Goal: Transaction & Acquisition: Purchase product/service

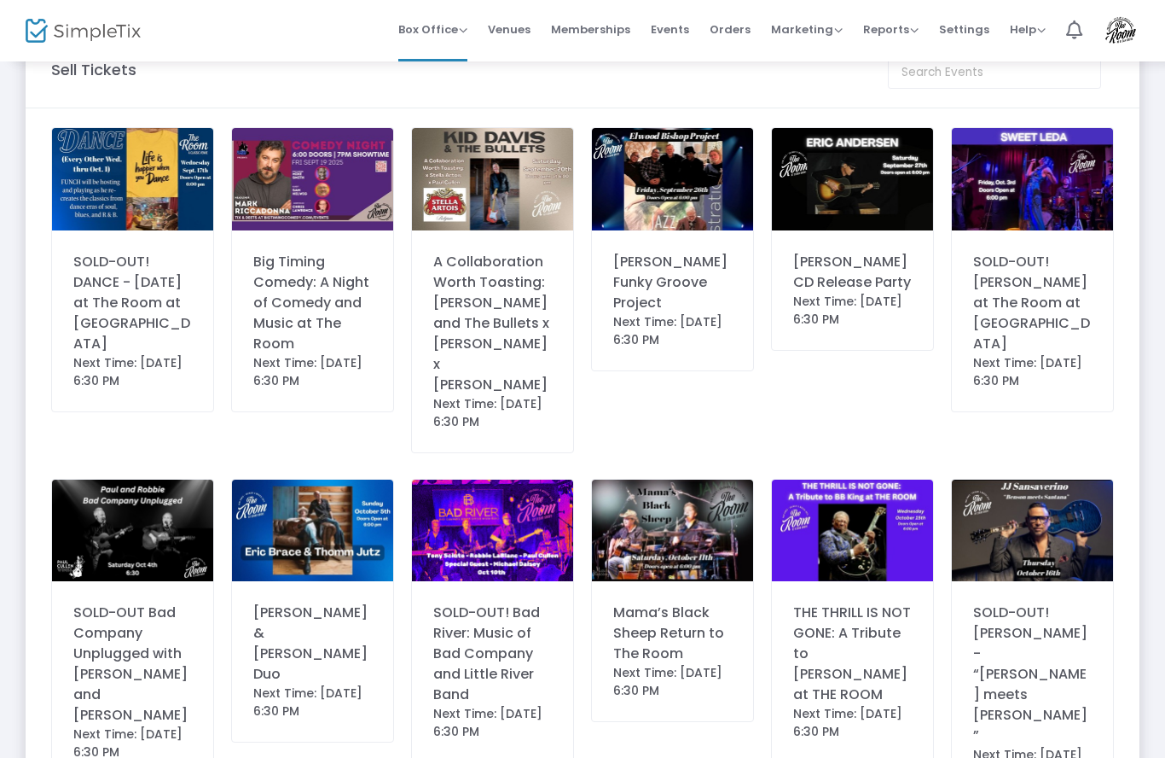
scroll to position [44, 0]
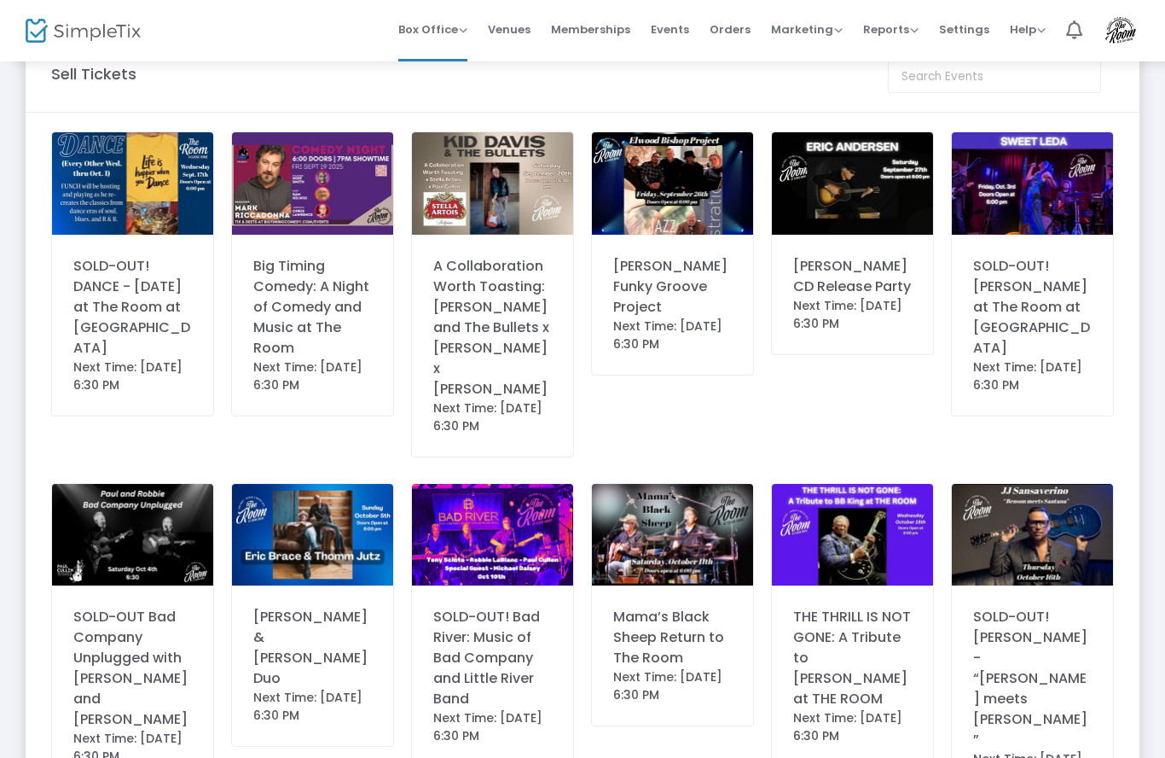
click at [680, 214] on img at bounding box center [672, 183] width 161 height 102
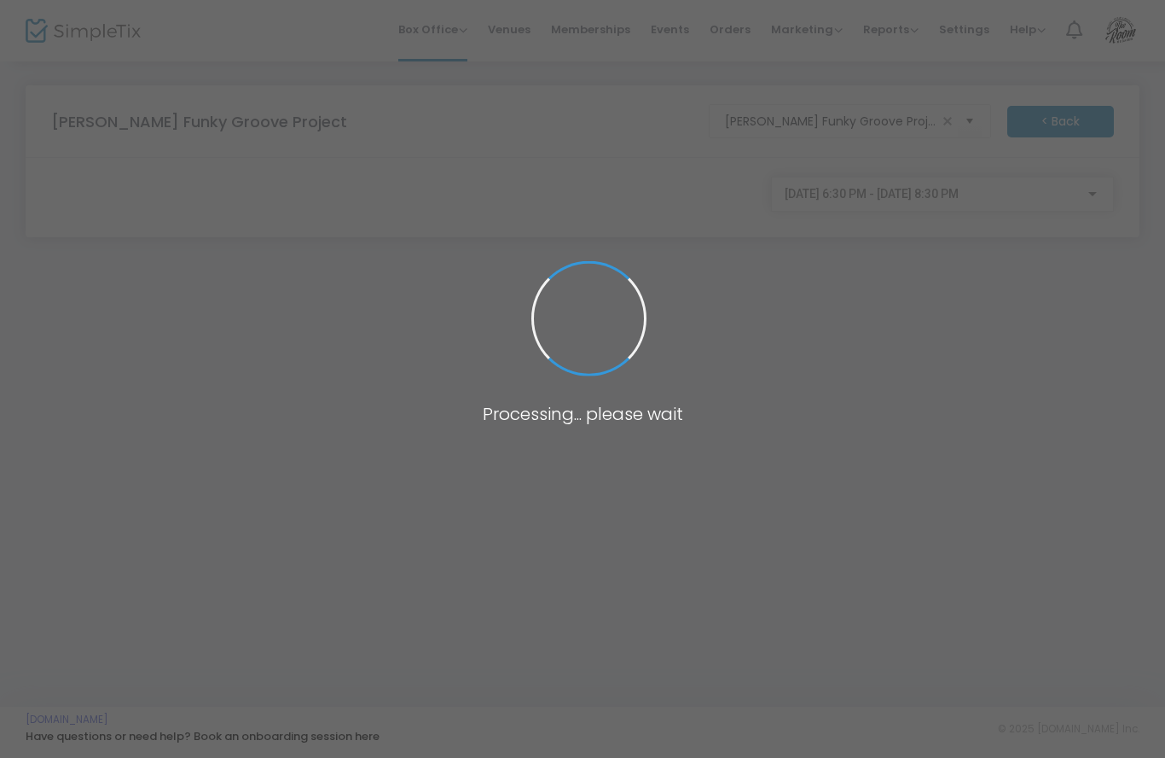
scroll to position [0, 0]
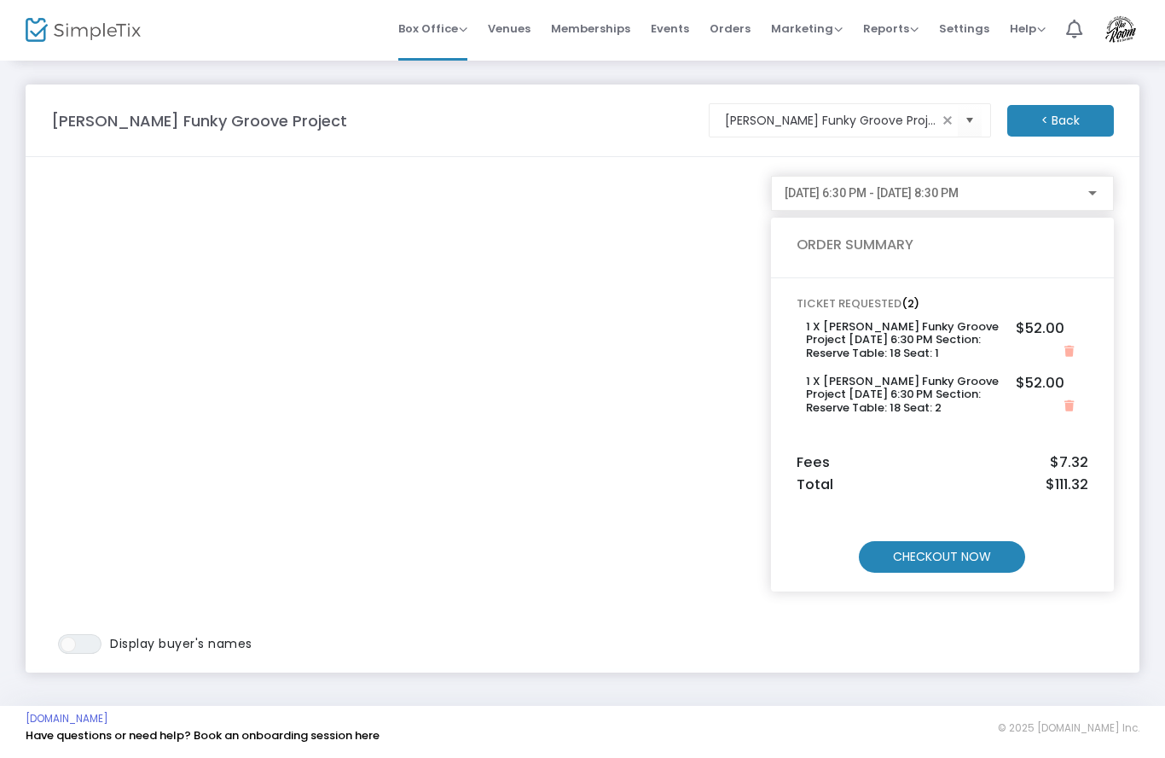
click at [961, 558] on m-button "CHECKOUT NOW" at bounding box center [942, 558] width 166 height 32
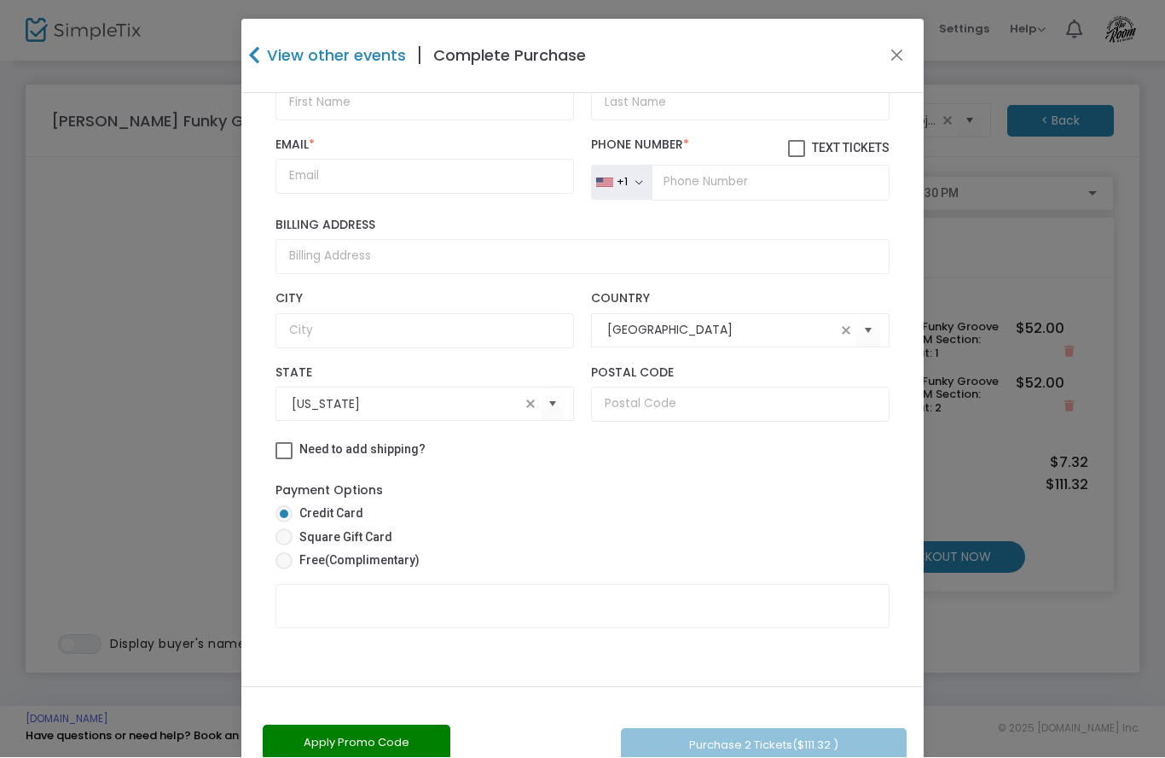
click at [294, 561] on span "Free (Complimentary)" at bounding box center [356, 561] width 127 height 18
click at [284, 570] on input "Free (Complimentary)" at bounding box center [283, 570] width 1 height 1
radio input "true"
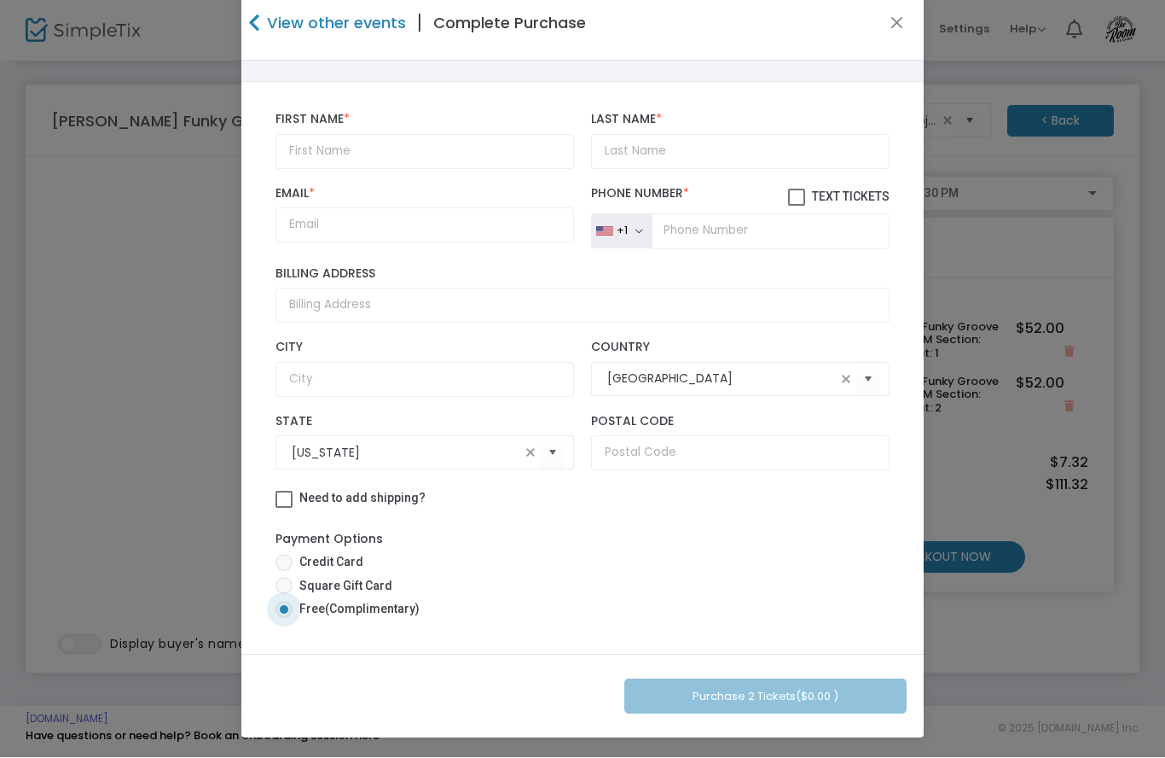
scroll to position [32, 0]
click at [792, 699] on div "Purchase 2 Tickets ($0.00 )" at bounding box center [582, 696] width 683 height 84
click at [353, 141] on input "text" at bounding box center [425, 152] width 299 height 35
type input "[GEOGRAPHIC_DATA]"
click at [703, 135] on input "Last Name *" at bounding box center [740, 152] width 299 height 35
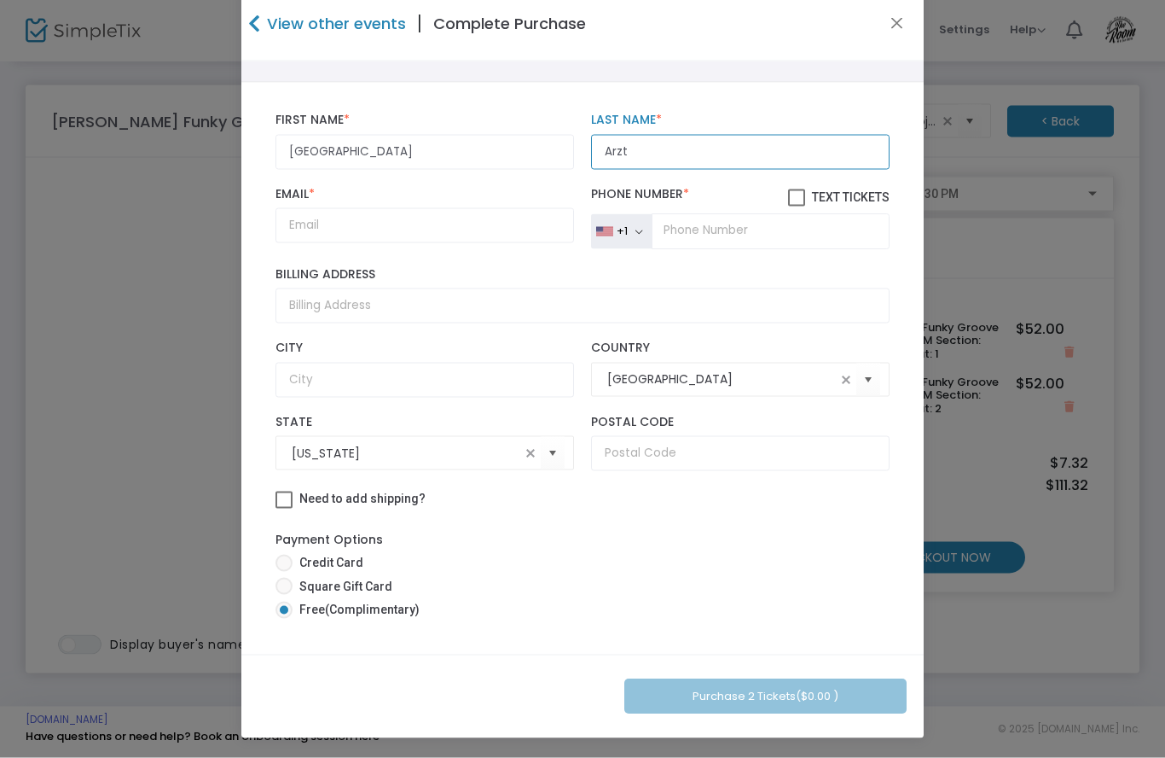
type input "Arzt"
click at [354, 224] on input "Email *" at bounding box center [425, 225] width 299 height 35
type input "S"
type input "[EMAIL_ADDRESS][DOMAIN_NAME]"
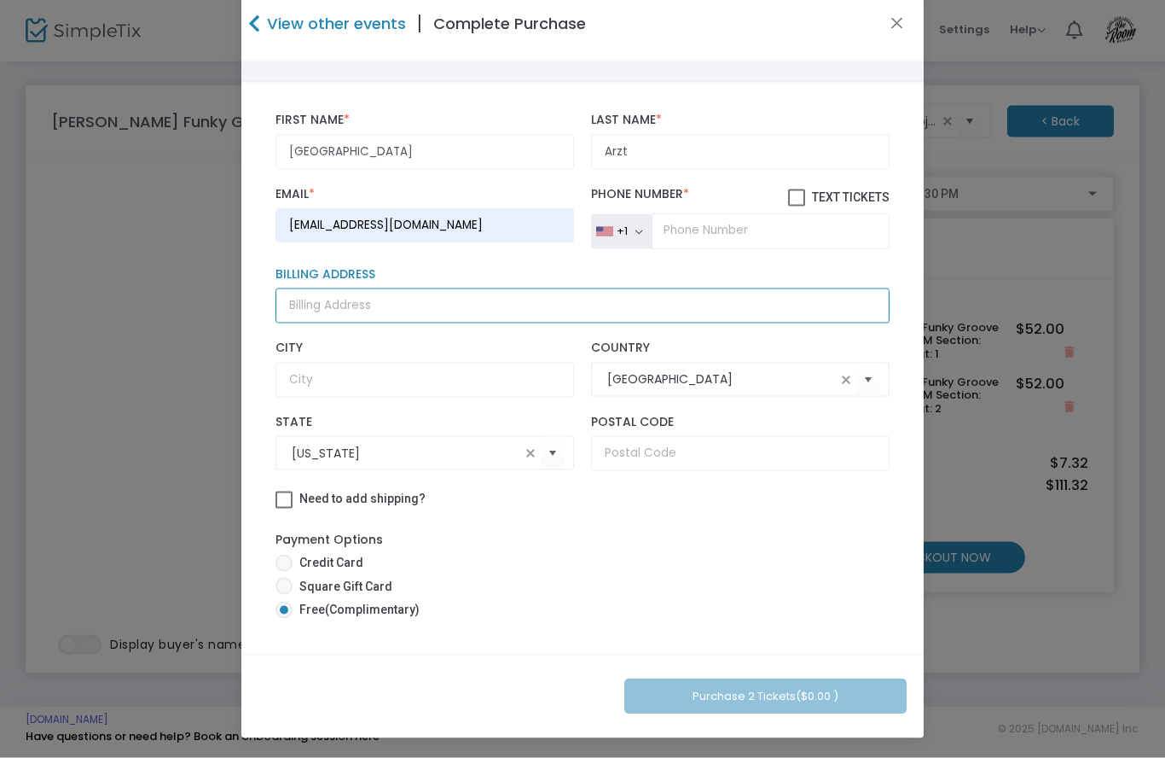
type input "Retired"
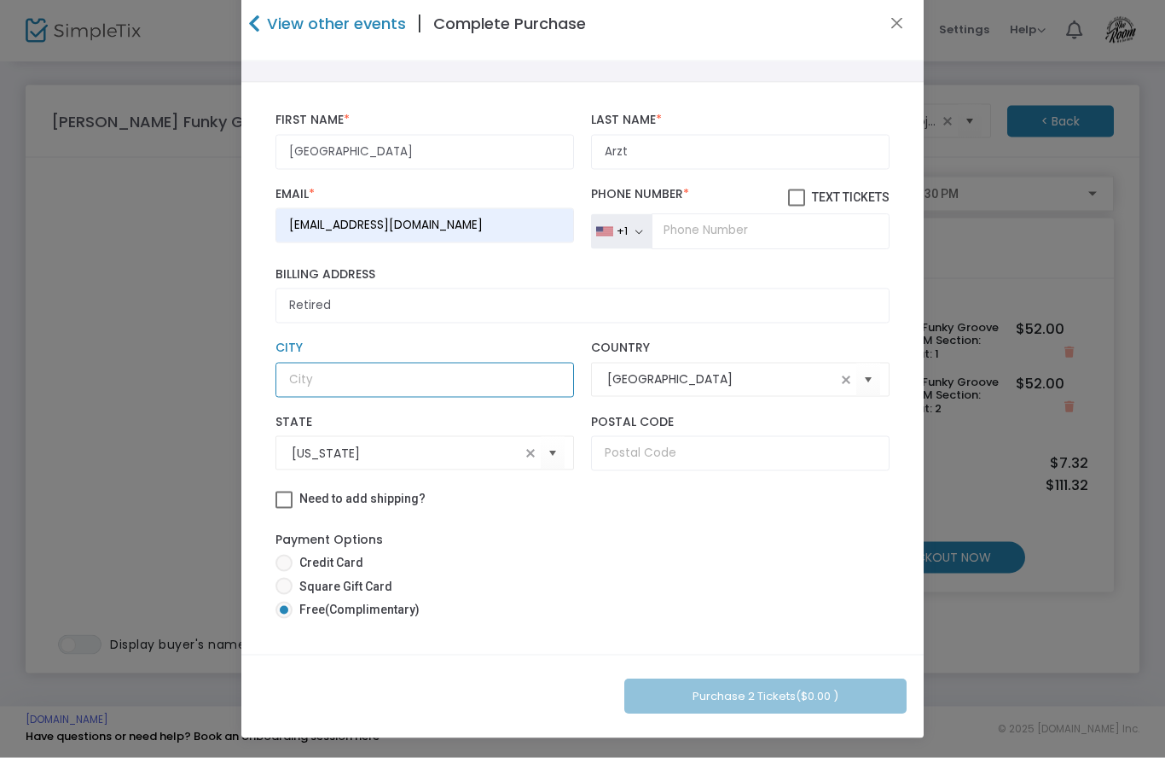
type input "Retired"
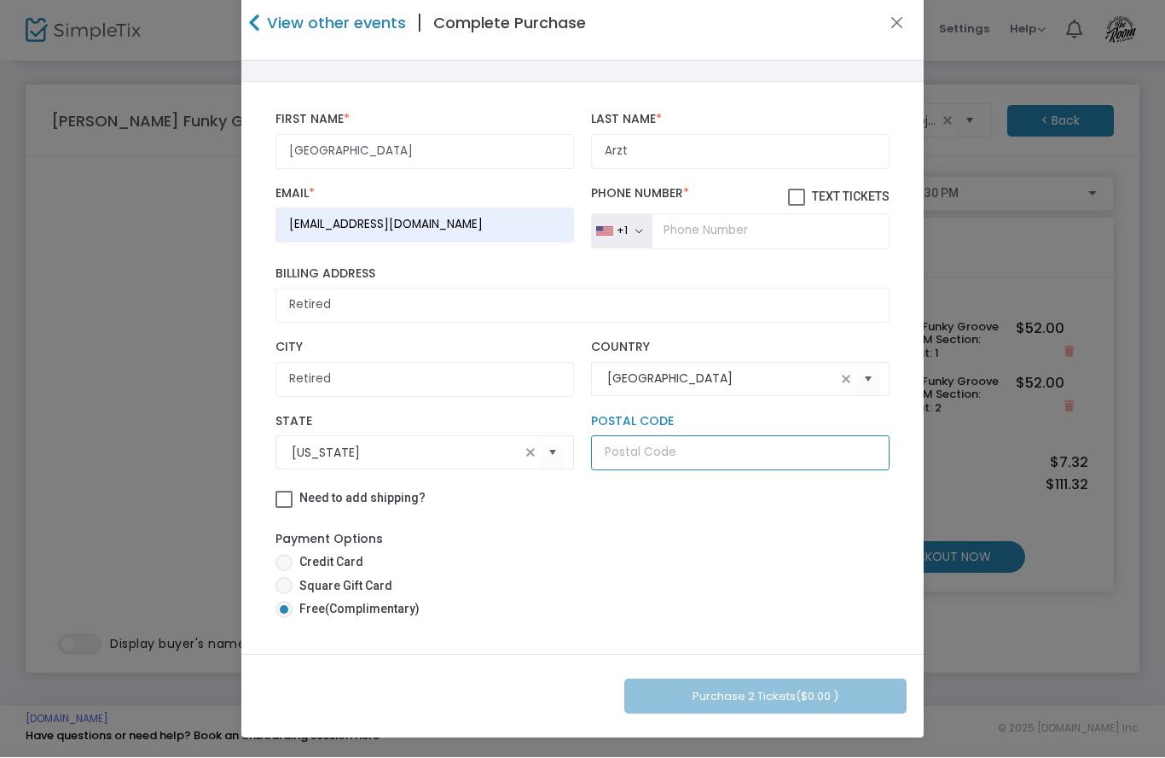
type input "19958"
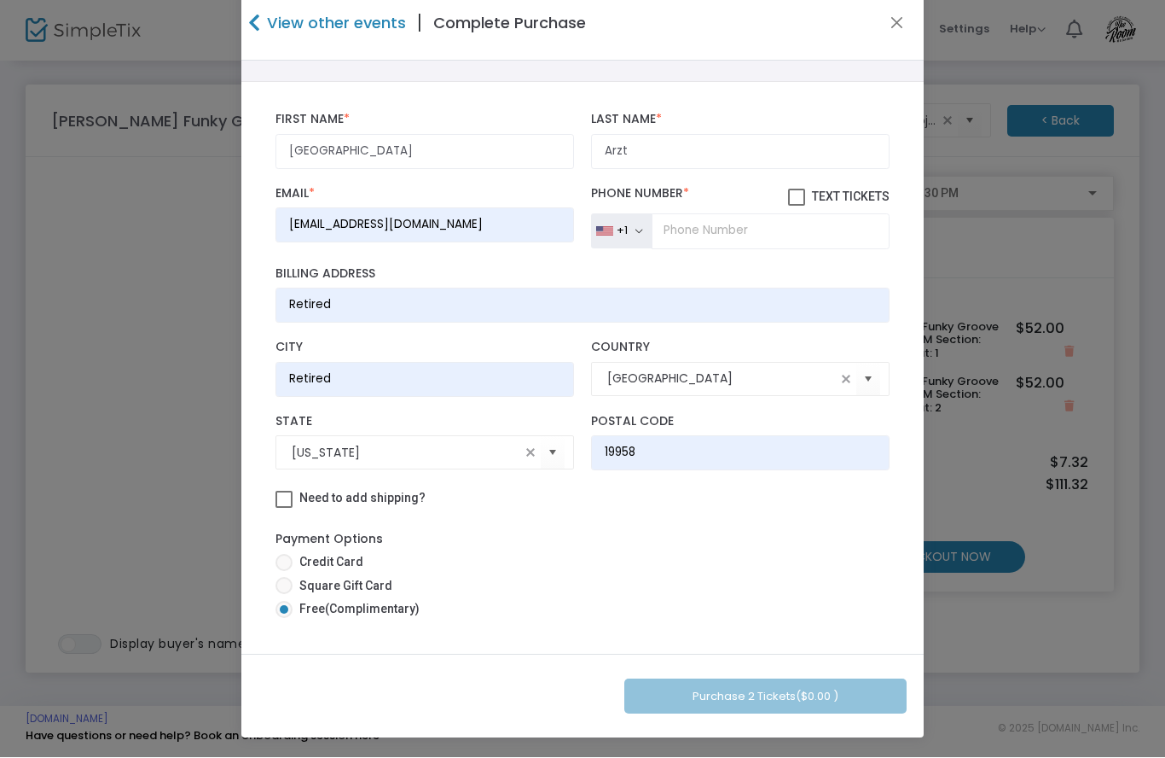
click at [727, 215] on input "tel" at bounding box center [771, 232] width 238 height 36
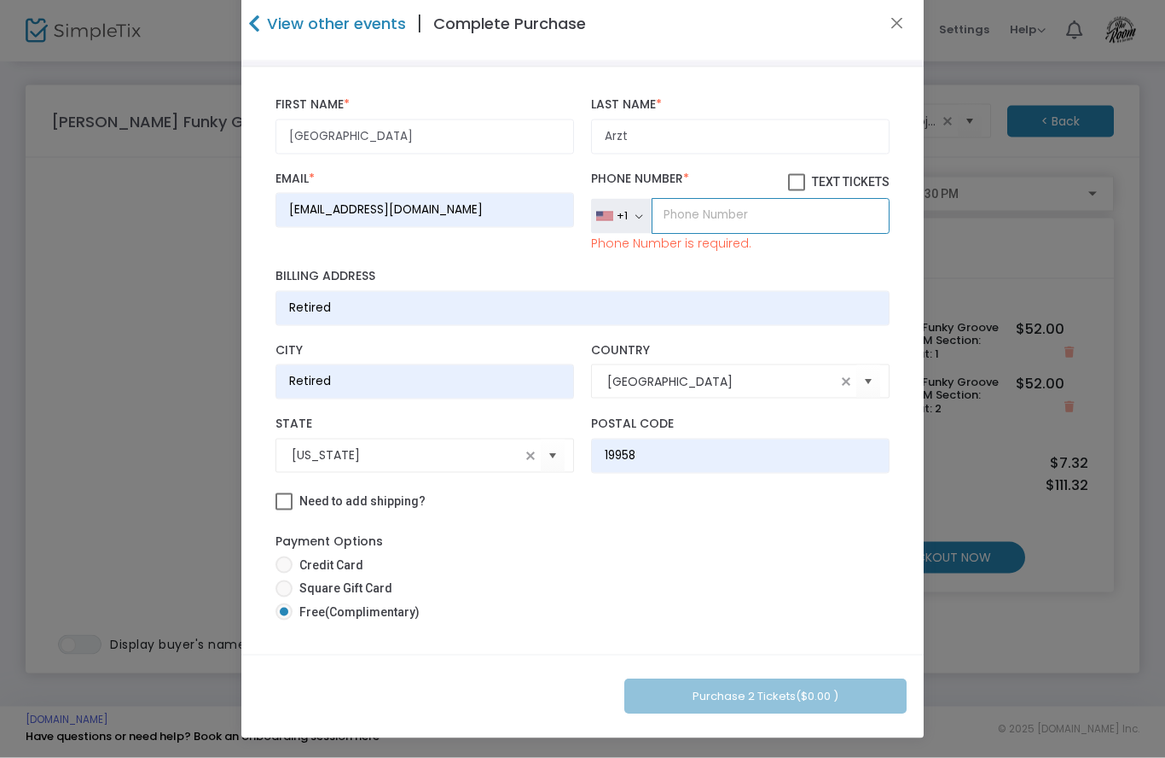
type input "[PHONE_NUMBER]"
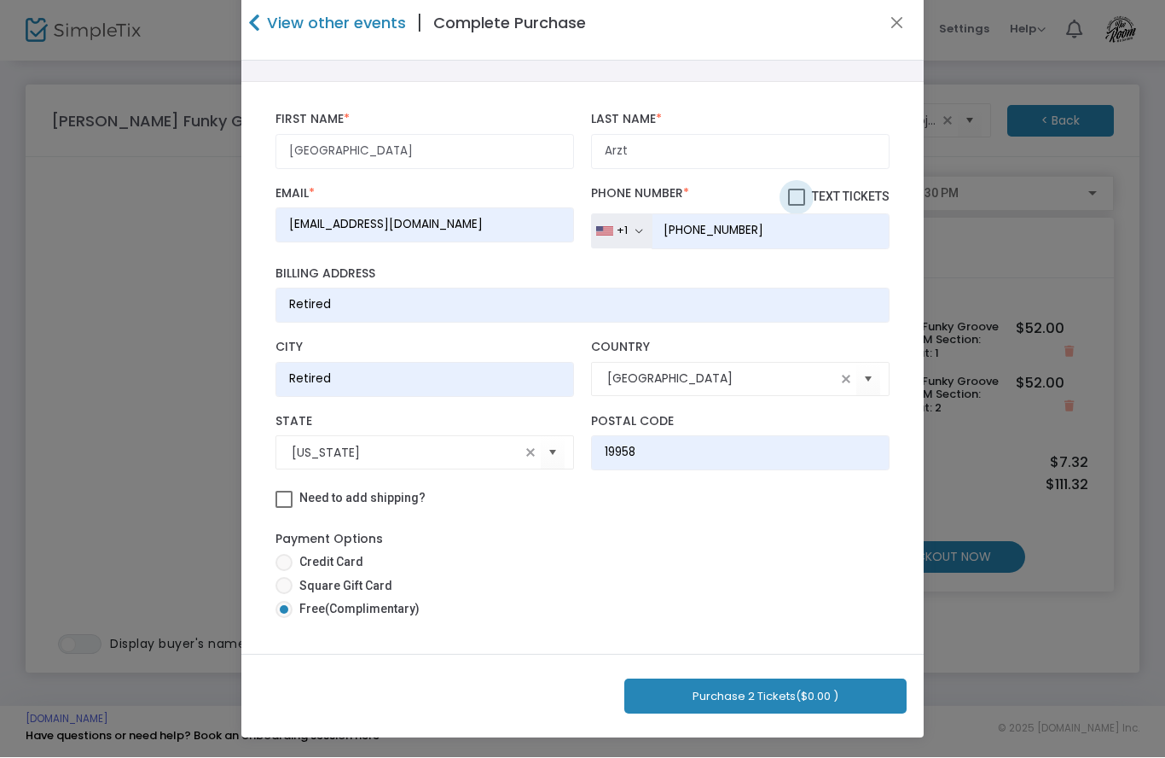
click at [802, 187] on label "Text Tickets" at bounding box center [839, 197] width 102 height 20
click at [797, 206] on input "Text Tickets" at bounding box center [796, 206] width 1 height 1
checkbox input "true"
click at [799, 700] on span "($0.00 )" at bounding box center [817, 696] width 43 height 16
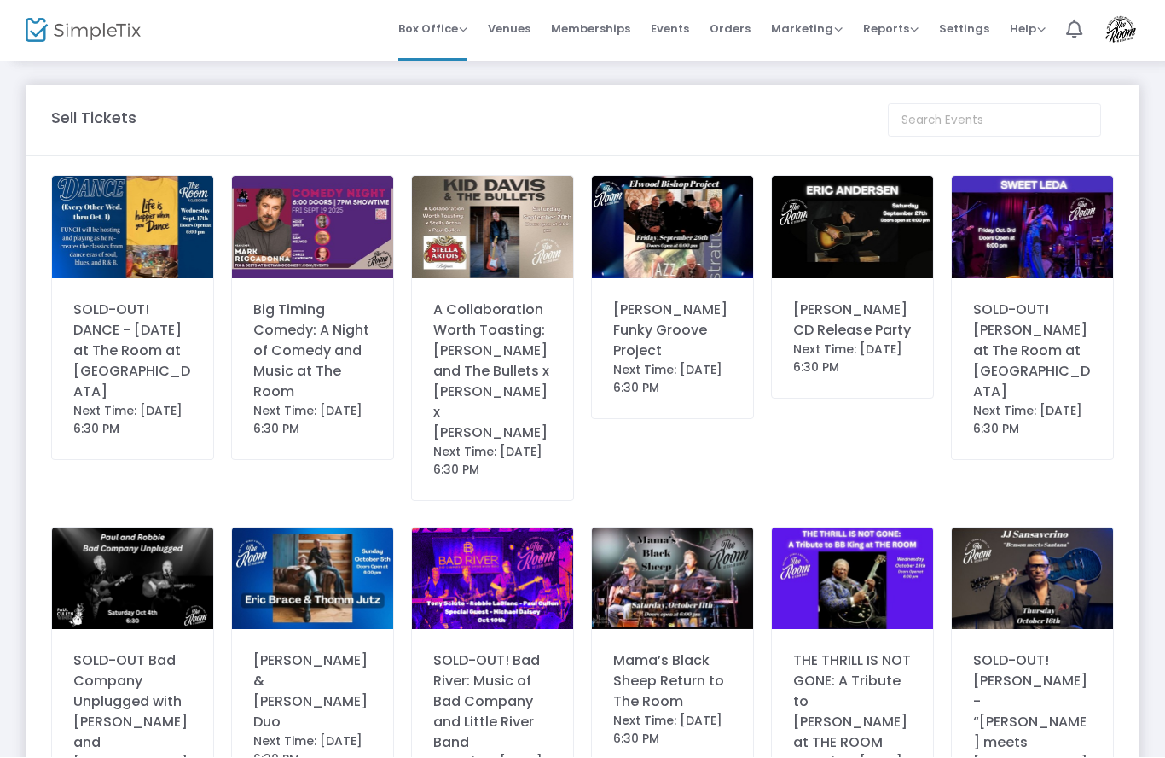
scroll to position [117, 0]
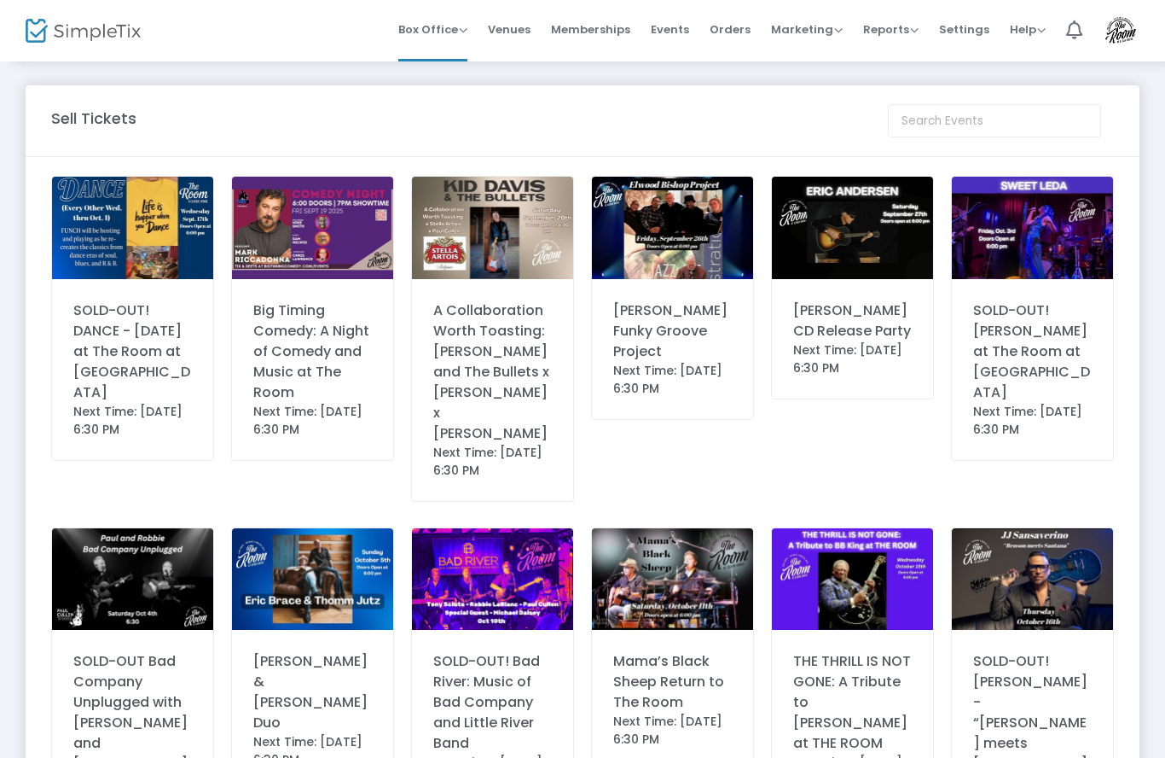
scroll to position [6, 0]
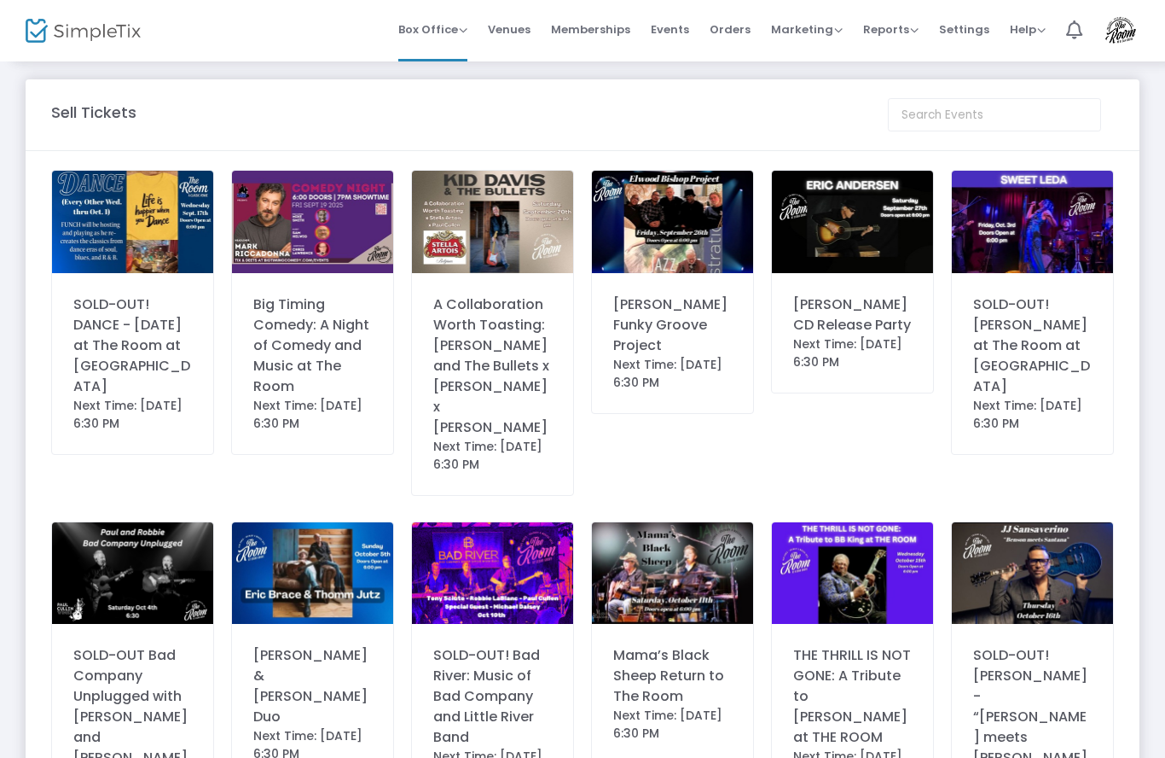
click at [880, 551] on img at bounding box center [852, 573] width 161 height 102
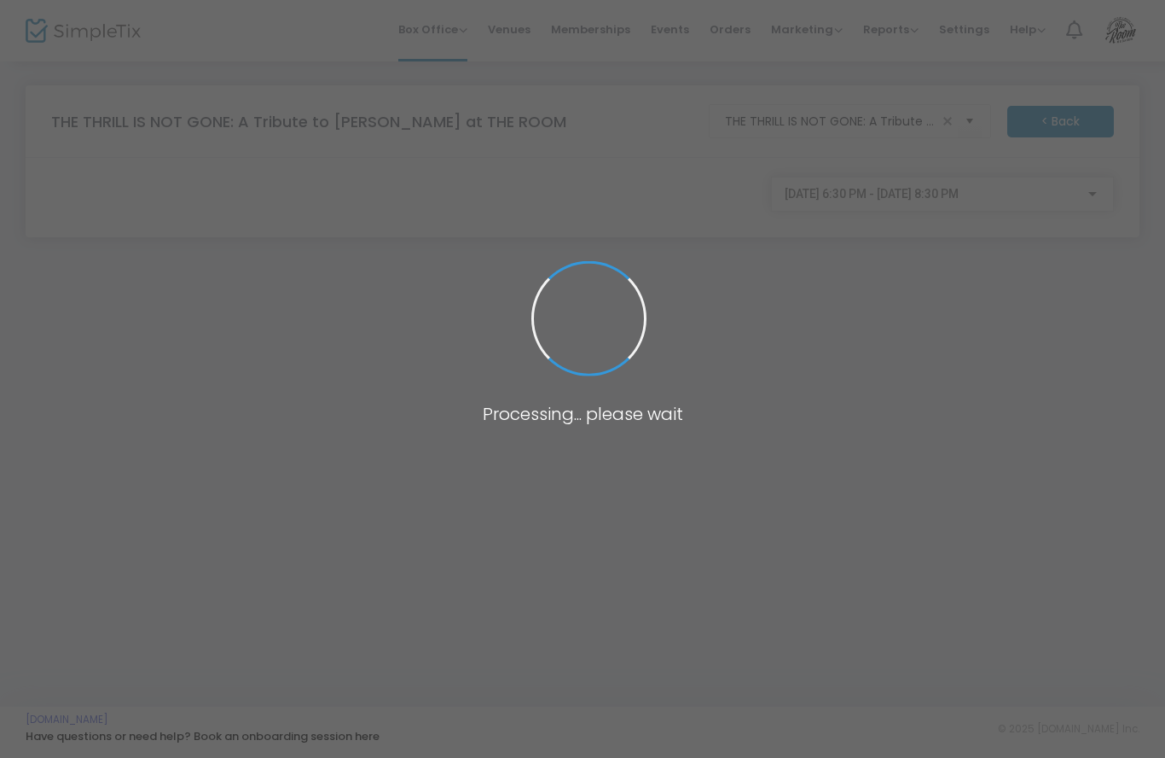
scroll to position [0, 0]
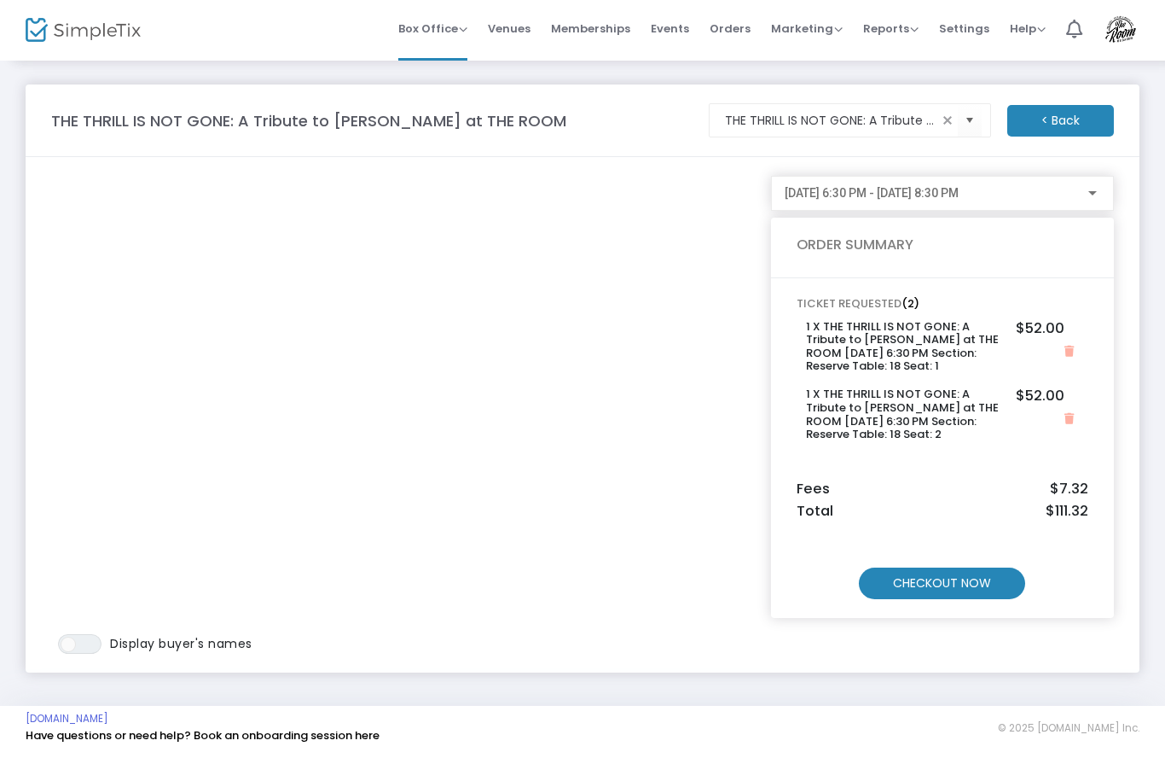
click at [961, 587] on m-button "CHECKOUT NOW" at bounding box center [942, 584] width 166 height 32
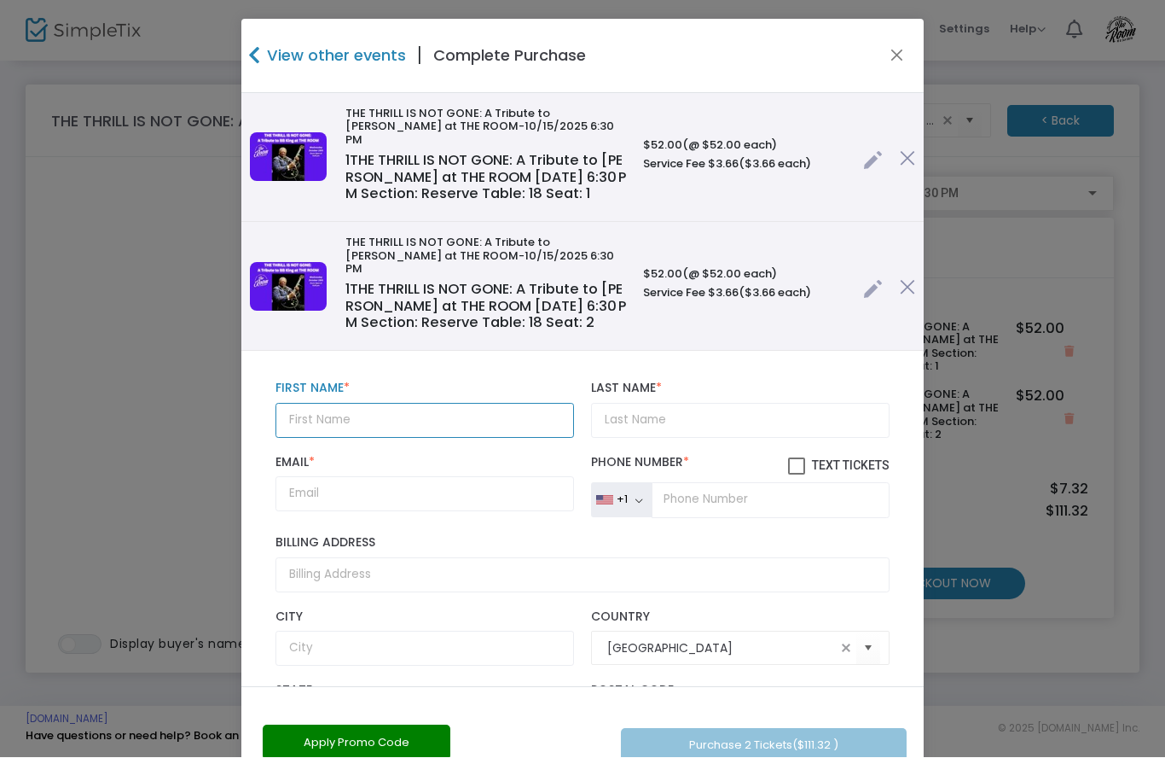
click at [356, 404] on input "text" at bounding box center [425, 421] width 299 height 35
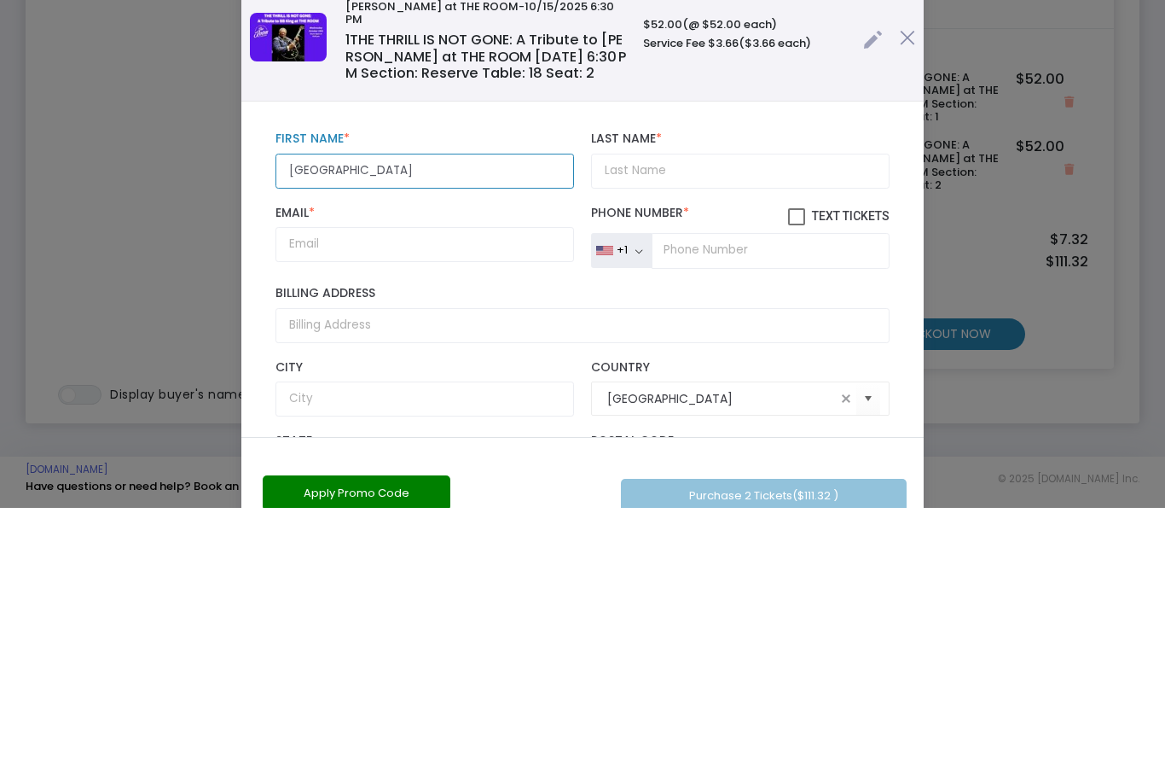
type input "[GEOGRAPHIC_DATA]"
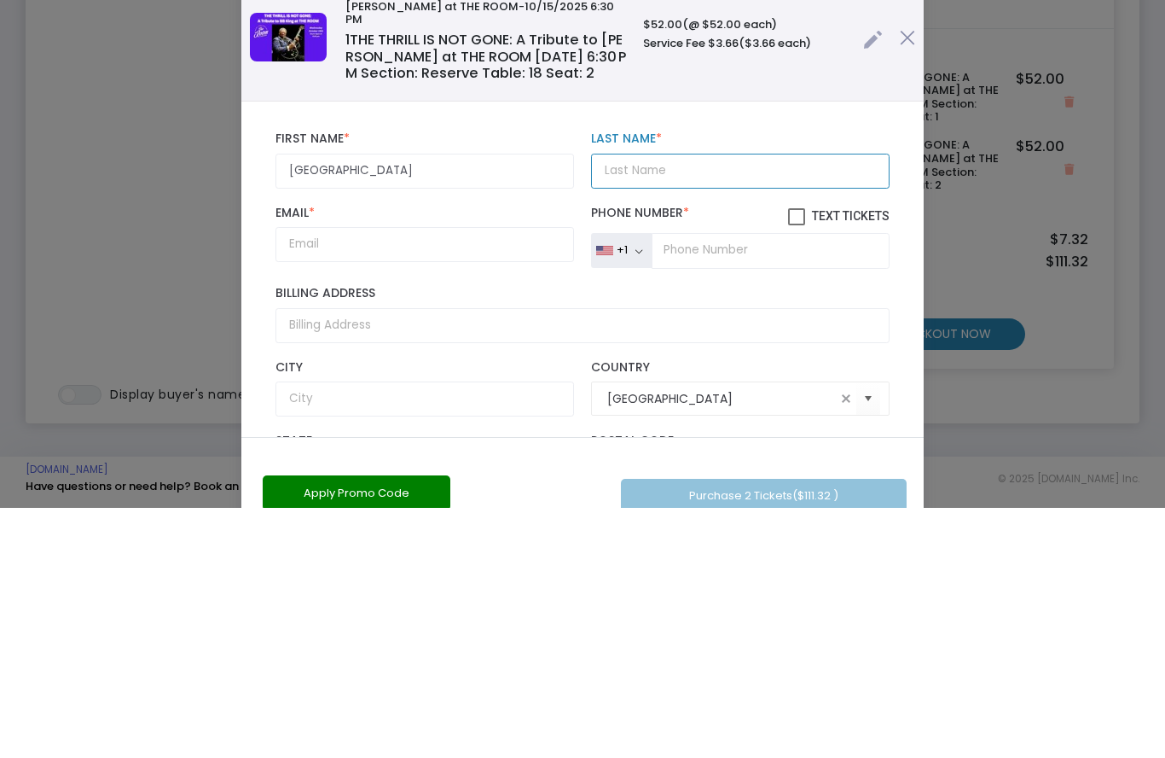
click at [683, 404] on input "Last Name *" at bounding box center [740, 421] width 299 height 35
type input "Arzt"
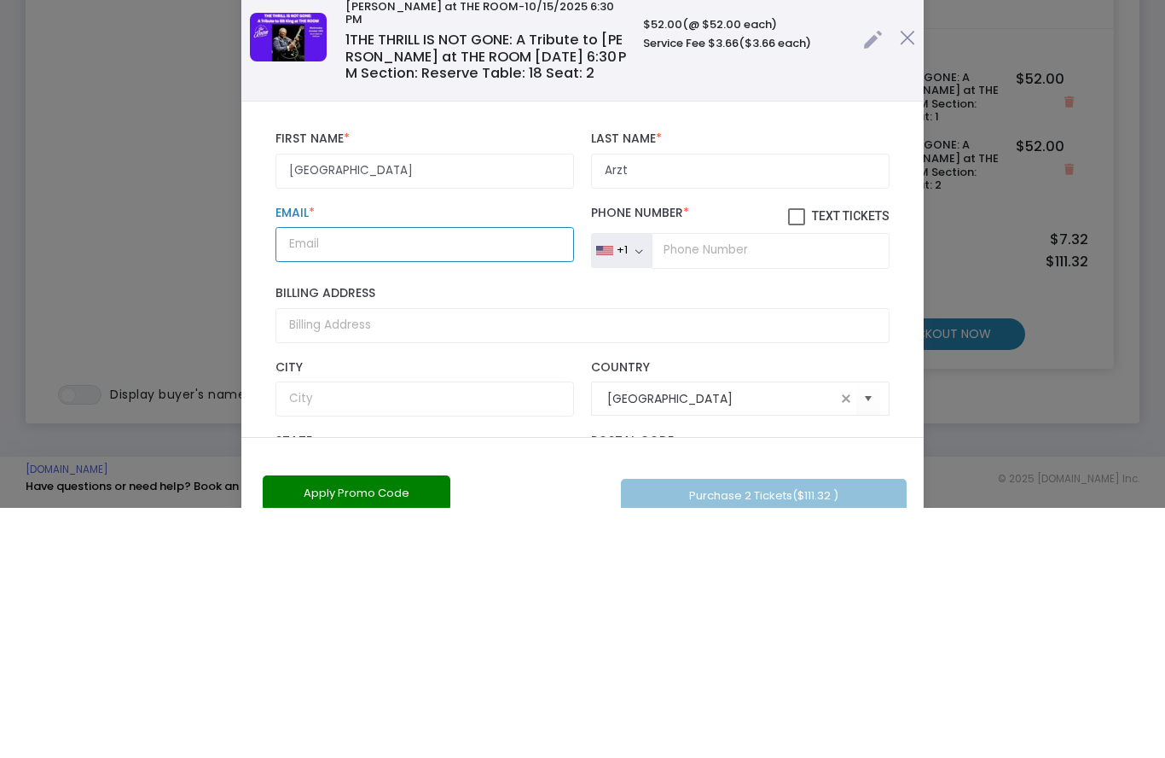
click at [355, 477] on input "Email *" at bounding box center [425, 494] width 299 height 35
type input "[EMAIL_ADDRESS][DOMAIN_NAME]"
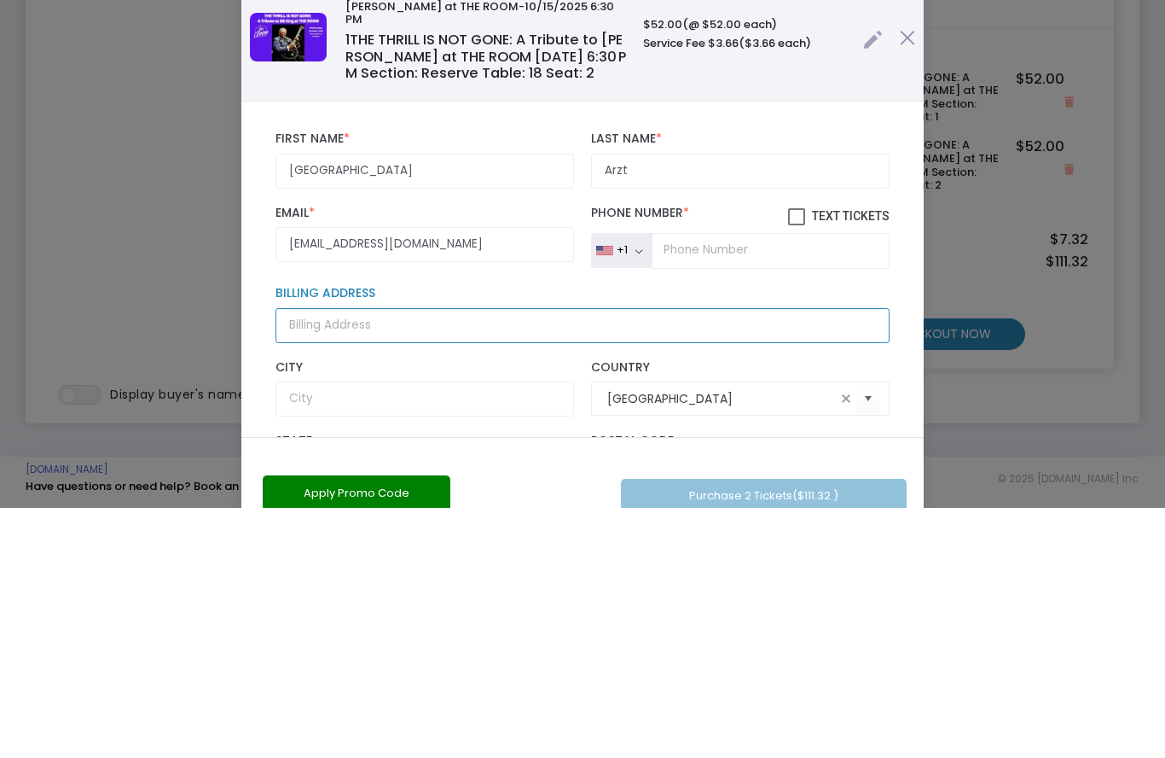
type input "[STREET_ADDRESS][PERSON_NAME]"
type input "Lewes"
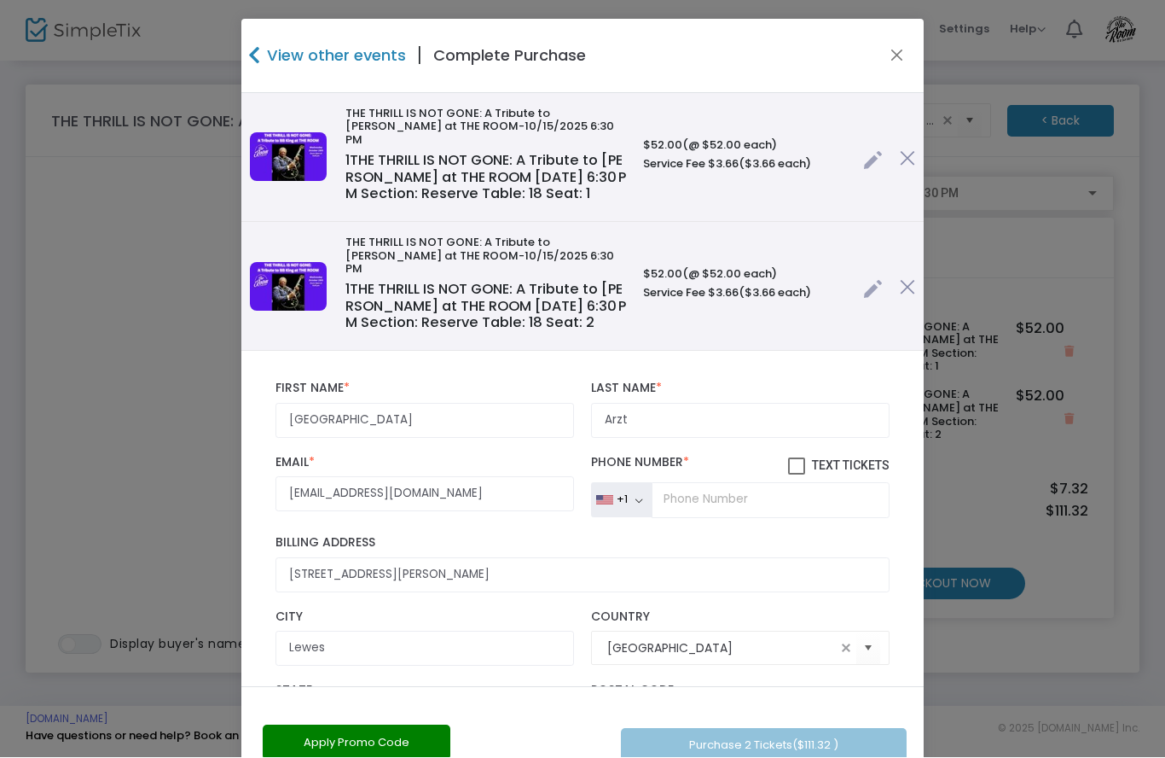
type input "DE"
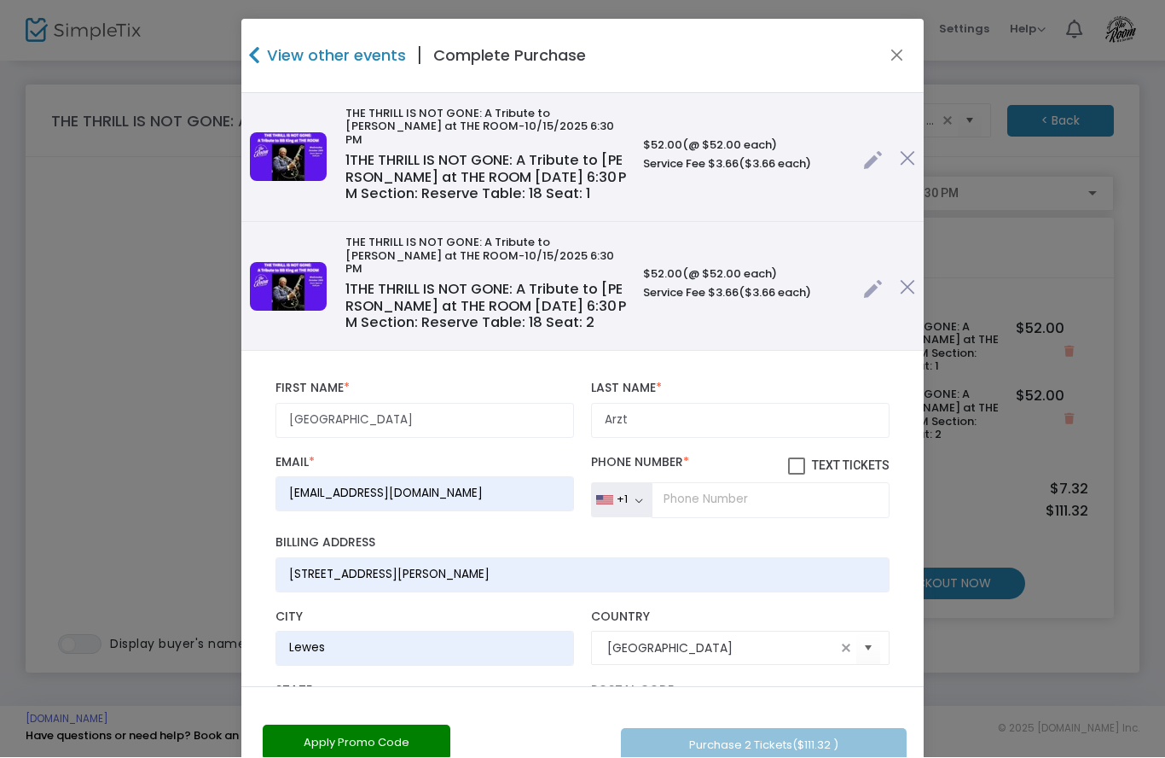
type input "19958"
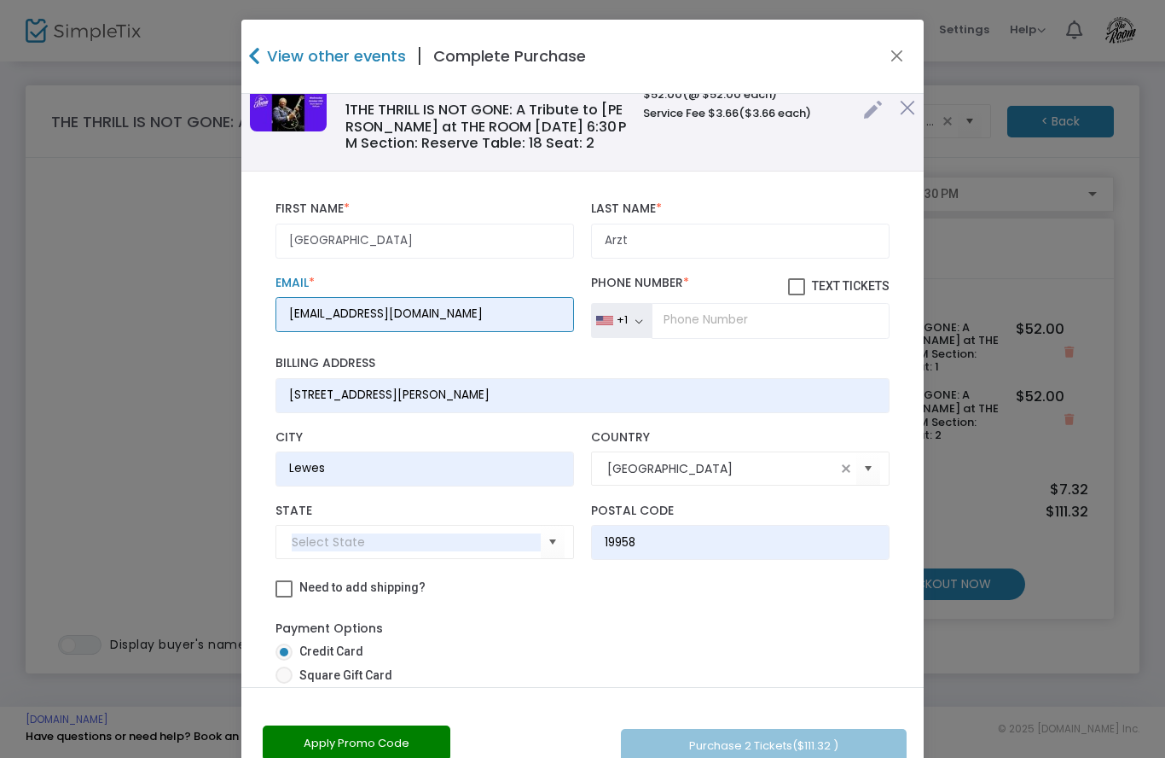
scroll to position [183, 0]
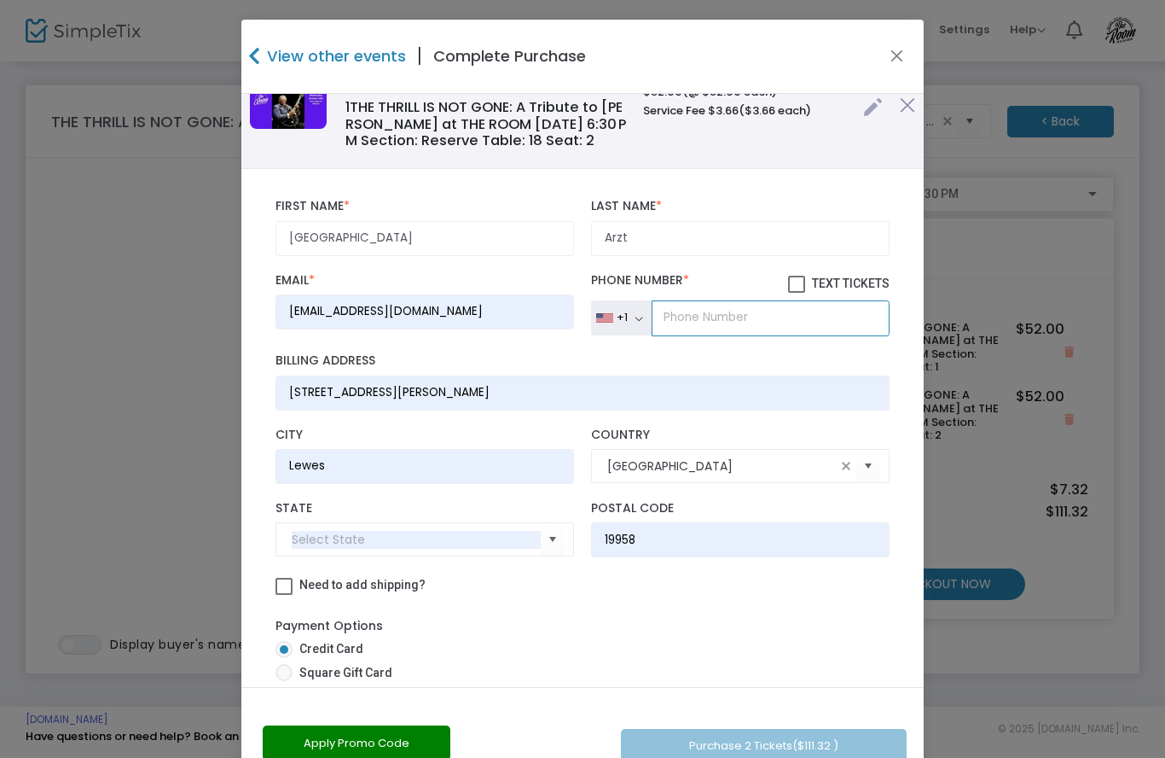
click at [753, 305] on input "tel" at bounding box center [771, 318] width 238 height 36
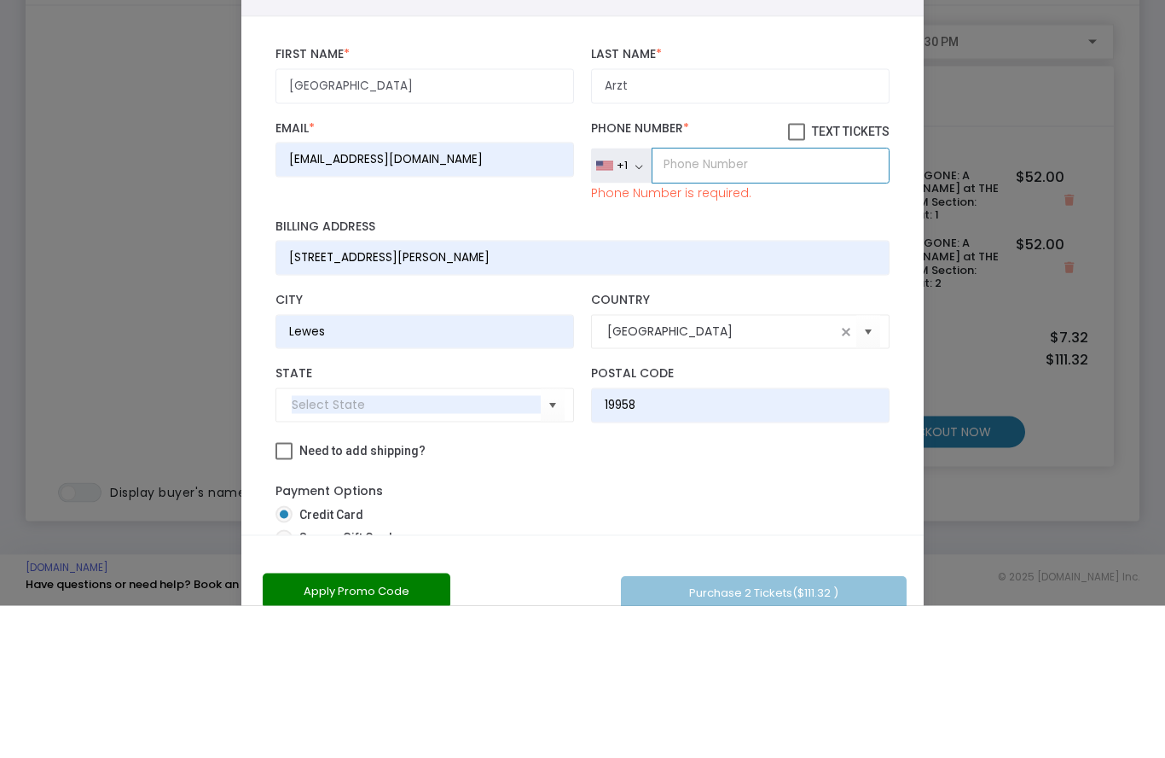
type input "[PHONE_NUMBER]"
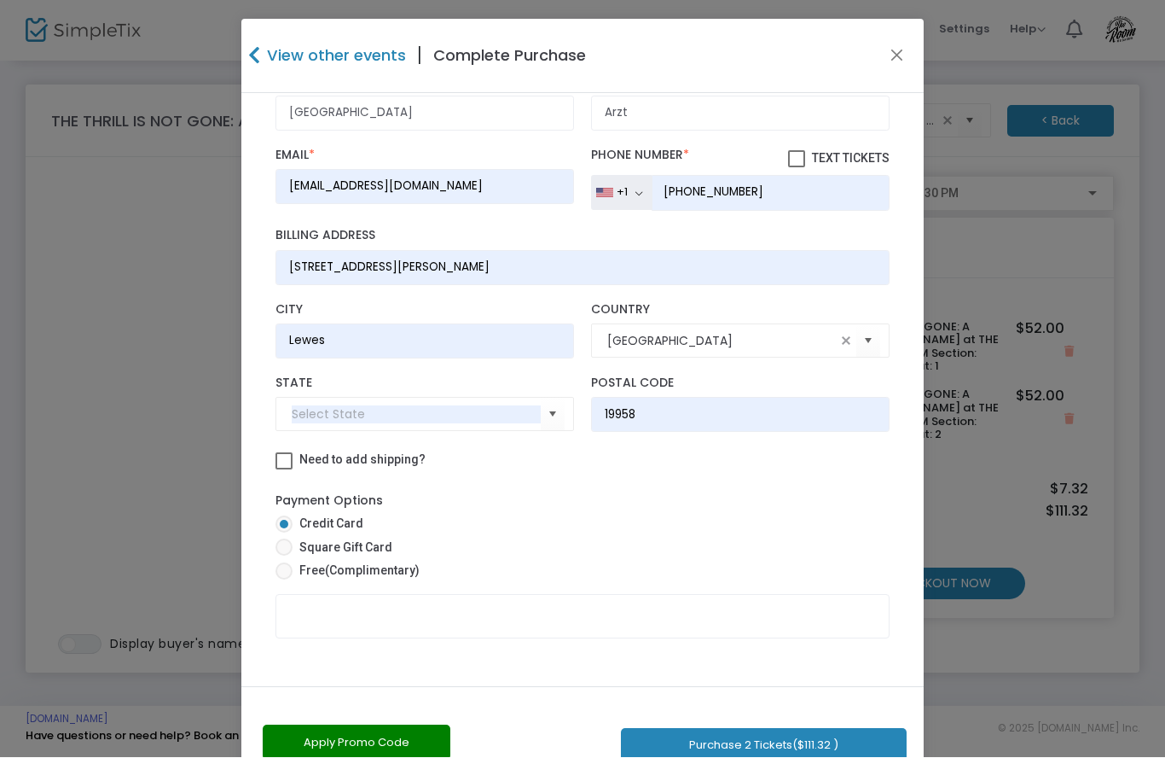
scroll to position [306, 0]
click at [791, 152] on span at bounding box center [796, 160] width 17 height 17
click at [796, 169] on input "Text Tickets" at bounding box center [796, 169] width 1 height 1
checkbox input "true"
click at [288, 564] on span at bounding box center [284, 572] width 17 height 17
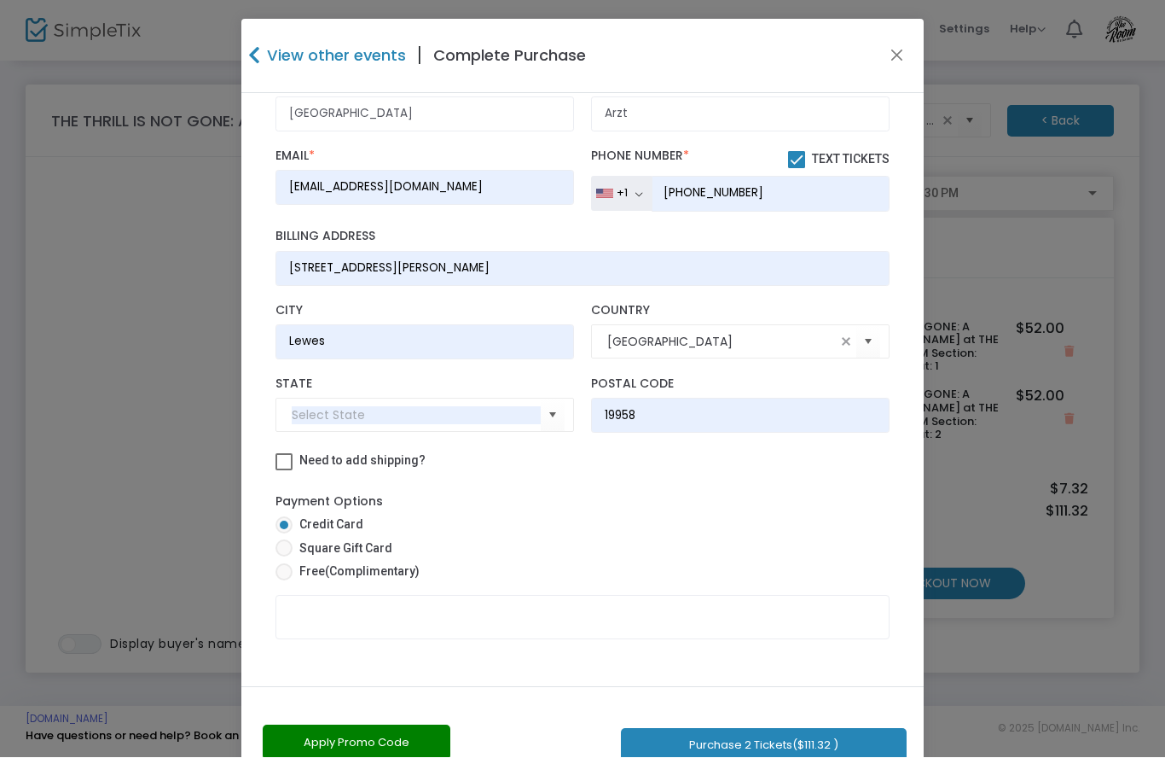
click at [284, 581] on input "Free (Complimentary)" at bounding box center [283, 581] width 1 height 1
radio input "true"
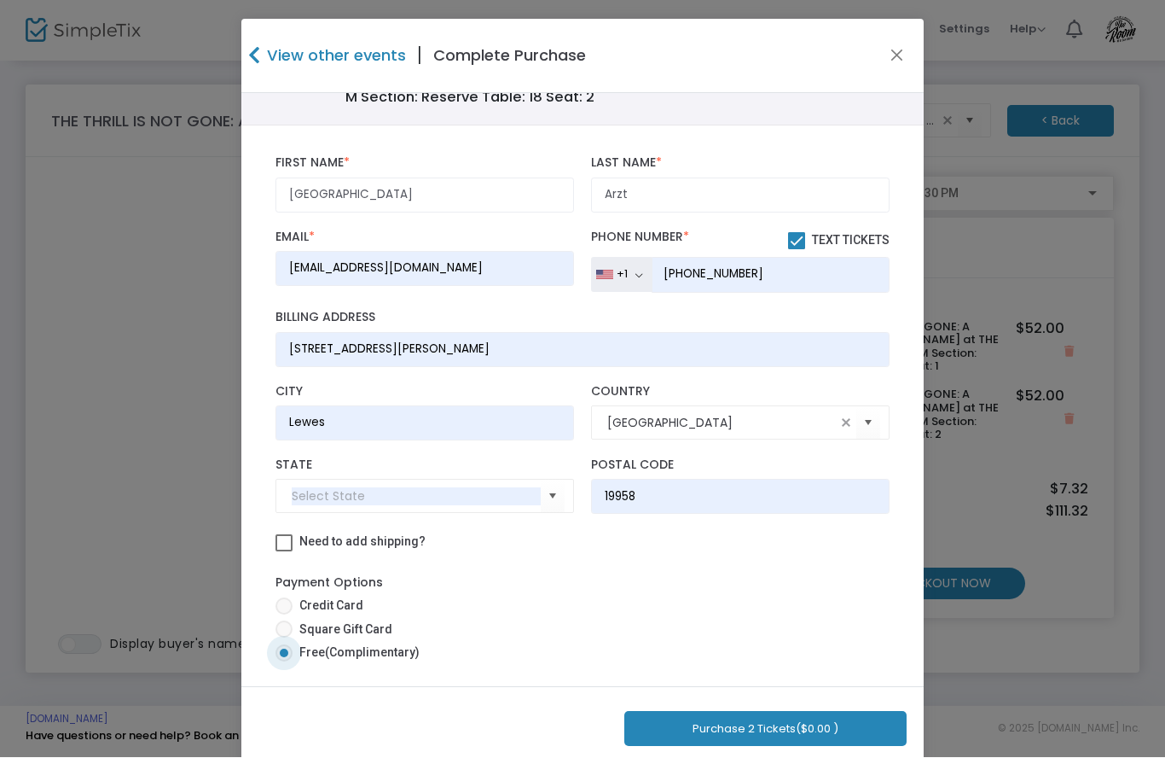
click at [802, 729] on span "($0.00 )" at bounding box center [817, 729] width 43 height 16
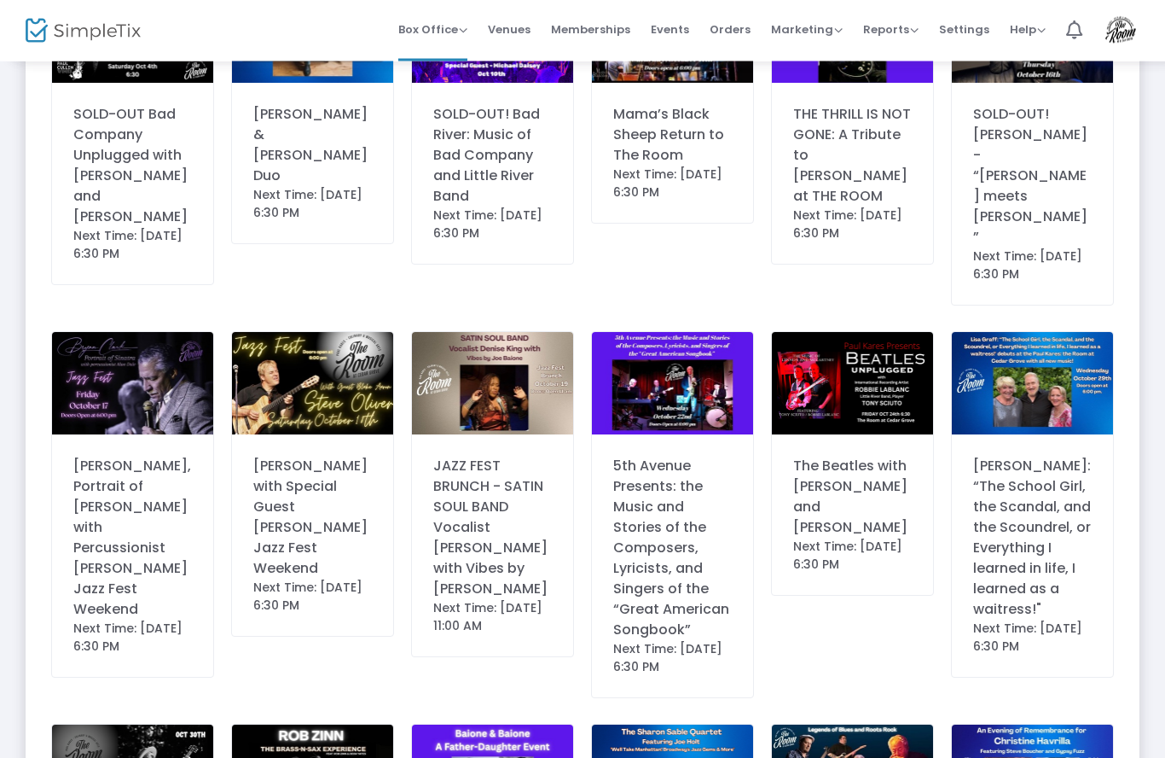
scroll to position [554, 0]
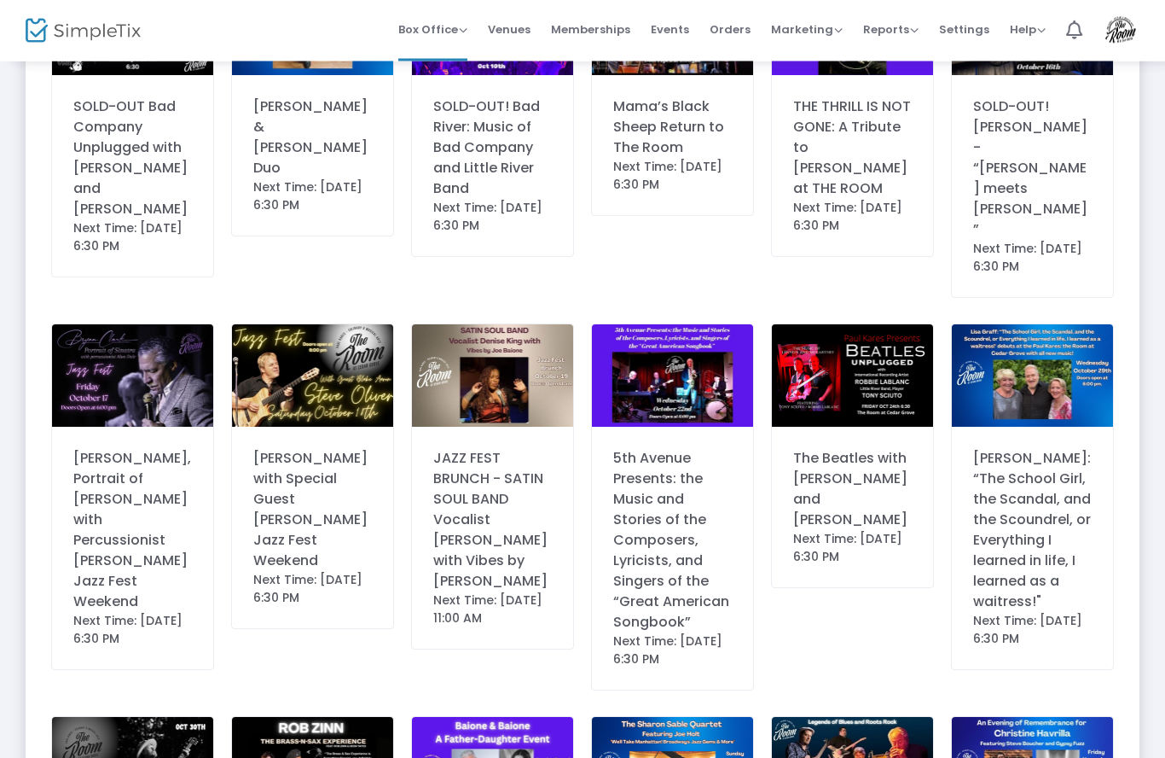
click at [504, 325] on img at bounding box center [492, 376] width 161 height 102
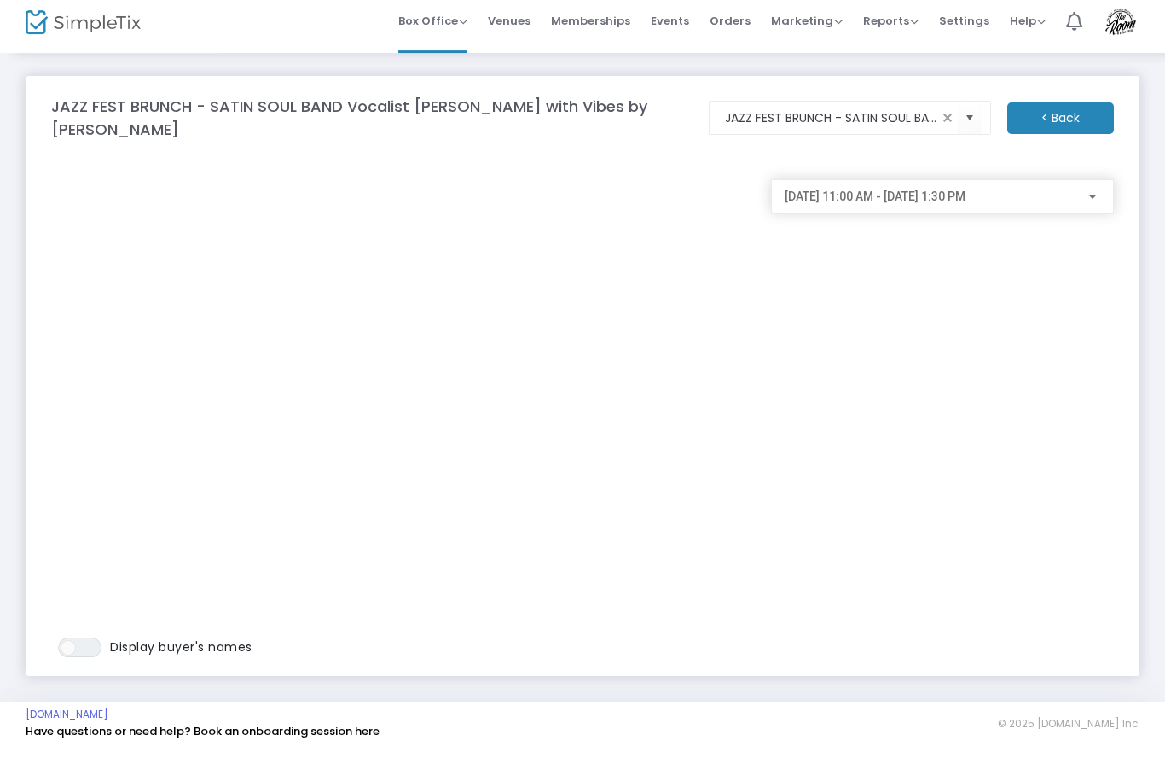
scroll to position [5, 0]
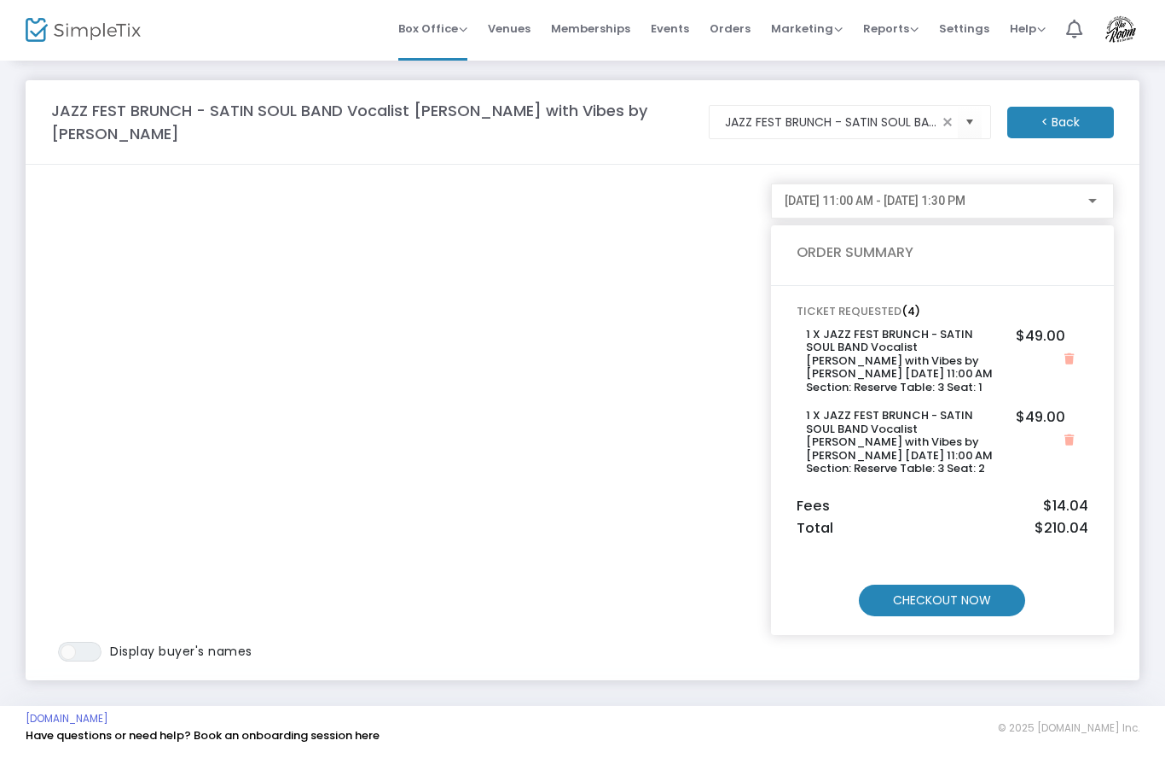
click at [967, 606] on m-button "CHECKOUT NOW" at bounding box center [942, 601] width 166 height 32
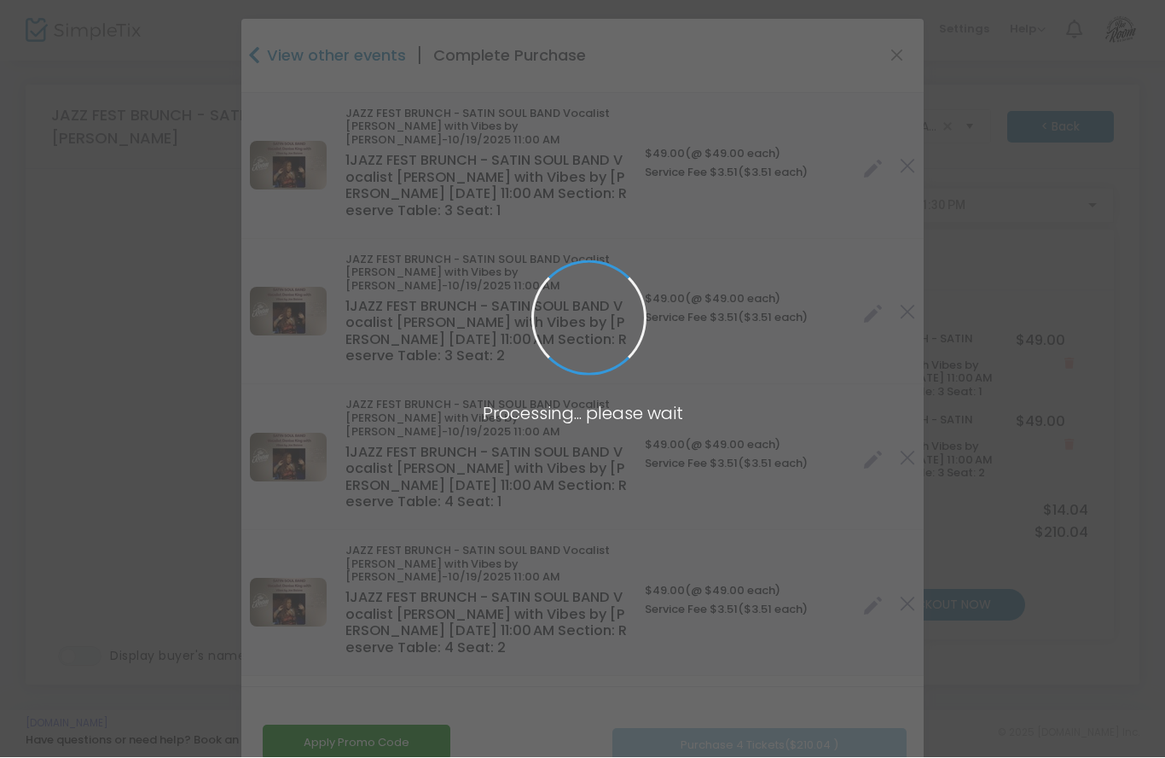
type input "[US_STATE]"
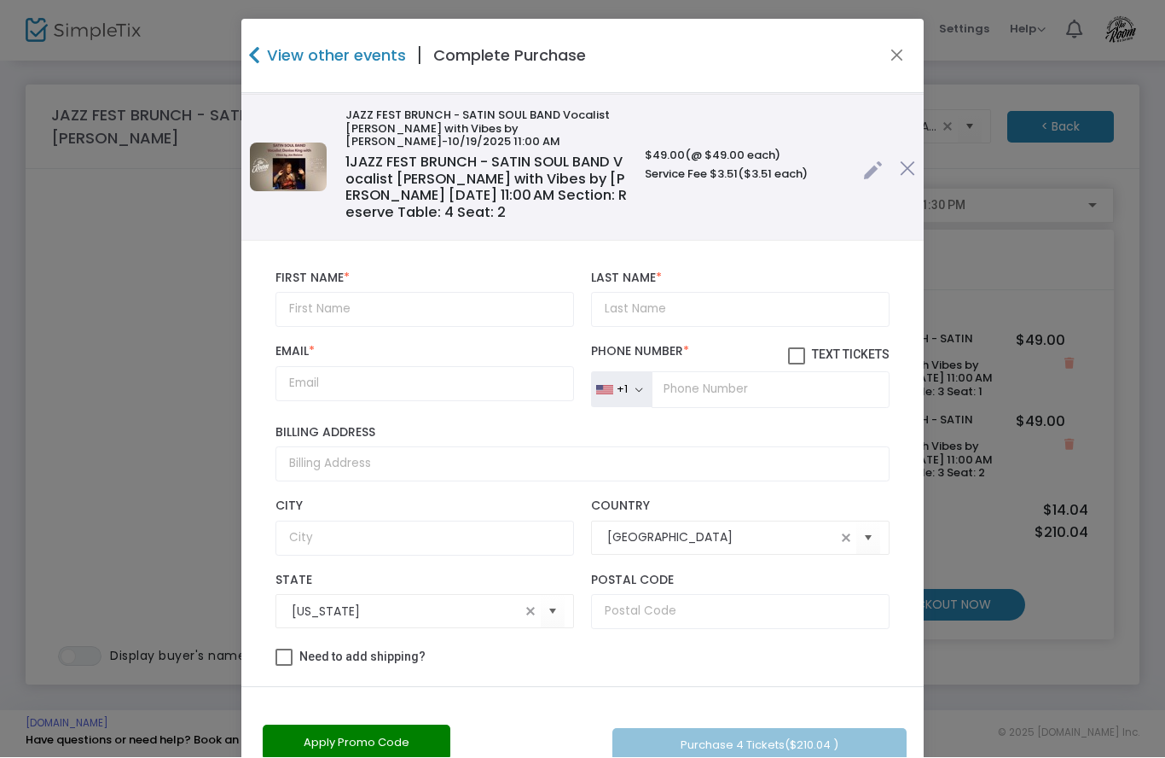
scroll to position [433, 0]
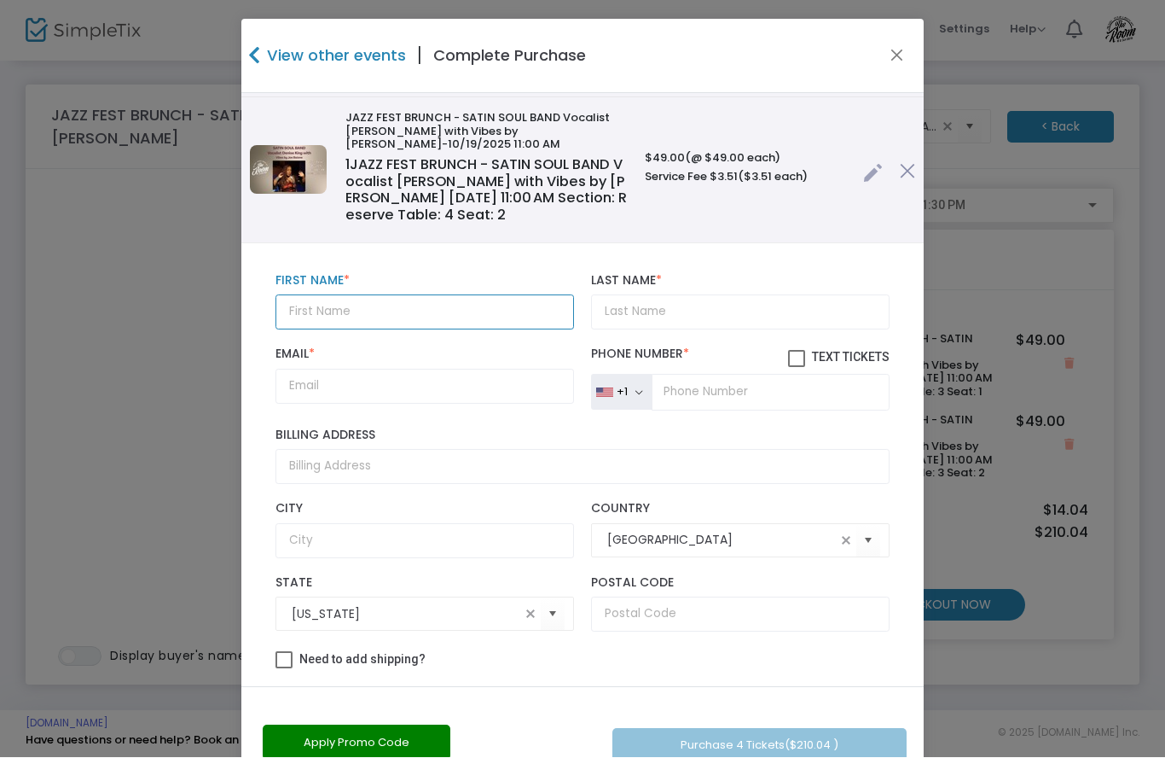
click at [357, 300] on input "text" at bounding box center [425, 312] width 299 height 35
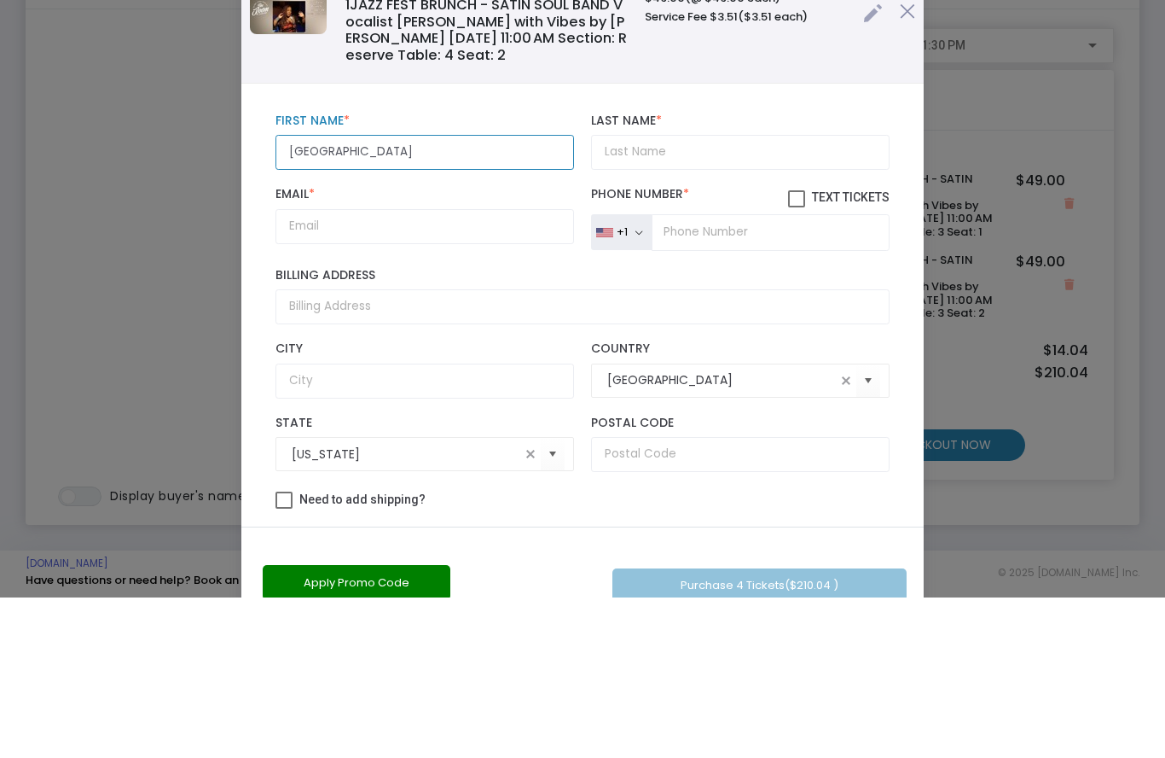
type input "[GEOGRAPHIC_DATA]"
click at [699, 295] on input "Last Name *" at bounding box center [740, 312] width 299 height 35
type input "Arzt"
click at [356, 369] on input "Email *" at bounding box center [425, 386] width 299 height 35
type input "[EMAIL_ADDRESS][DOMAIN_NAME]"
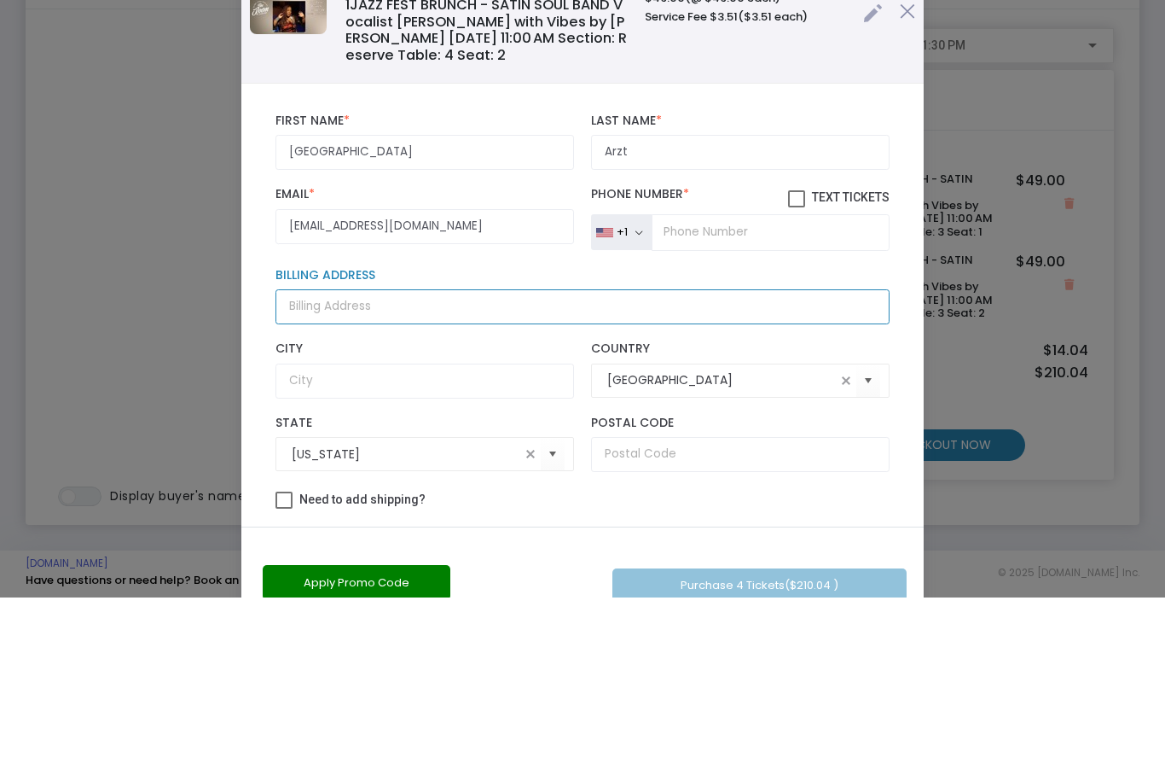
type input "[STREET_ADDRESS][PERSON_NAME]"
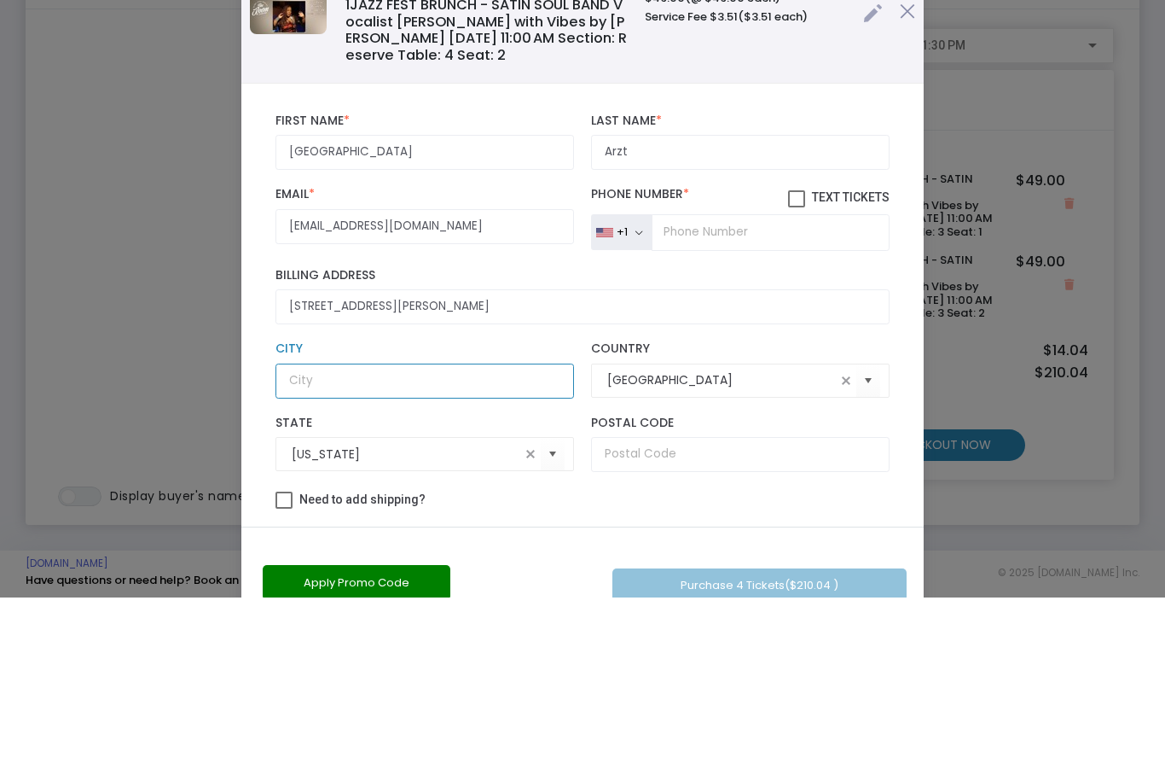
type input "Lewes"
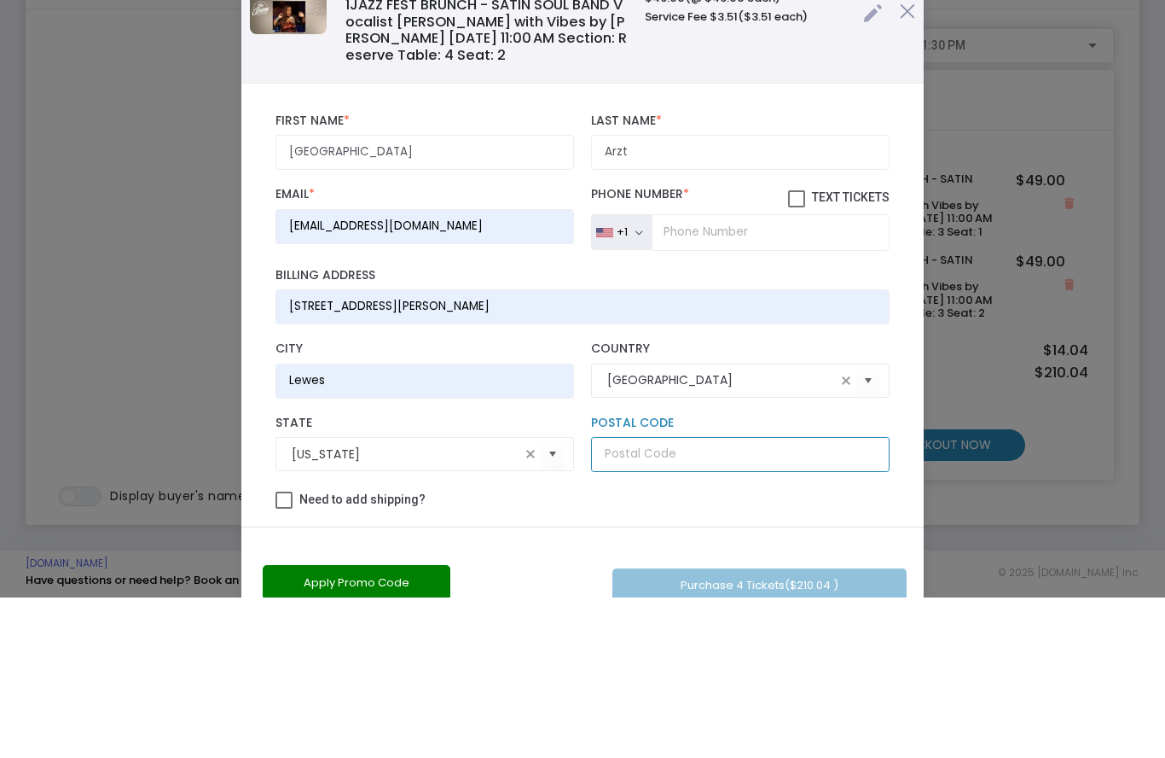
type input "19958"
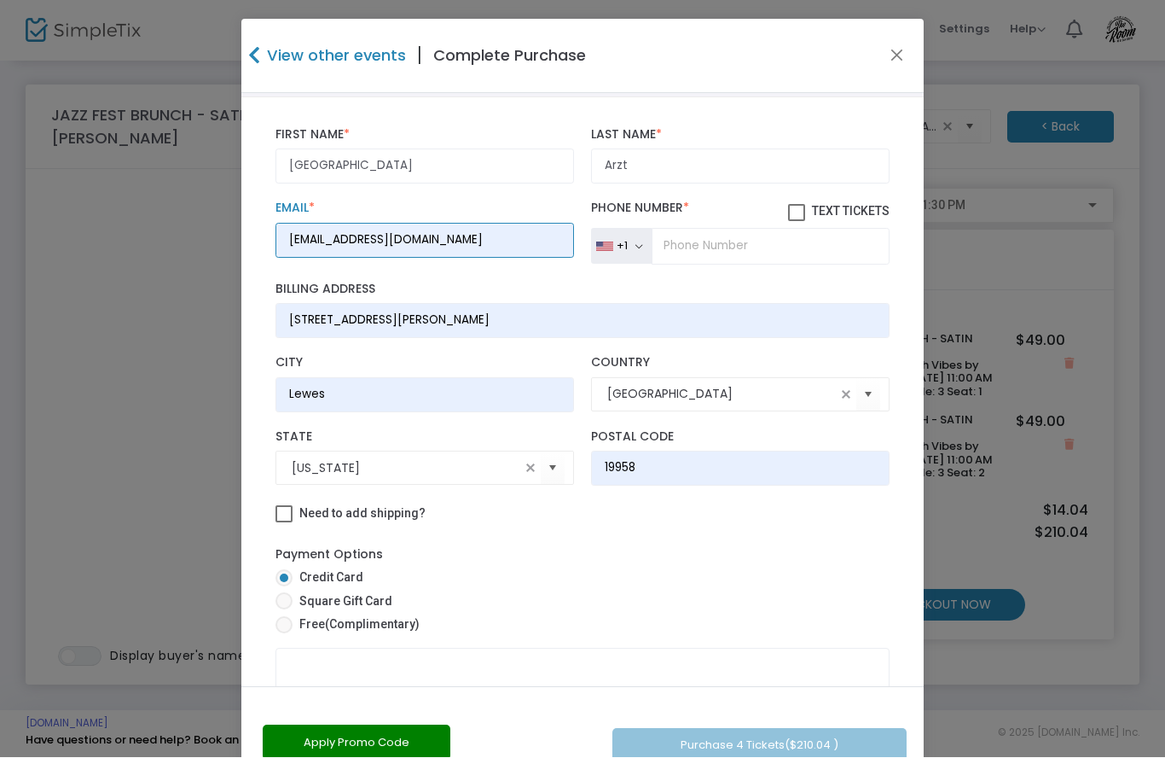
scroll to position [579, 0]
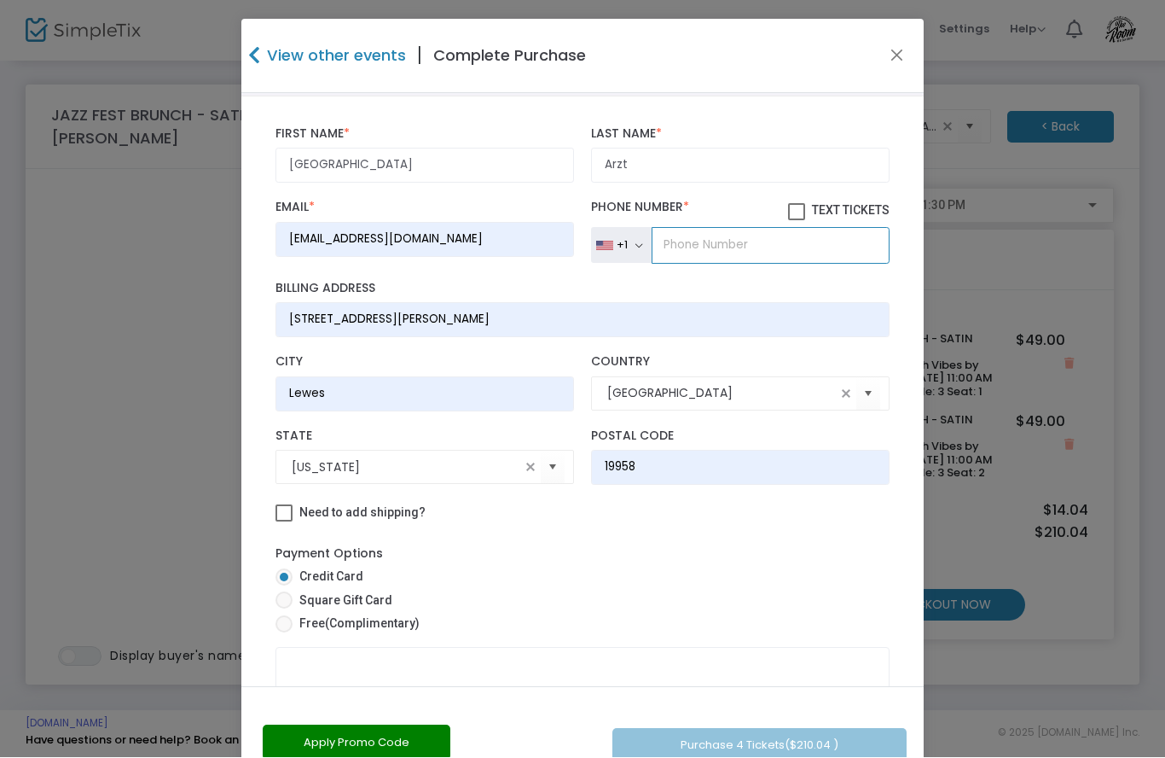
click at [715, 241] on input "tel" at bounding box center [771, 246] width 238 height 36
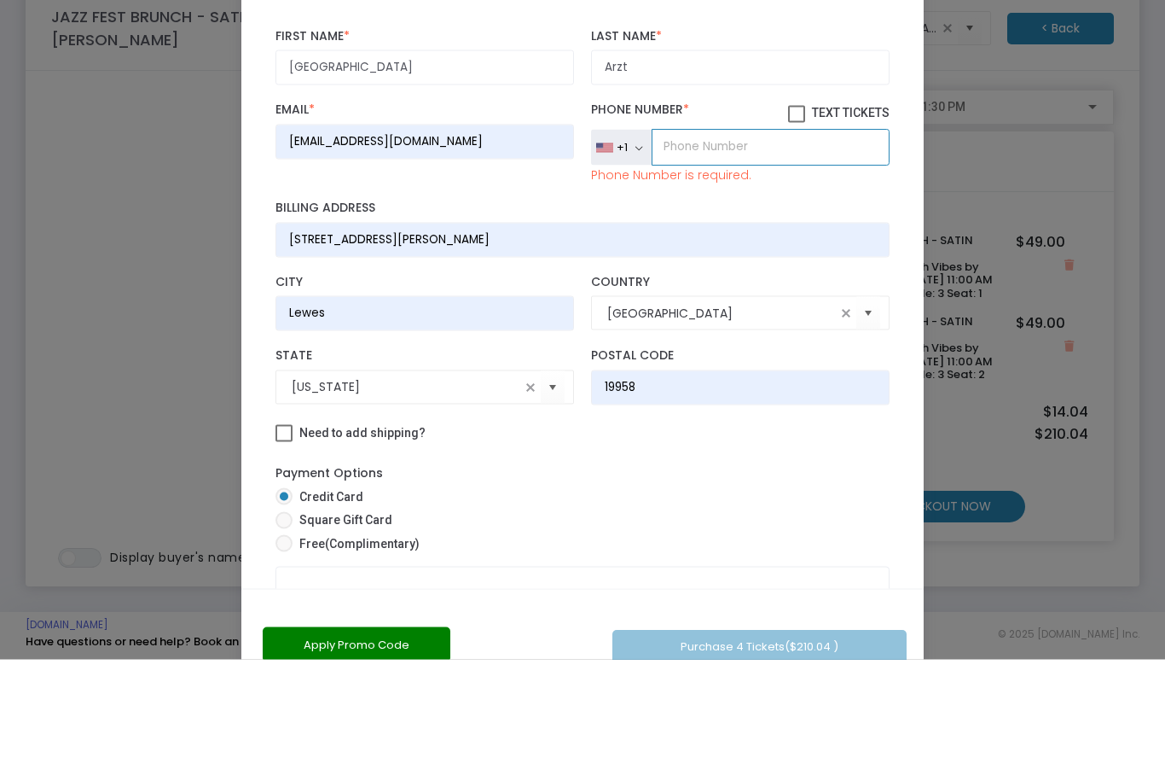
type input "[PHONE_NUMBER]"
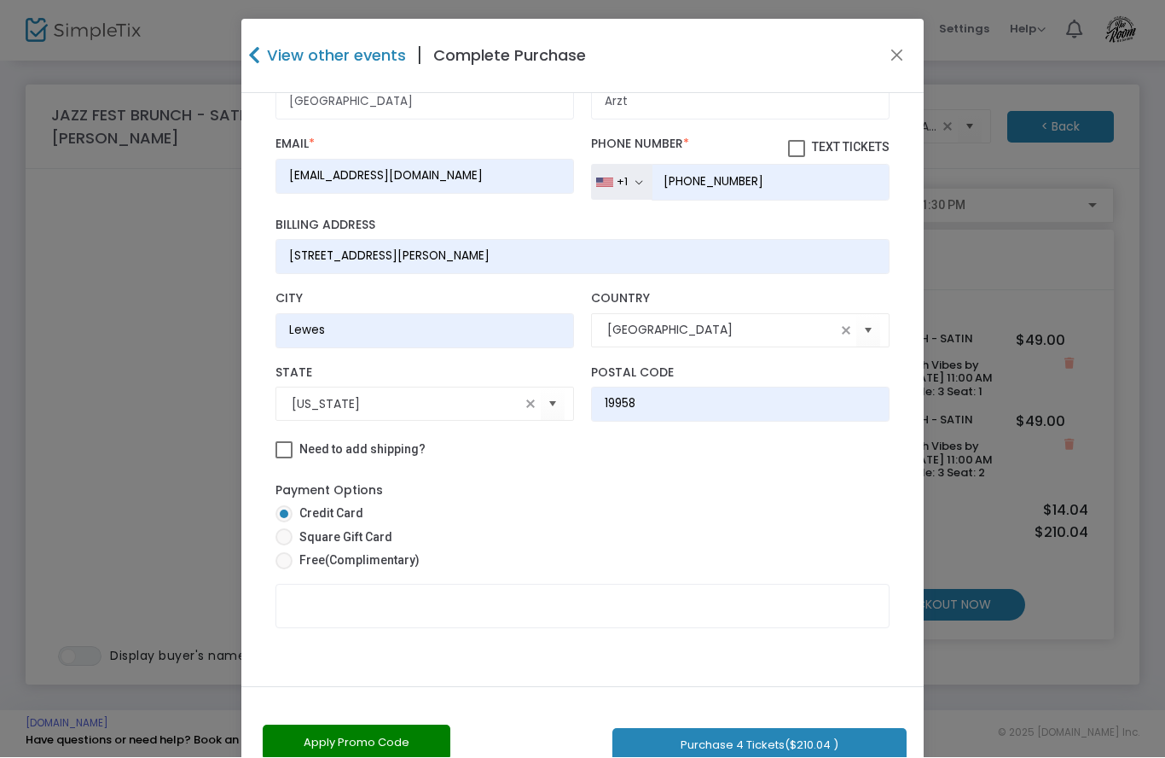
scroll to position [649, 0]
click at [803, 137] on label "Text Tickets" at bounding box center [839, 147] width 102 height 20
click at [797, 158] on input "Text Tickets" at bounding box center [796, 158] width 1 height 1
checkbox input "true"
click at [293, 561] on span "Free (Complimentary)" at bounding box center [356, 561] width 127 height 18
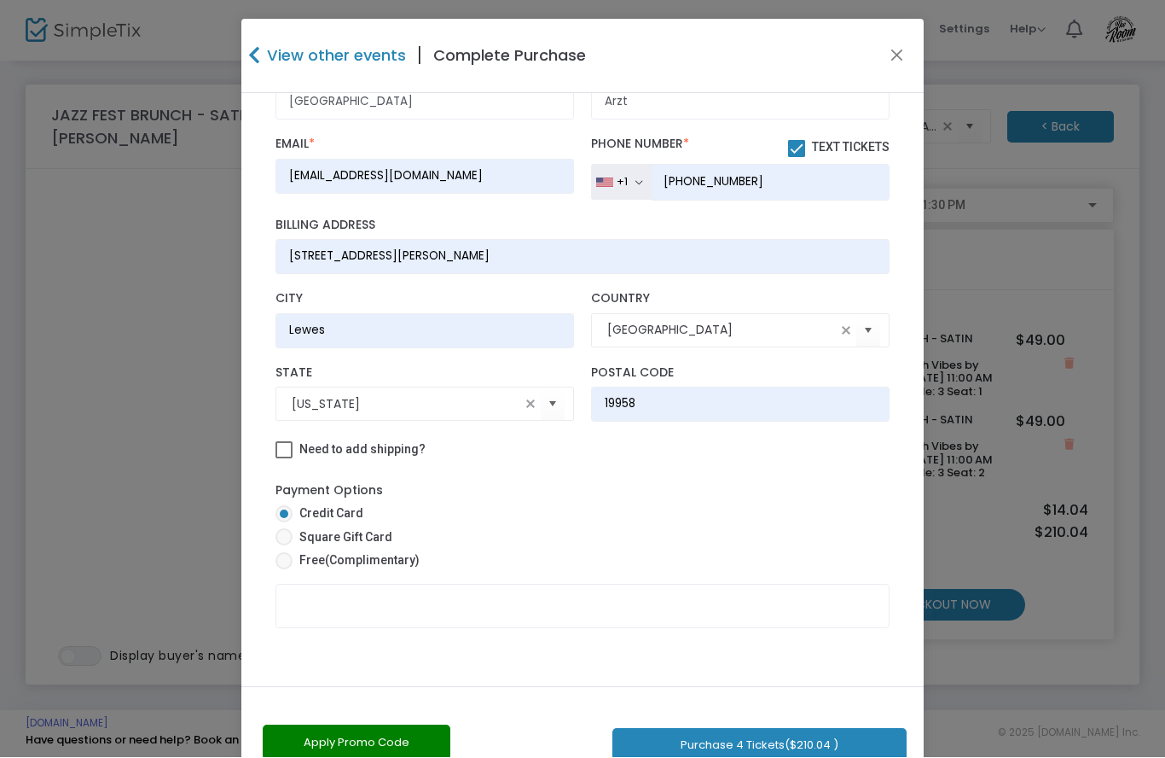
click at [284, 570] on input "Free (Complimentary)" at bounding box center [283, 570] width 1 height 1
radio input "true"
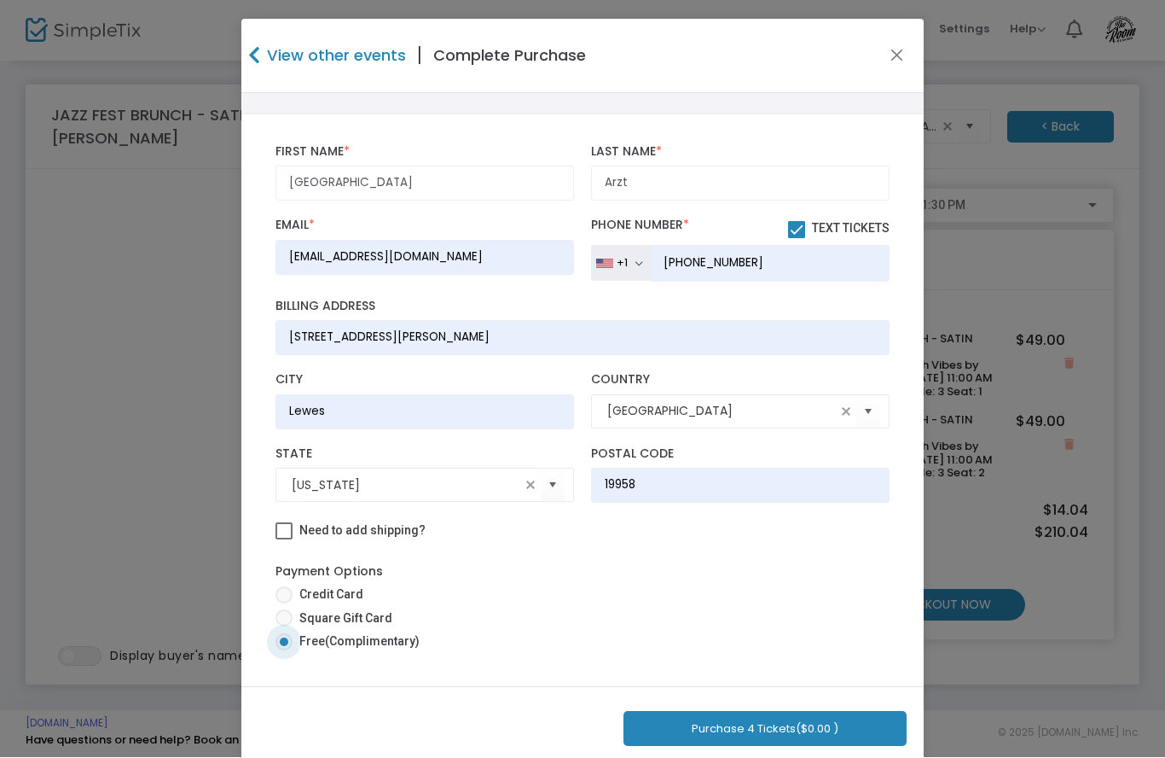
scroll to position [568, 0]
click at [799, 729] on span "($0.00 )" at bounding box center [817, 729] width 43 height 16
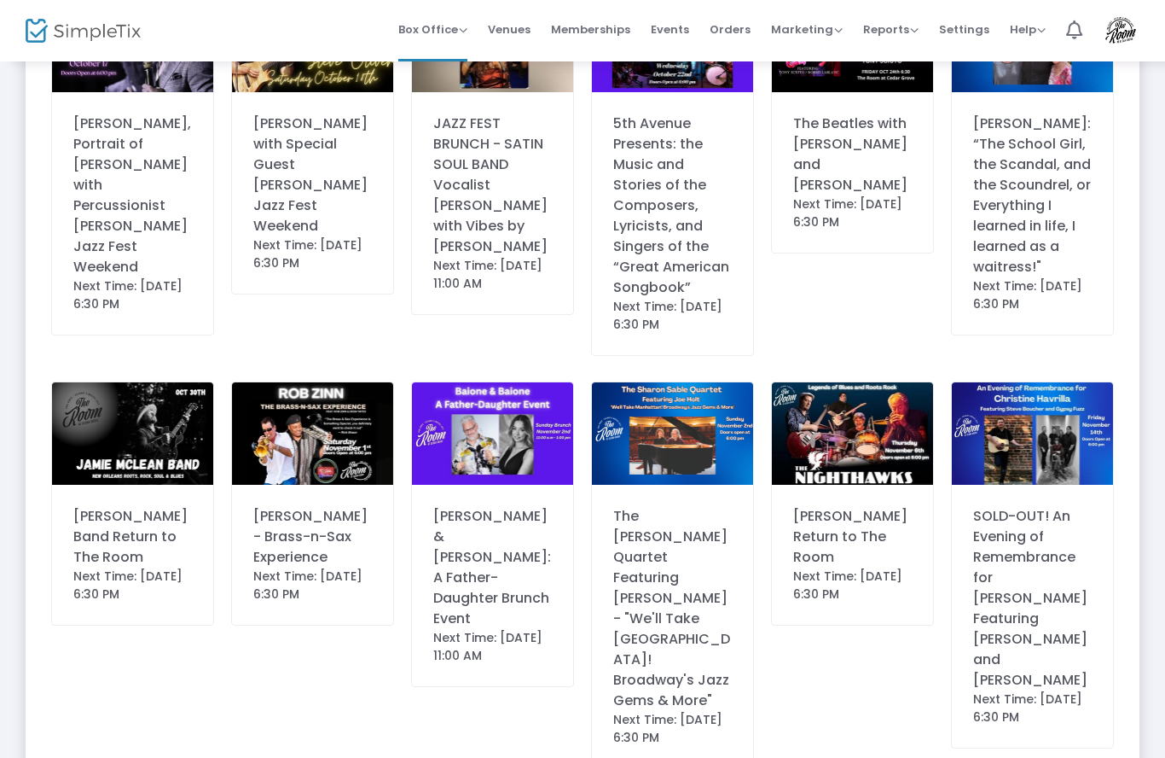
scroll to position [886, 0]
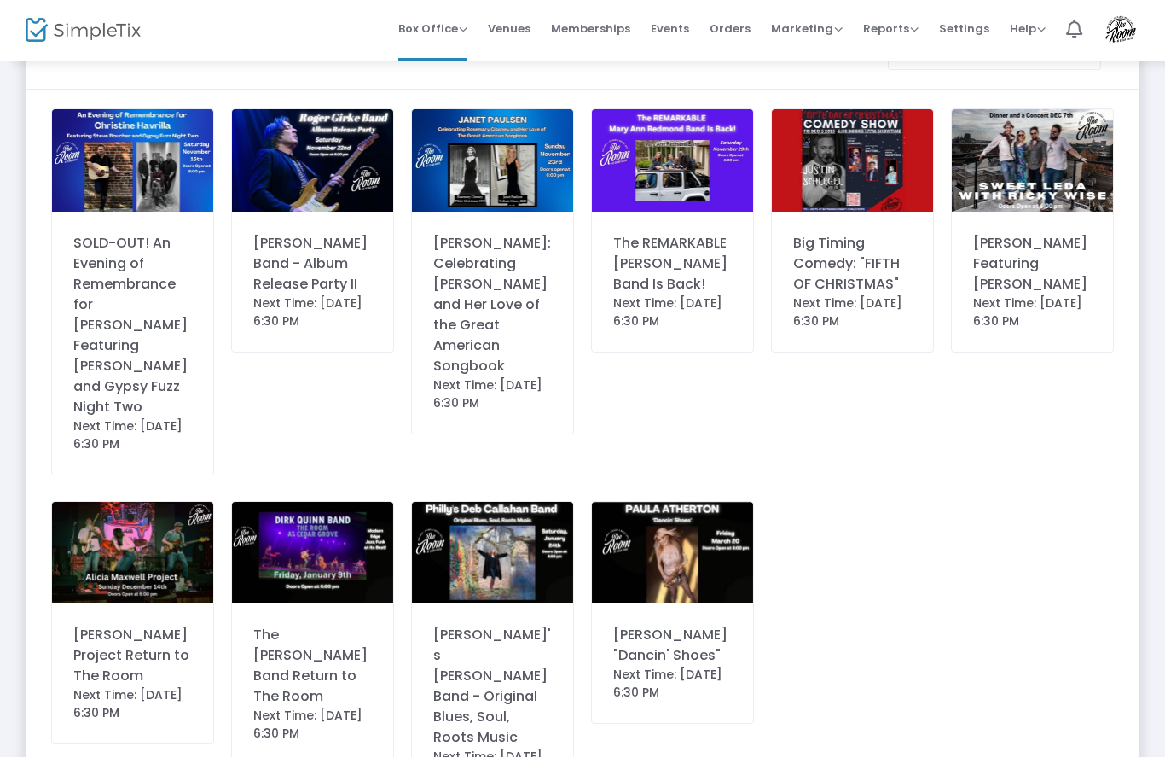
scroll to position [67, 0]
click at [683, 160] on img at bounding box center [672, 160] width 161 height 102
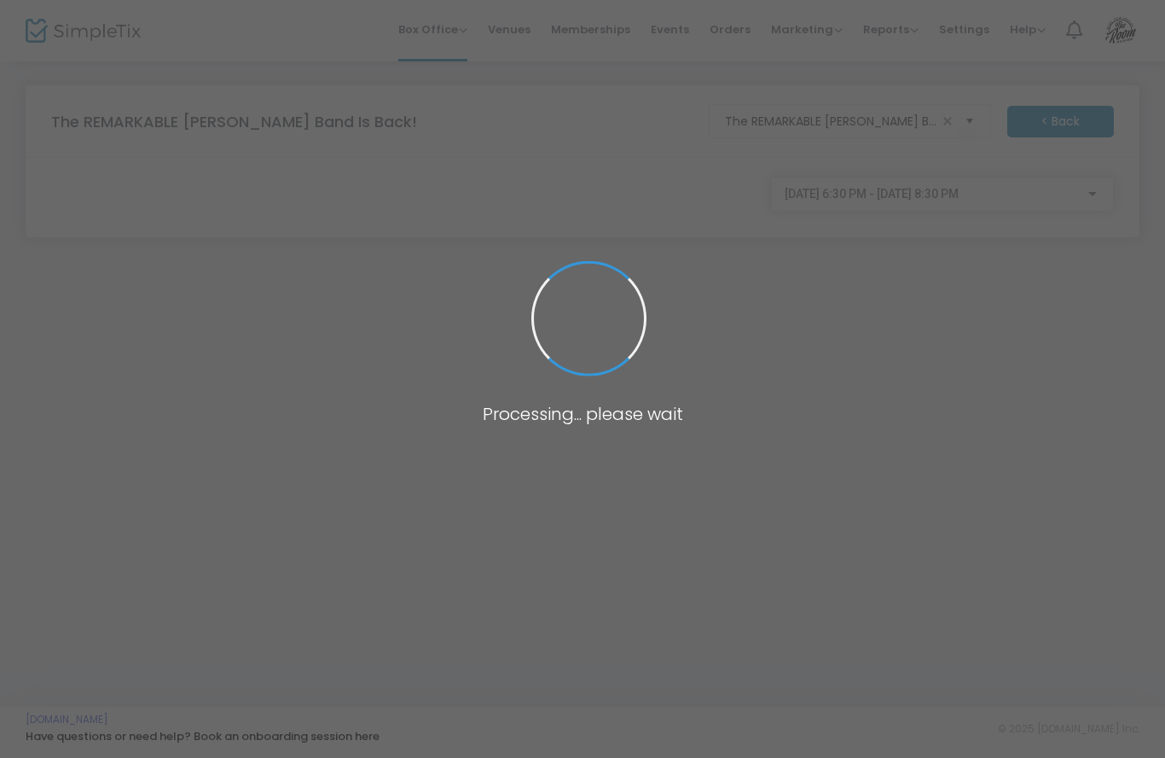
scroll to position [0, 0]
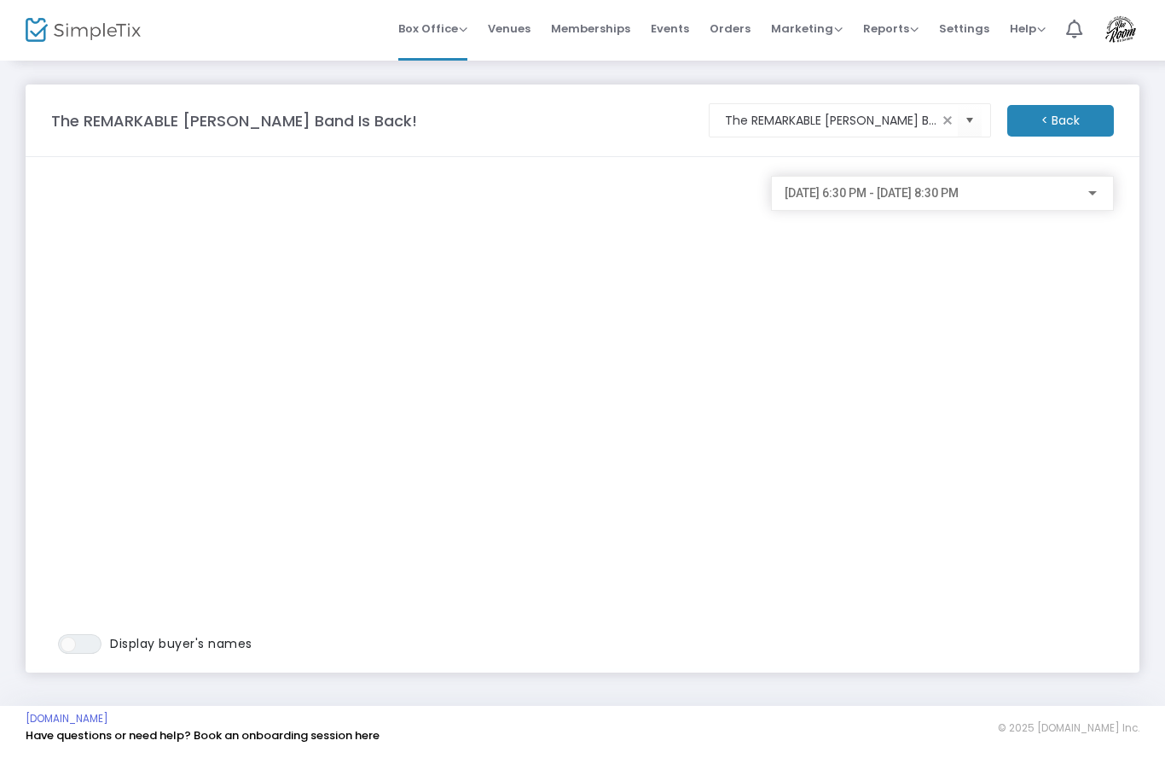
click at [483, 169] on m-panel-content "ON OFF Display buyer's names 11/29/2025 @ 6:30 PM - 11/29/2025 @ 8:30 PM" at bounding box center [583, 415] width 1114 height 515
click at [485, 145] on m-panel-header "The REMARKABLE Mary Ann Redmond Band Is Back! The REMARKABLE Mary Ann Redmond B…" at bounding box center [583, 121] width 1114 height 73
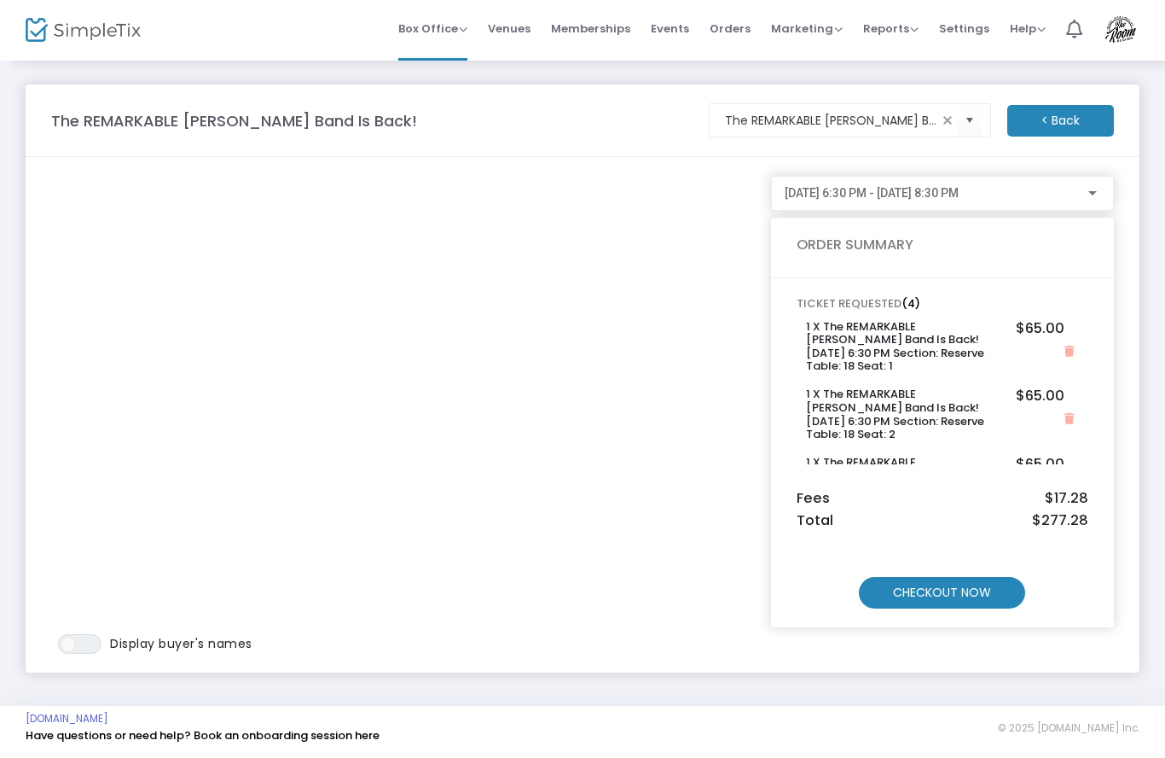
click at [988, 606] on m-button "CHECKOUT NOW" at bounding box center [942, 594] width 166 height 32
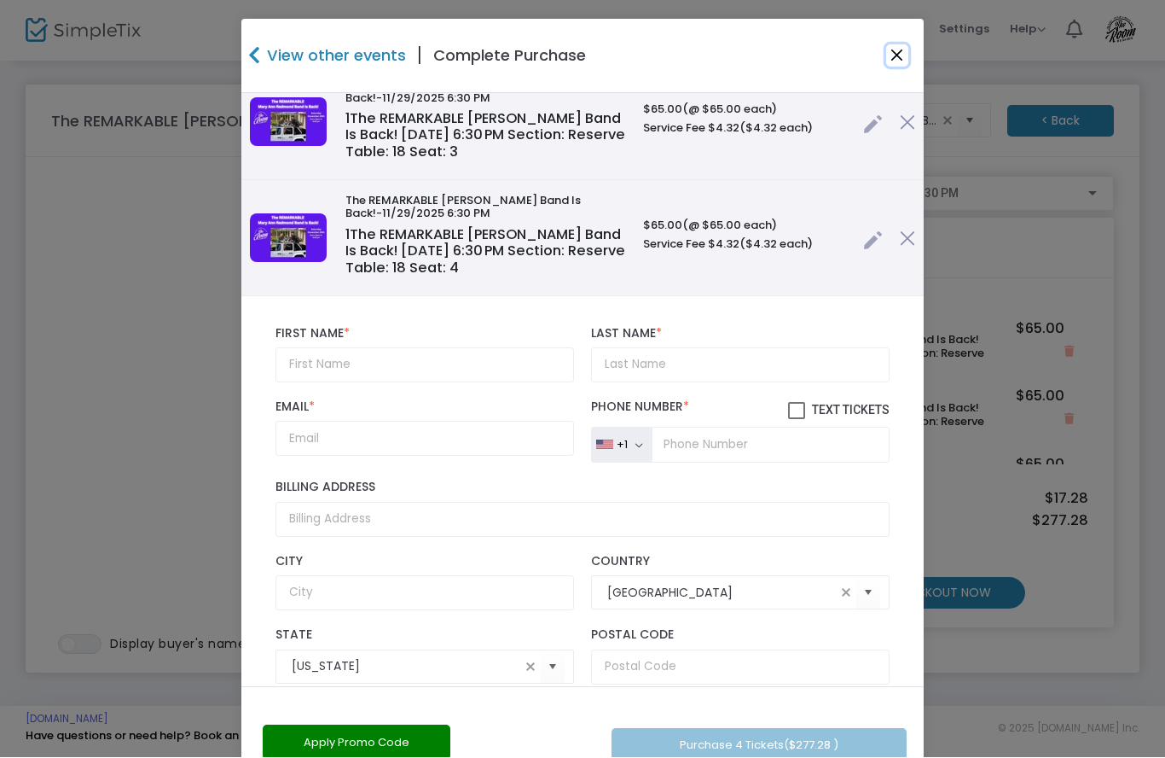
scroll to position [288, 0]
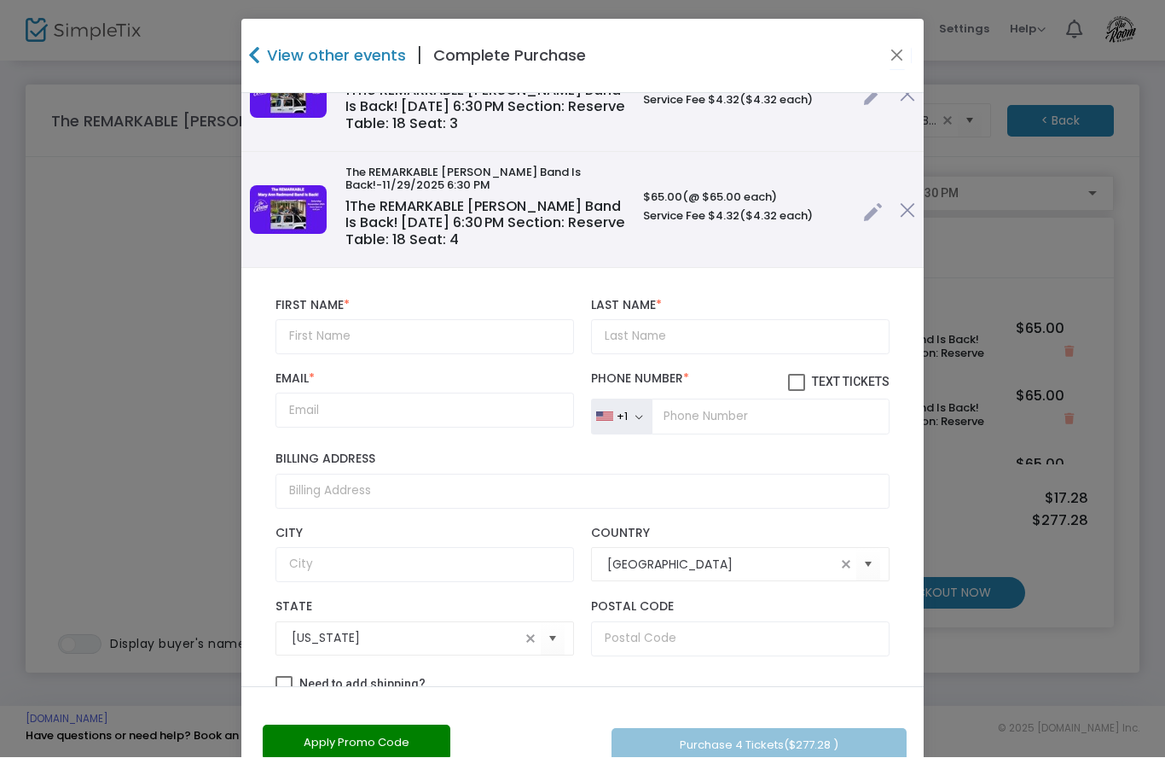
click at [804, 373] on label "Text Tickets" at bounding box center [839, 382] width 102 height 20
click at [797, 392] on input "Text Tickets" at bounding box center [796, 392] width 1 height 1
checkbox input "true"
click at [341, 336] on input "text" at bounding box center [425, 337] width 299 height 35
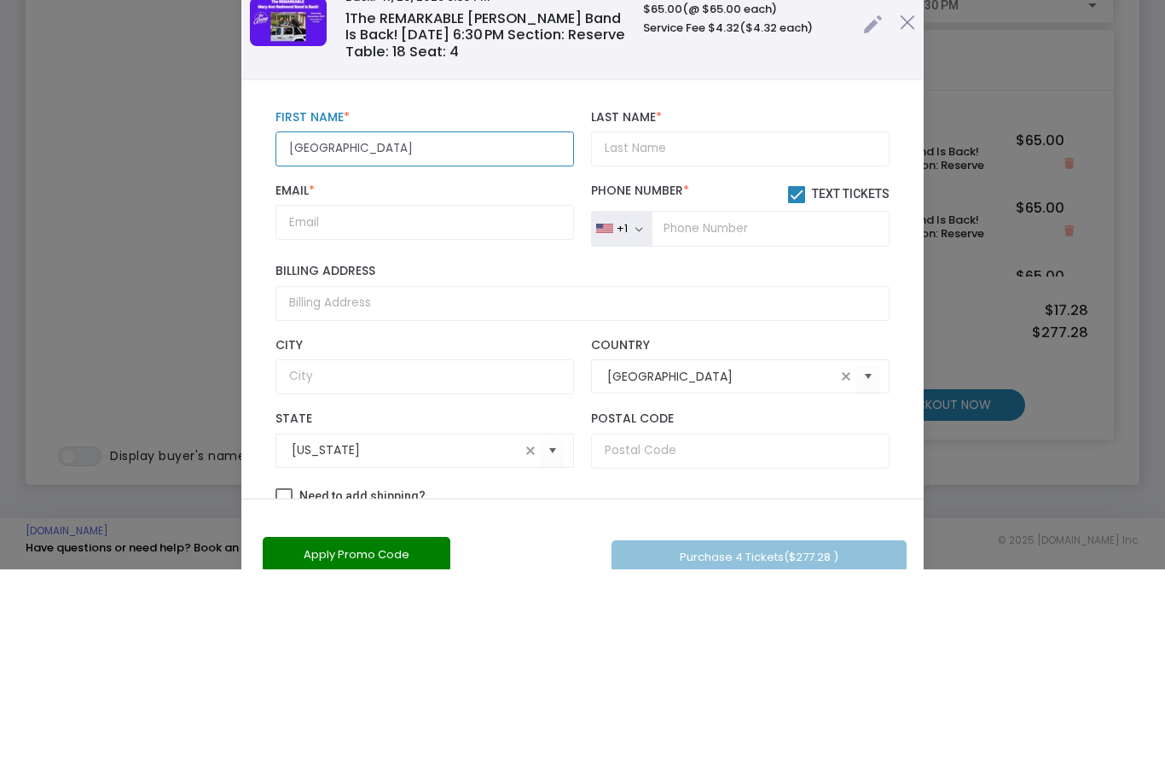
type input "[GEOGRAPHIC_DATA]"
click at [702, 320] on input "Last Name *" at bounding box center [740, 337] width 299 height 35
type input "Arzt"
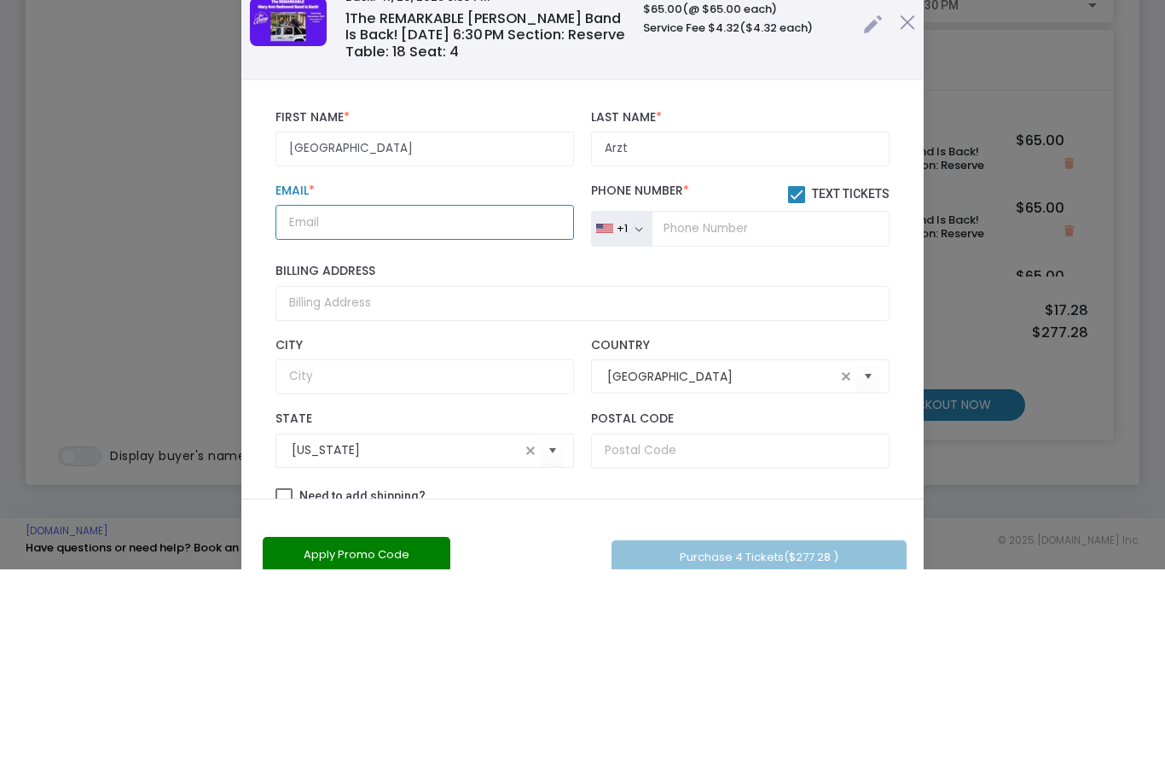
click at [363, 393] on input "Email *" at bounding box center [425, 410] width 299 height 35
type input "[EMAIL_ADDRESS][DOMAIN_NAME]"
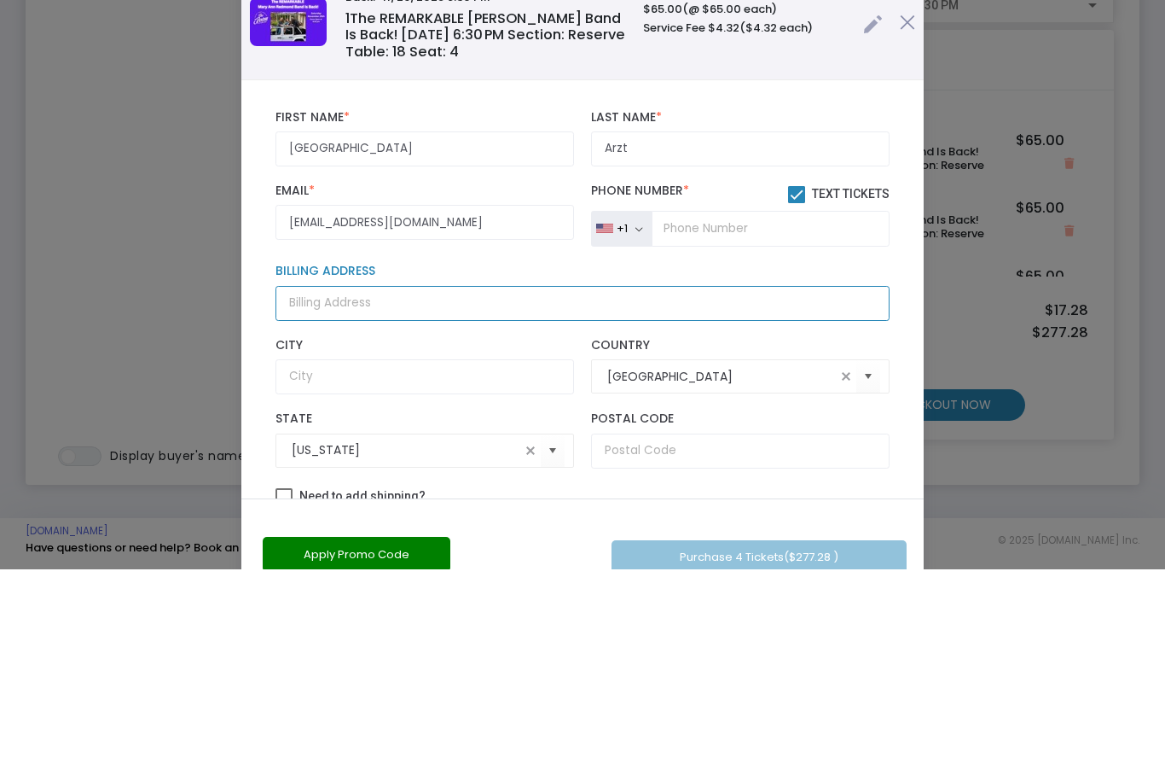
type input "[STREET_ADDRESS][PERSON_NAME]"
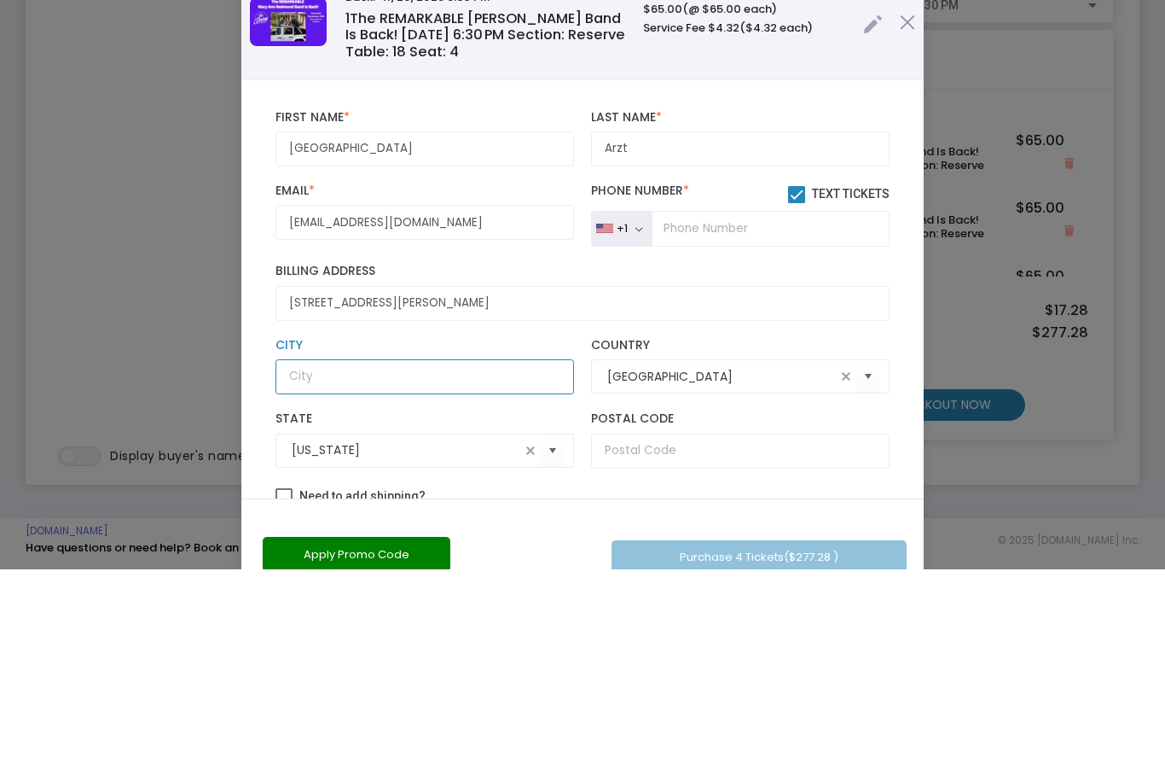
type input "Lewes"
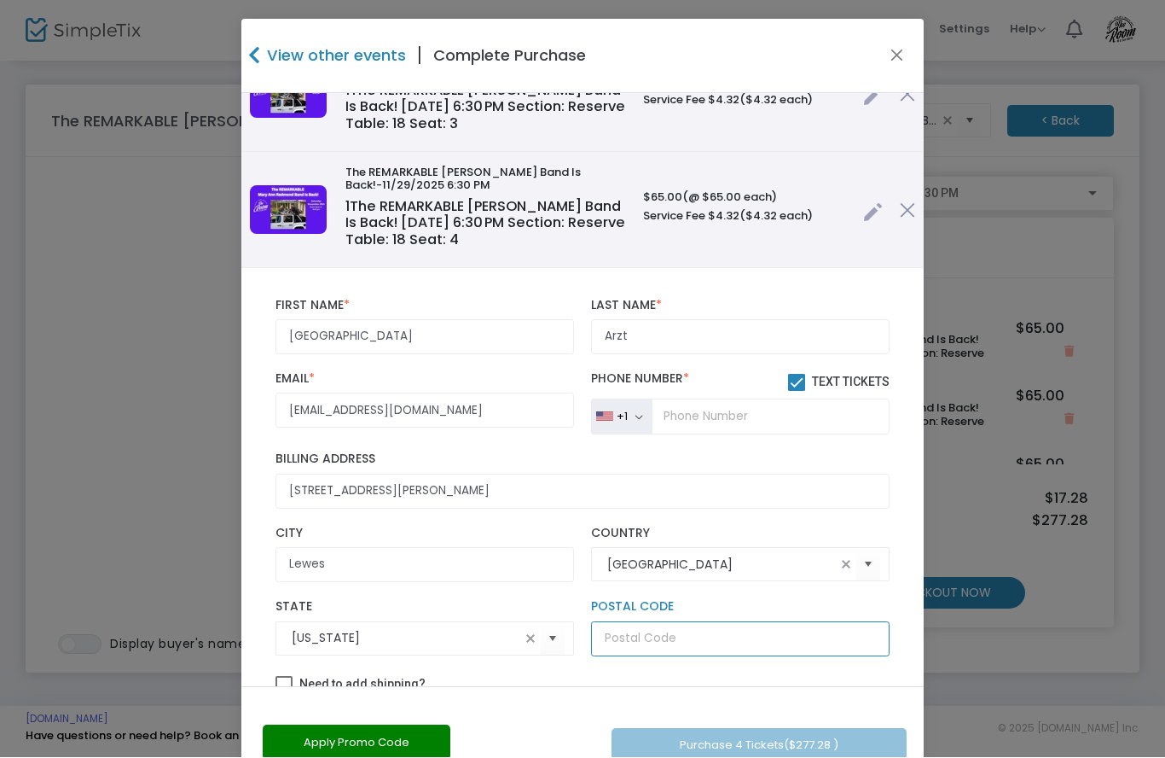
type input "19958"
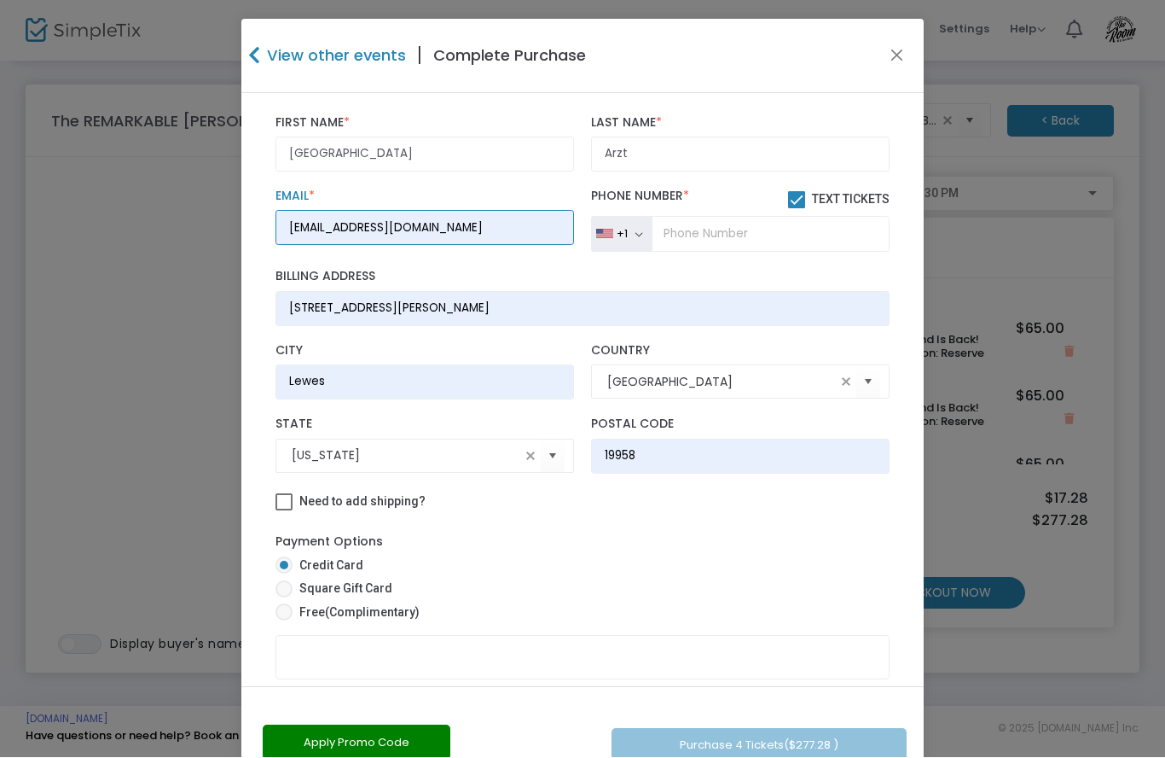
scroll to position [479, 0]
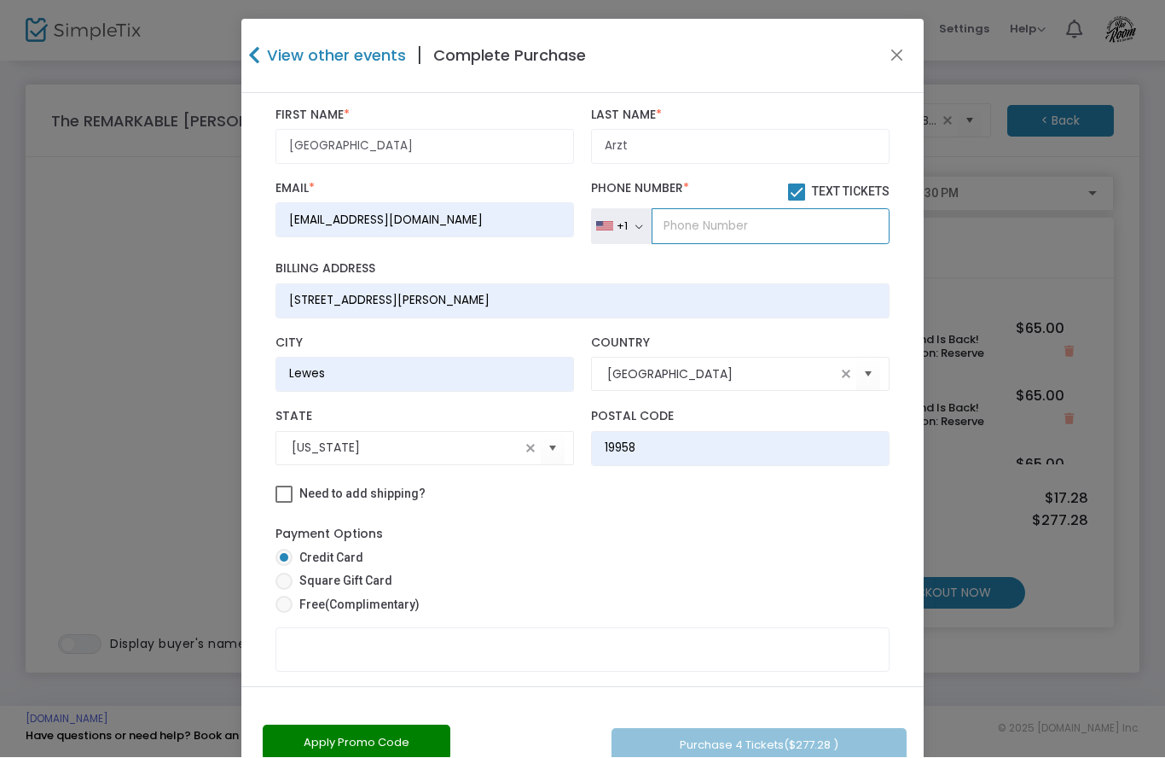
click at [724, 220] on input "tel" at bounding box center [771, 227] width 238 height 36
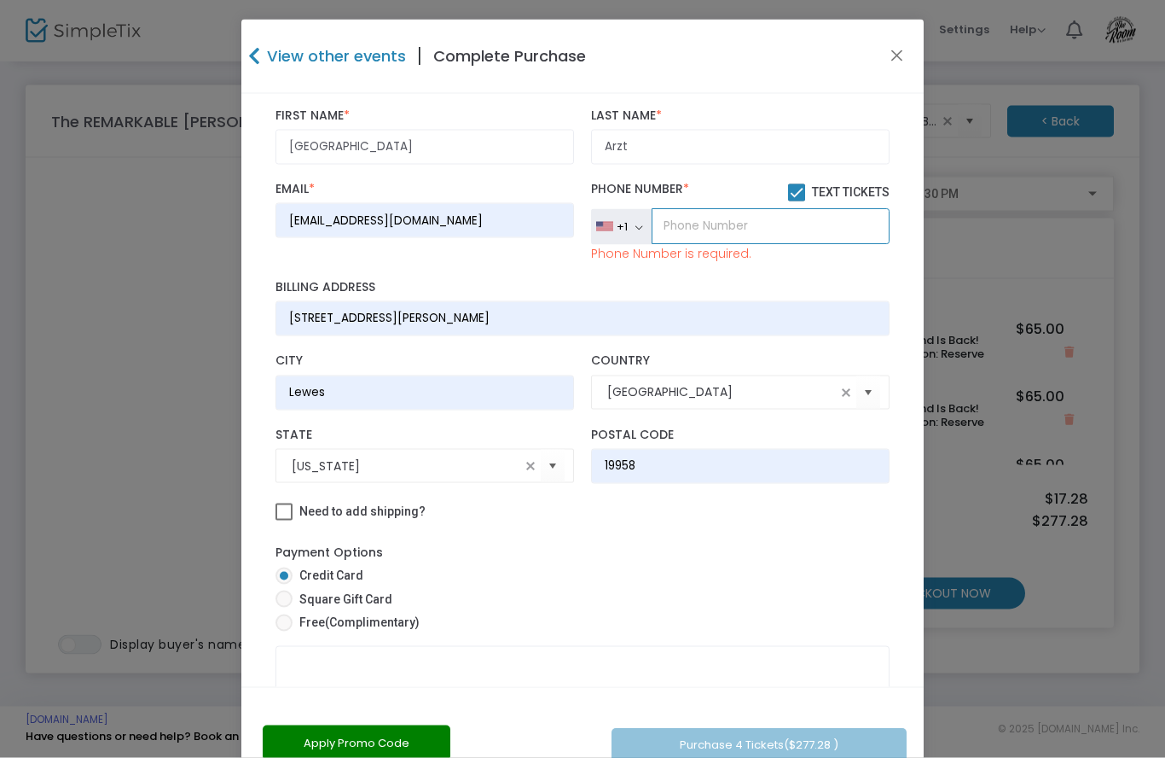
type input "[PHONE_NUMBER]"
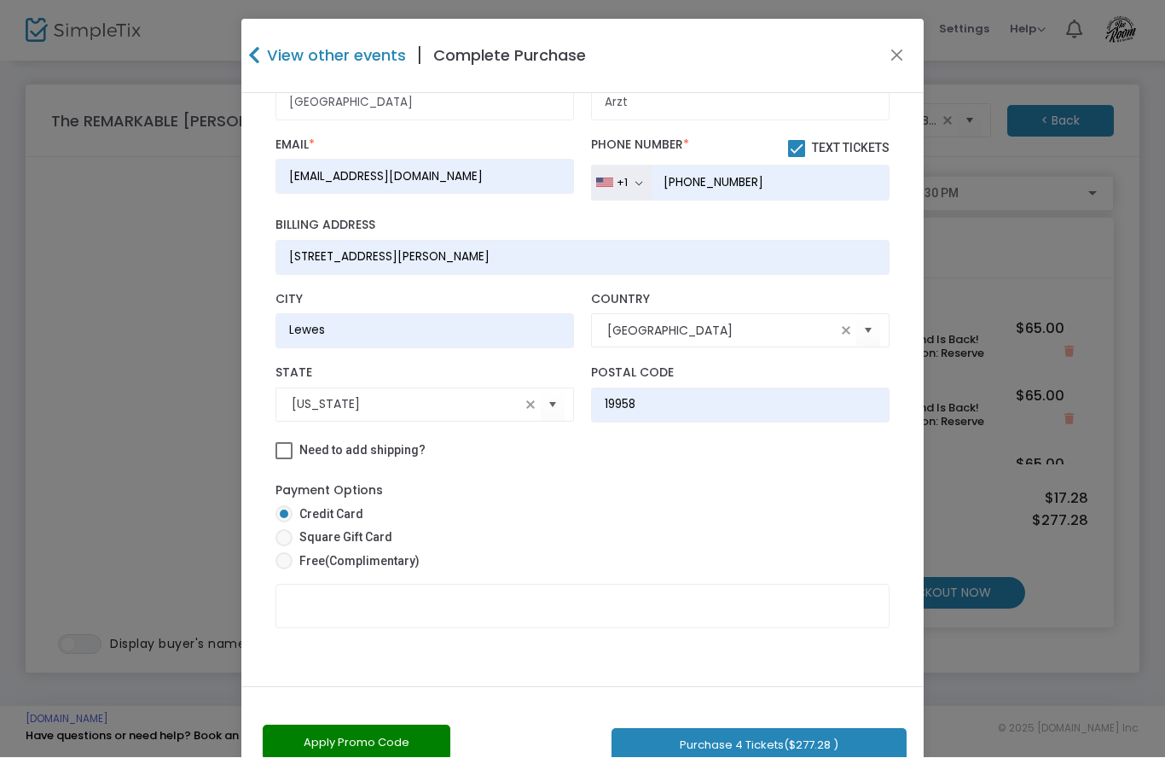
scroll to position [533, 0]
click at [285, 562] on span at bounding box center [284, 561] width 17 height 17
click at [284, 570] on input "Free (Complimentary)" at bounding box center [283, 570] width 1 height 1
radio input "true"
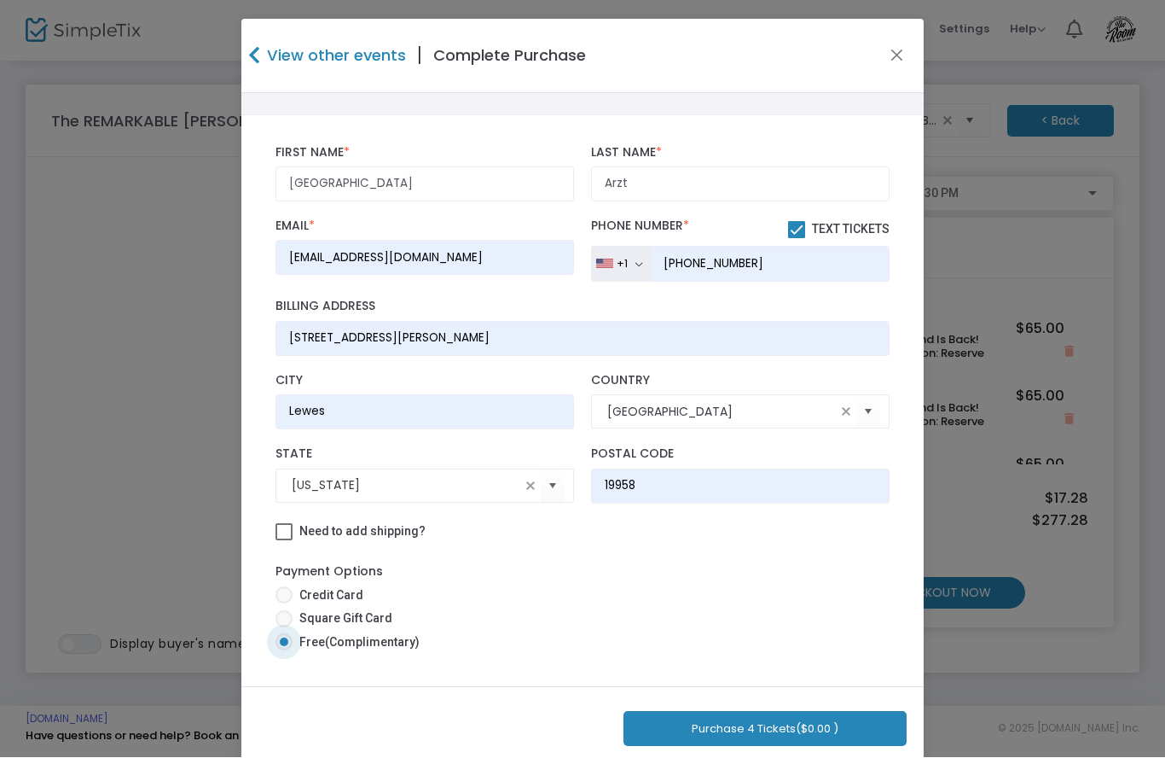
scroll to position [452, 0]
click at [283, 536] on span at bounding box center [284, 532] width 17 height 17
click at [283, 541] on input "Need to add shipping?" at bounding box center [283, 541] width 1 height 1
checkbox input "true"
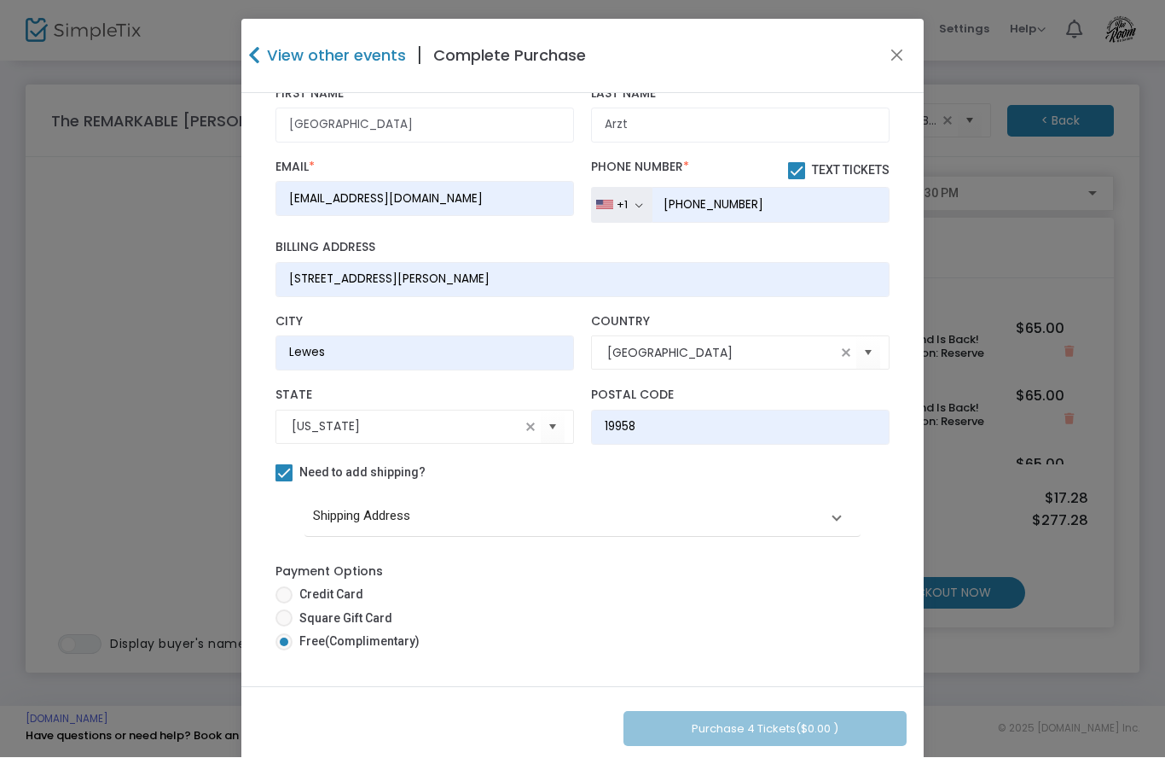
scroll to position [510, 0]
click at [800, 731] on div "Purchase 4 Tickets ($0.00 )" at bounding box center [582, 729] width 683 height 84
click at [797, 732] on div "Purchase 4 Tickets ($0.00 )" at bounding box center [582, 729] width 683 height 84
click at [822, 722] on div "Purchase 4 Tickets ($0.00 )" at bounding box center [582, 729] width 683 height 84
click at [714, 726] on div "Purchase 4 Tickets ($0.00 )" at bounding box center [582, 729] width 683 height 84
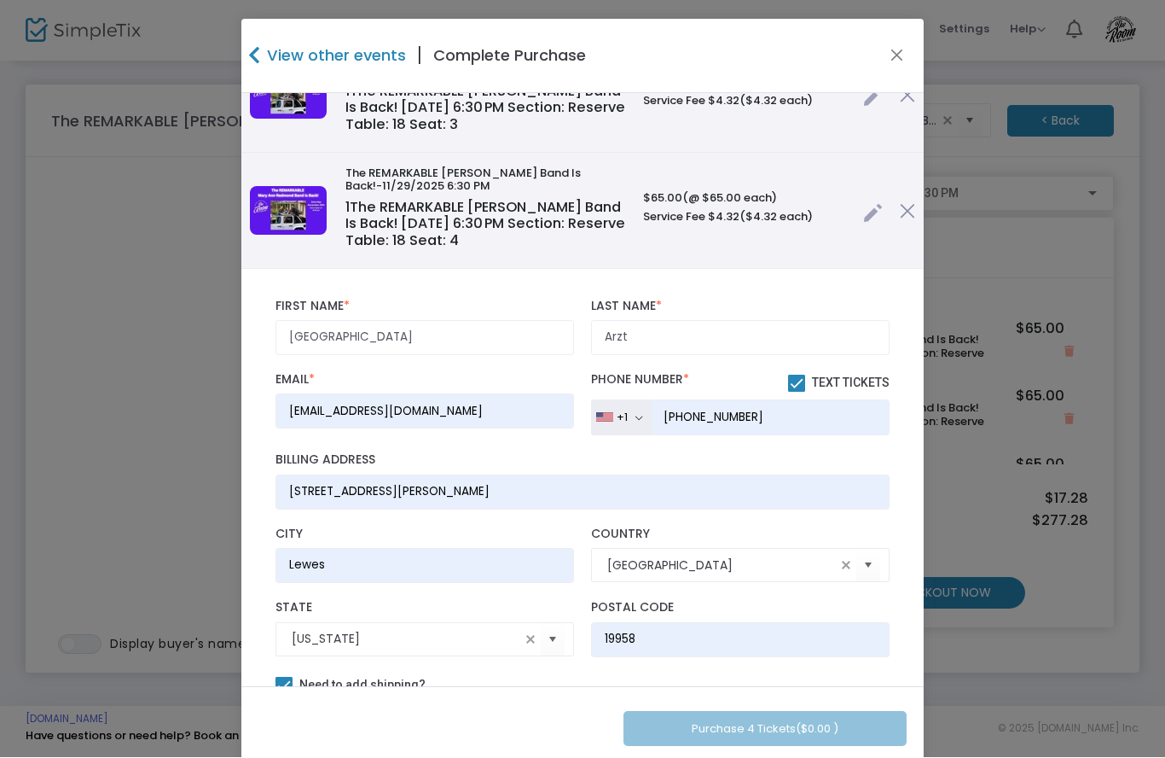
scroll to position [306, 0]
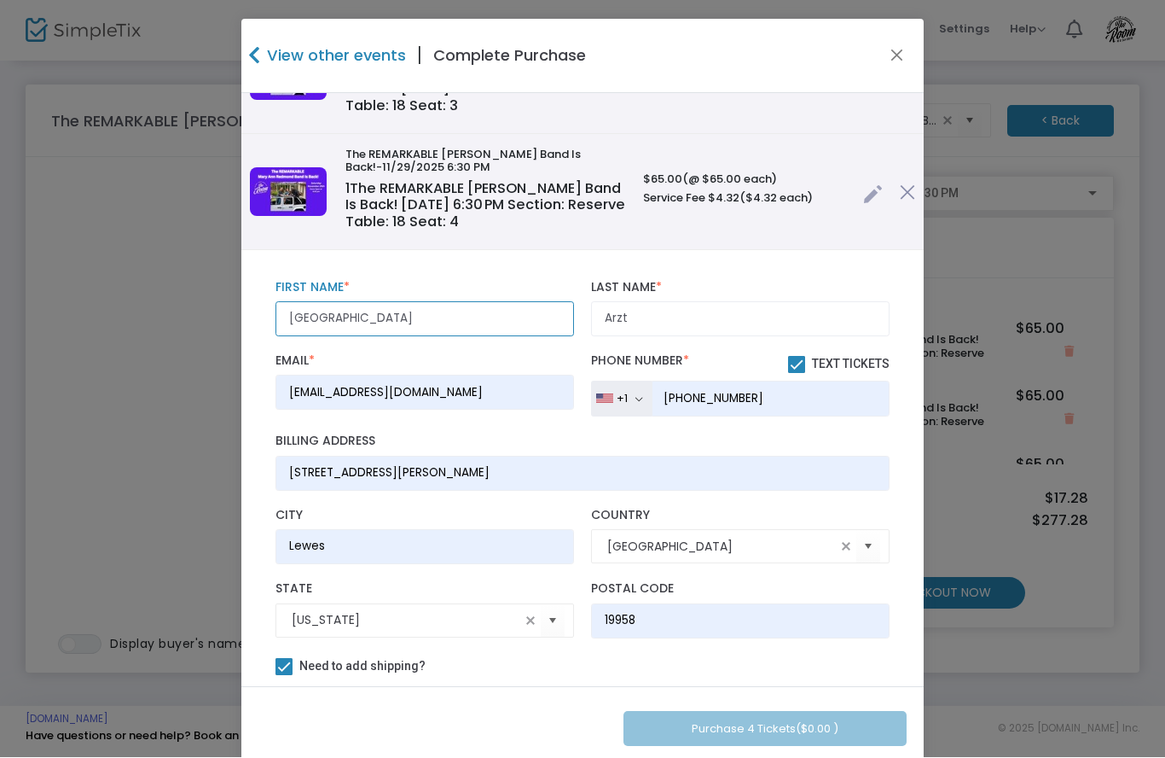
click at [445, 309] on input "[GEOGRAPHIC_DATA]" at bounding box center [425, 319] width 299 height 35
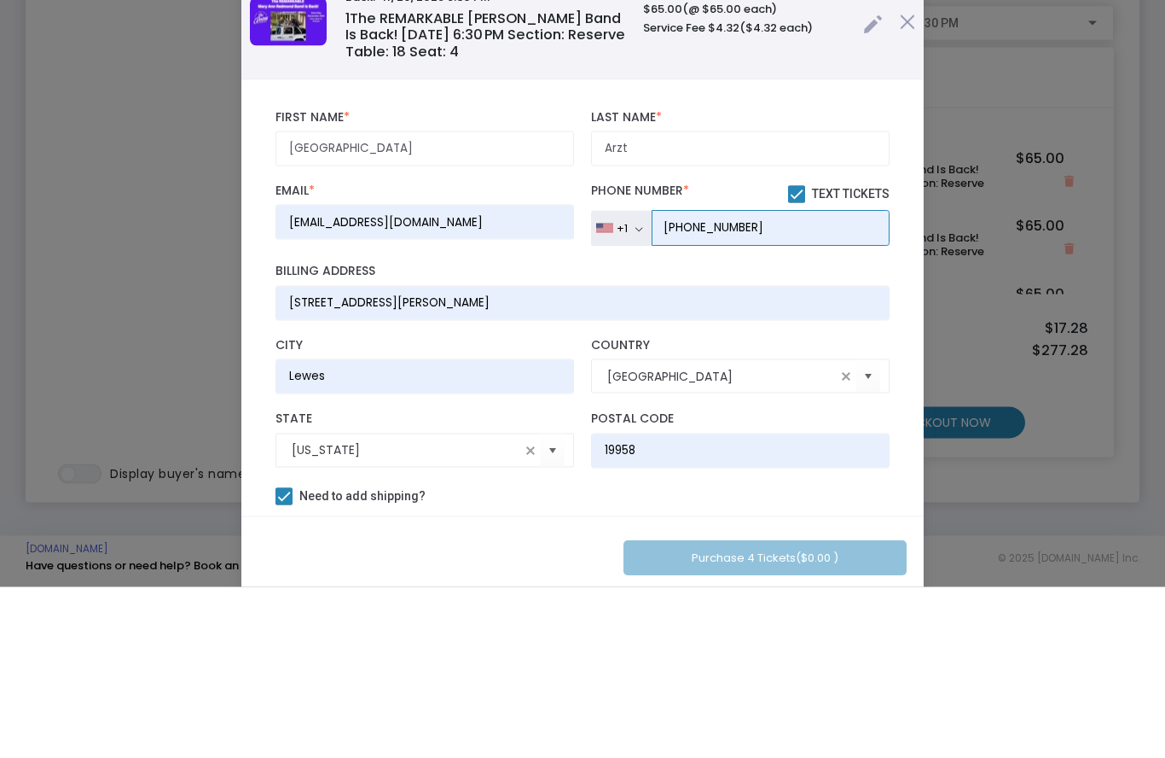
click at [824, 381] on input "[PHONE_NUMBER]" at bounding box center [771, 399] width 238 height 36
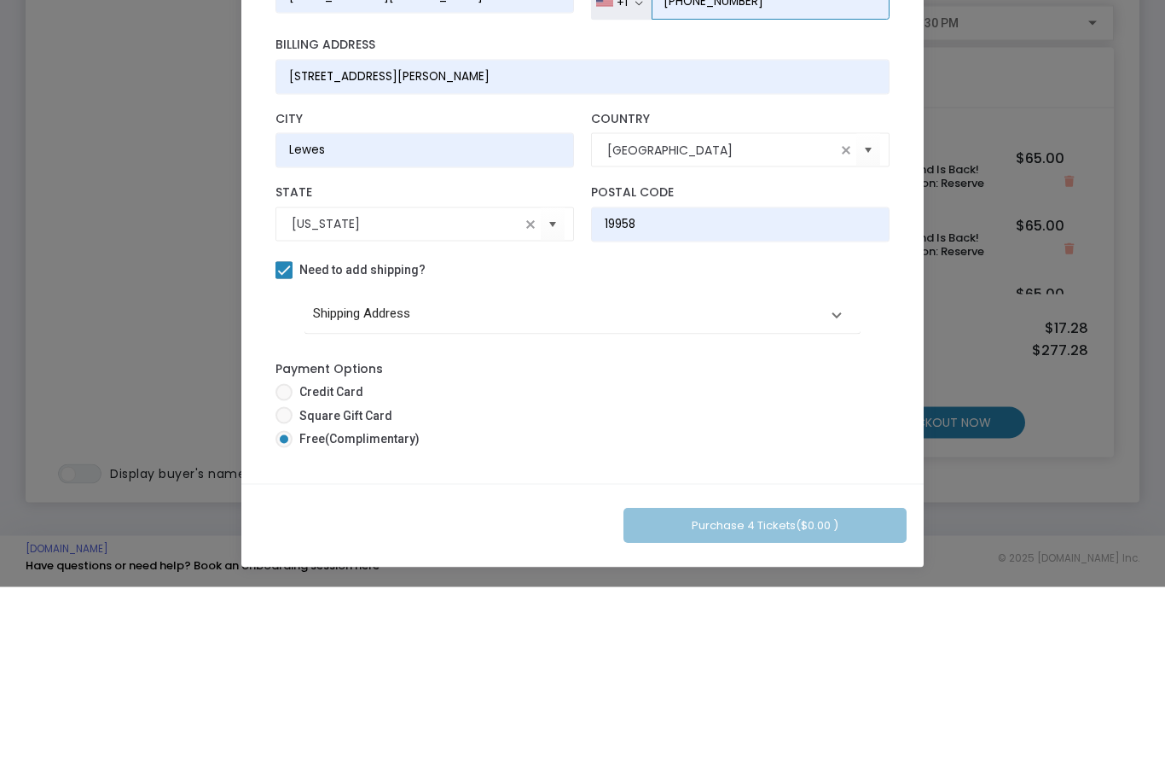
scroll to position [32, 0]
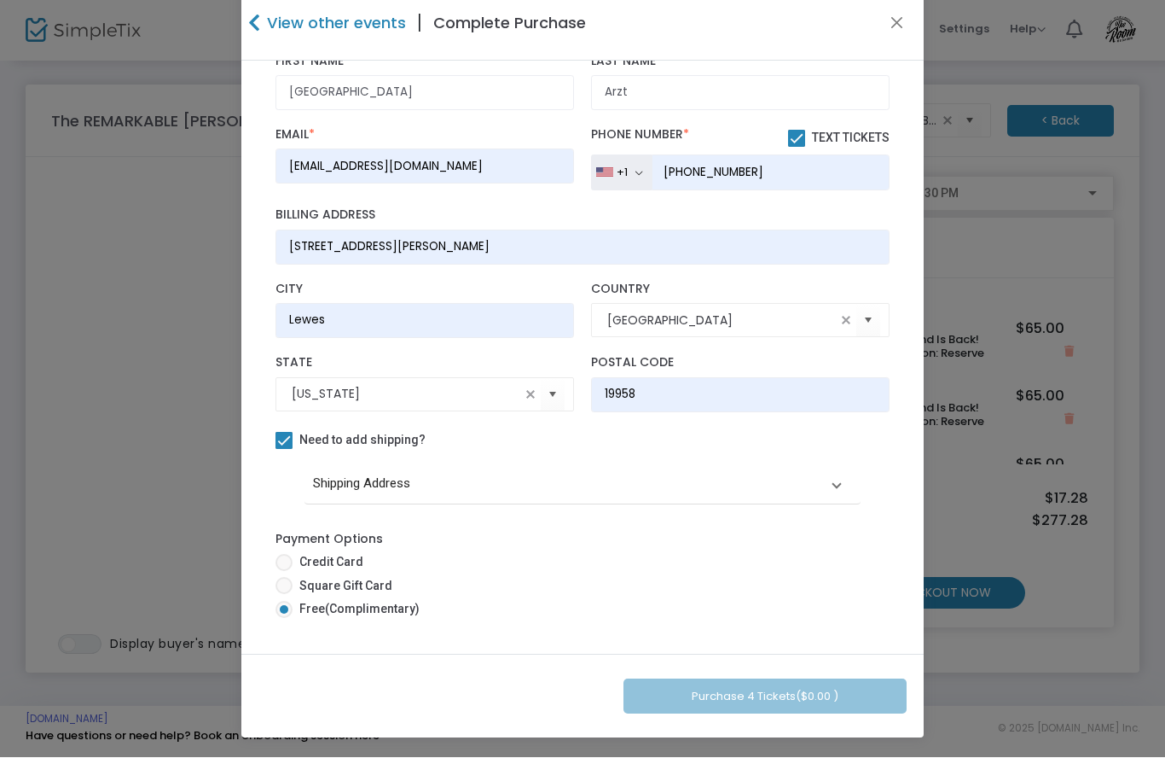
click at [793, 704] on div "Purchase 4 Tickets ($0.00 )" at bounding box center [582, 696] width 683 height 84
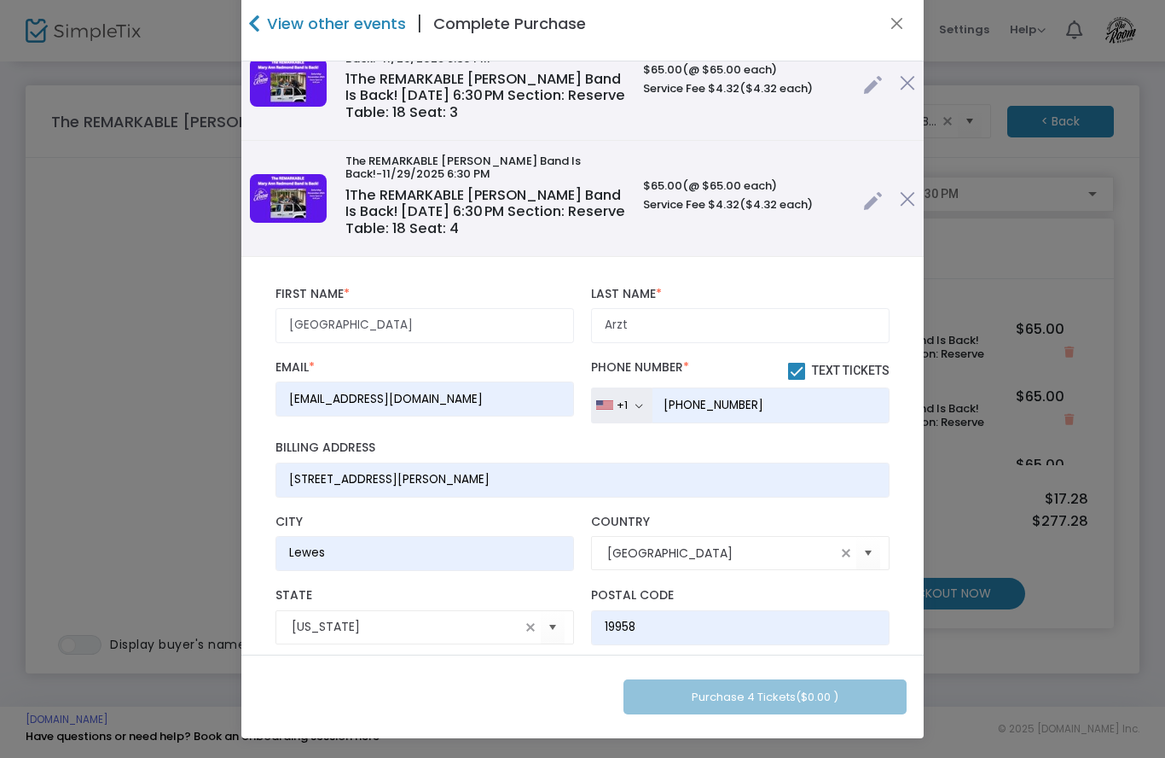
scroll to position [270, 0]
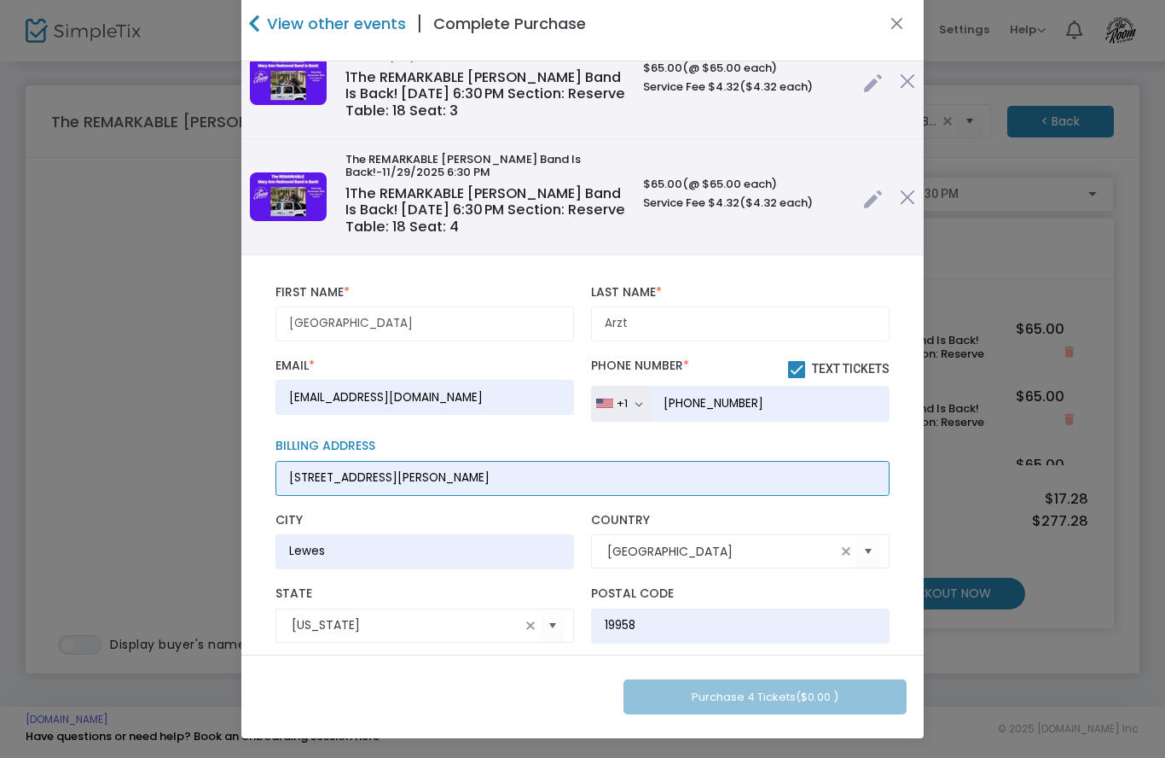
click at [489, 488] on input "[STREET_ADDRESS][PERSON_NAME]" at bounding box center [583, 478] width 614 height 35
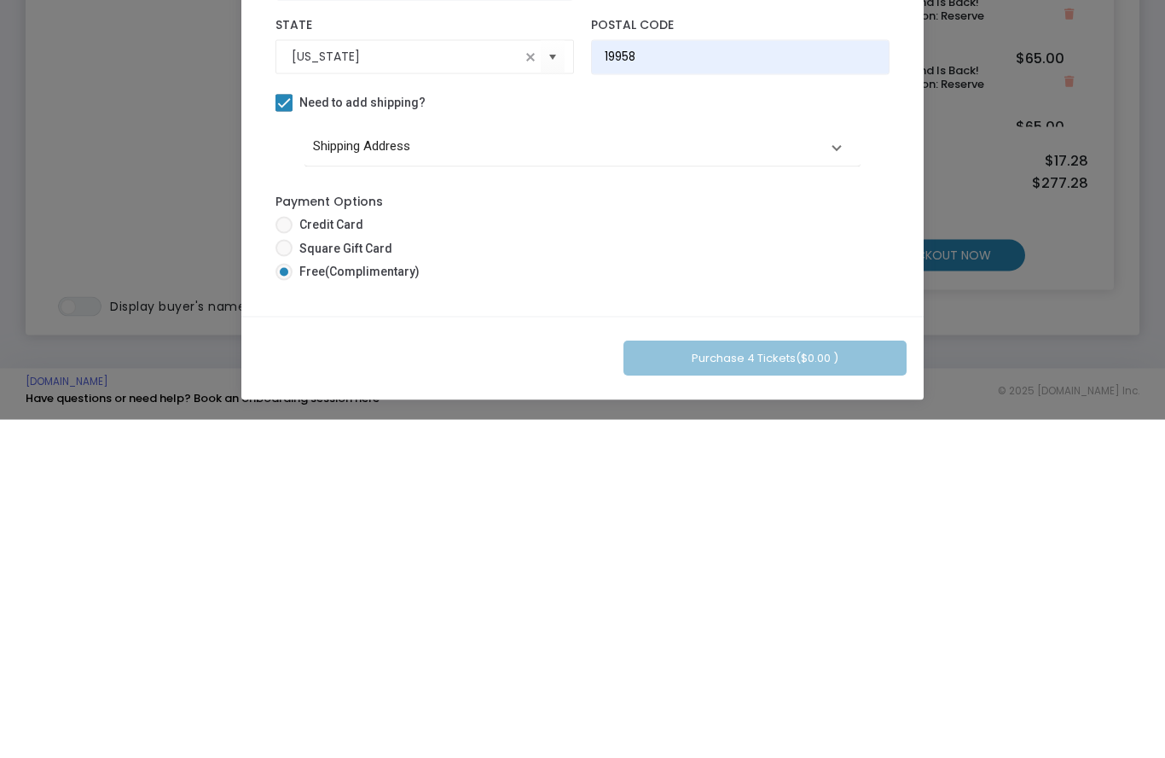
scroll to position [510, 0]
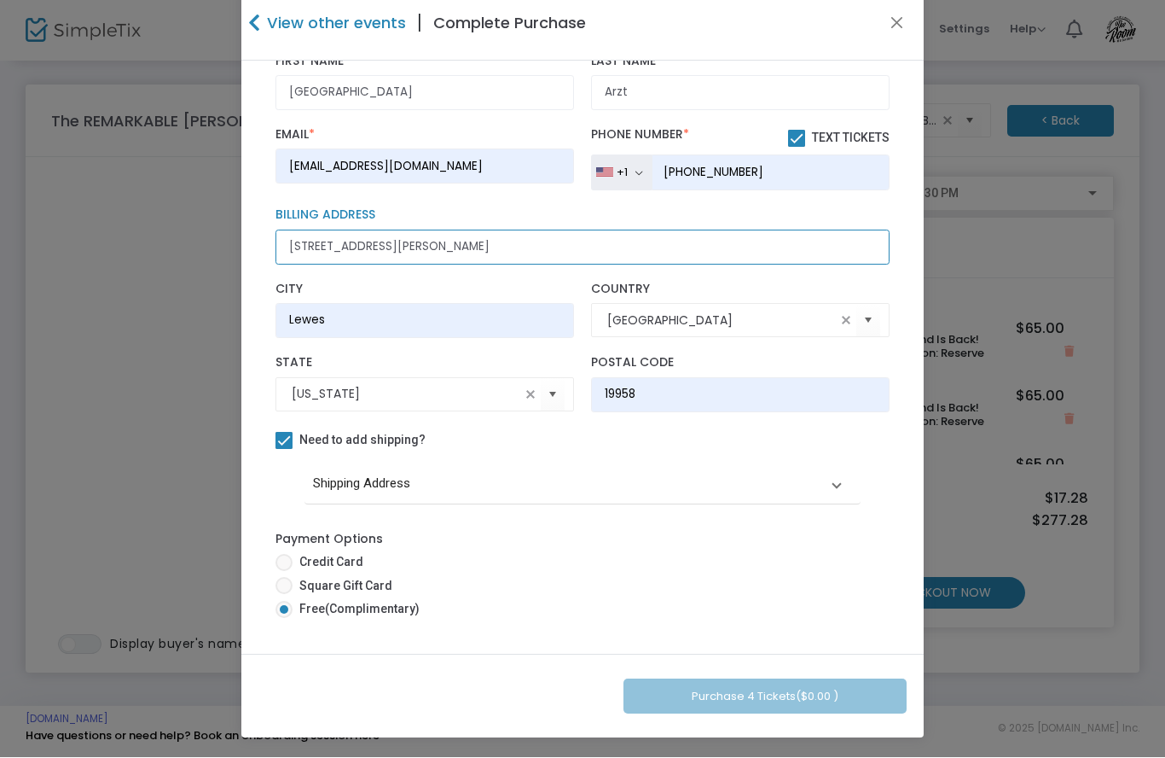
type input "18968 Roth Dr.,l"
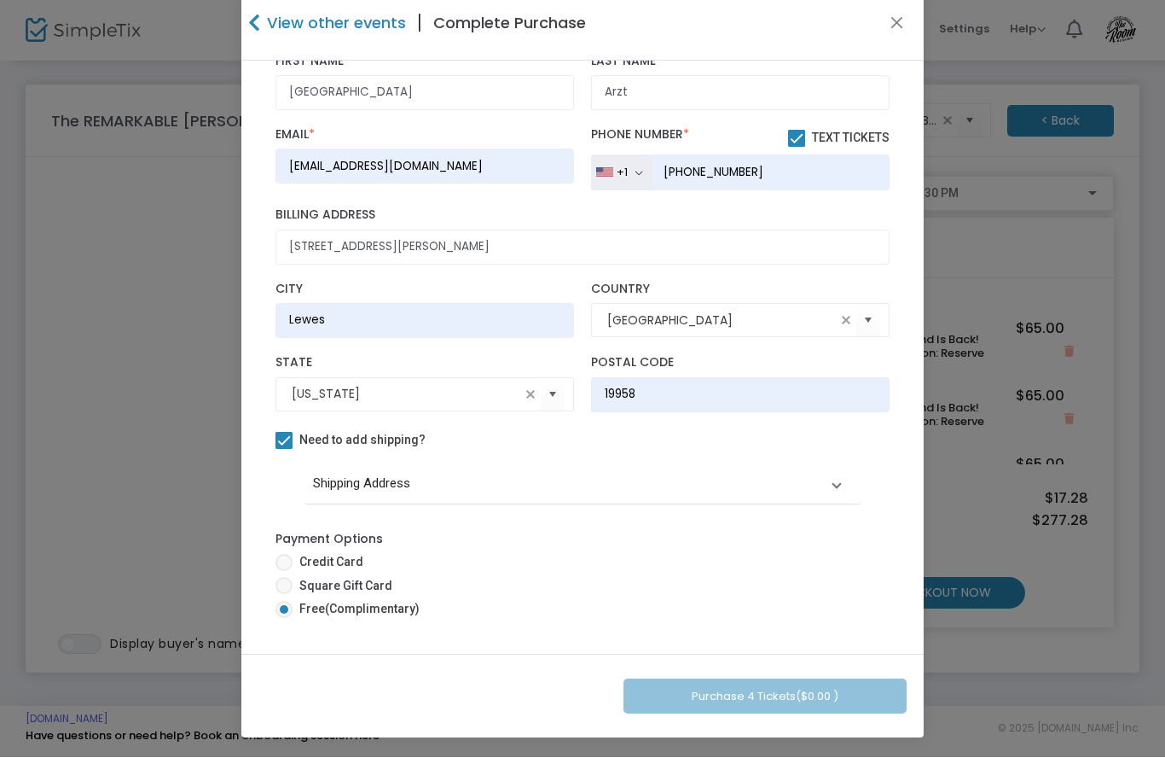
click at [637, 491] on mat-panel-title "Shipping Address" at bounding box center [566, 484] width 507 height 20
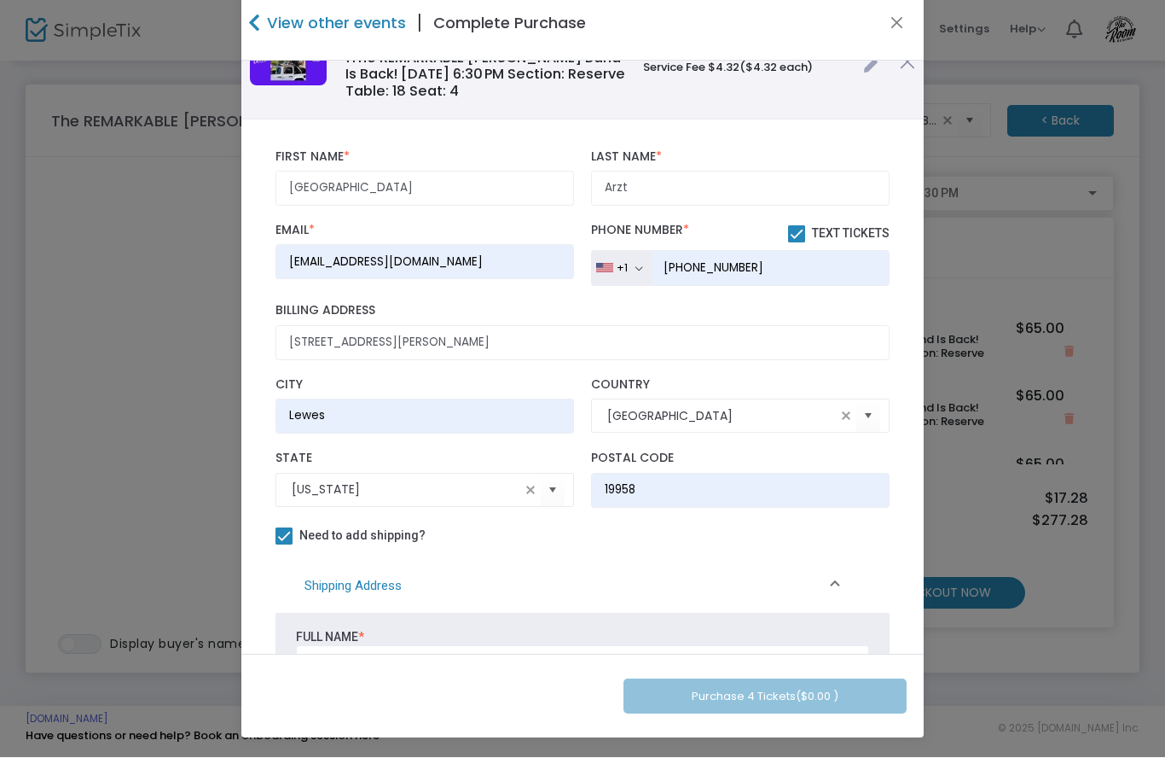
scroll to position [406, 0]
click at [729, 416] on input "[GEOGRAPHIC_DATA]" at bounding box center [721, 415] width 229 height 18
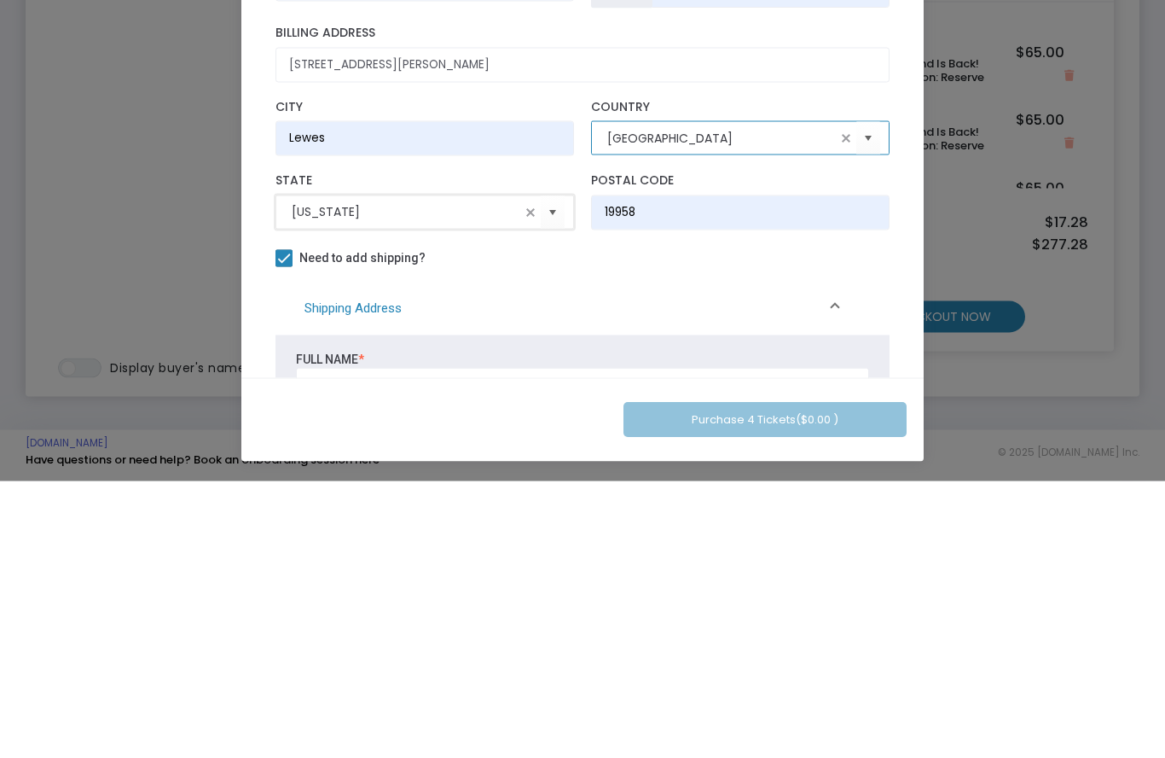
click at [382, 479] on input "[US_STATE]" at bounding box center [406, 488] width 229 height 18
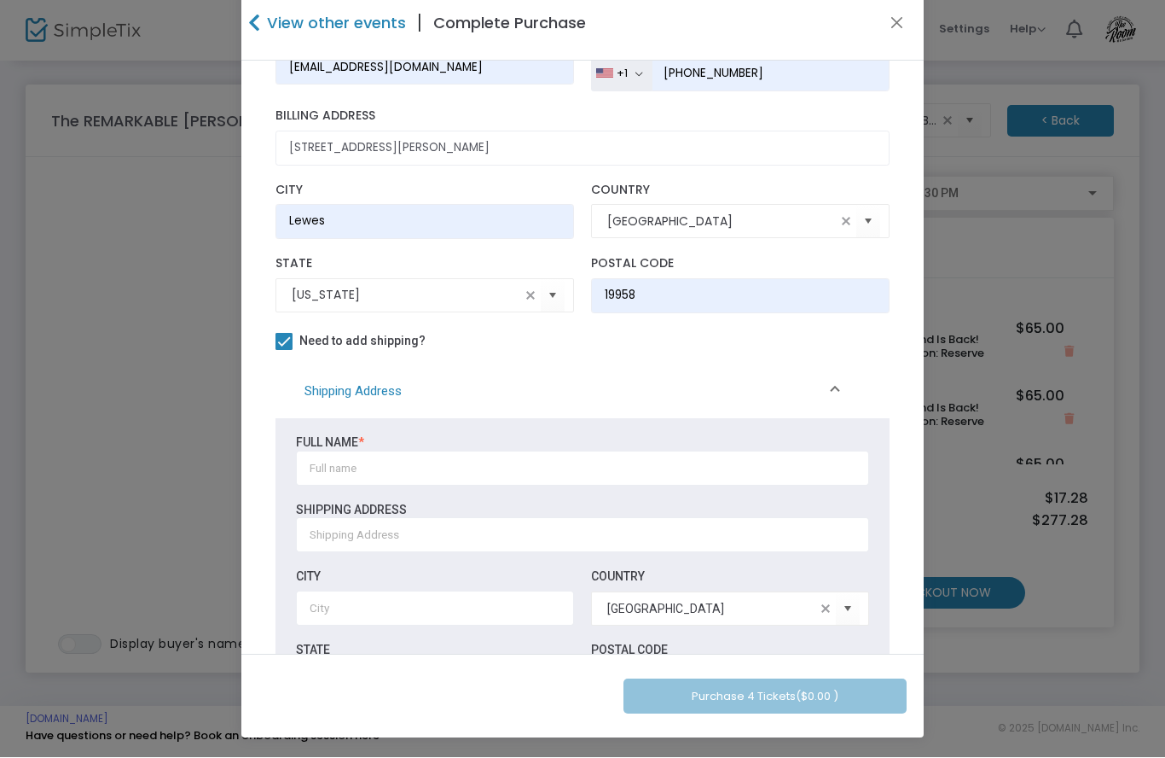
scroll to position [625, 0]
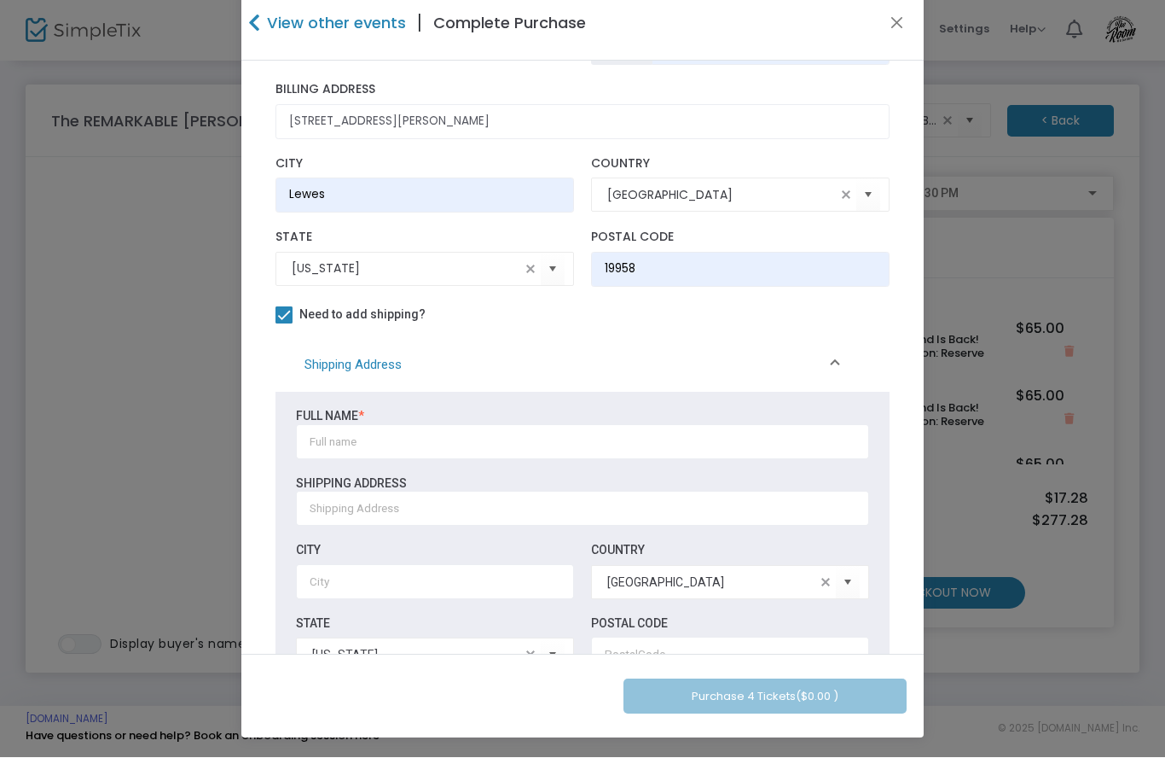
click at [300, 322] on span "Need to add shipping?" at bounding box center [362, 315] width 126 height 14
click at [284, 325] on input "Need to add shipping?" at bounding box center [283, 324] width 1 height 1
checkbox input "false"
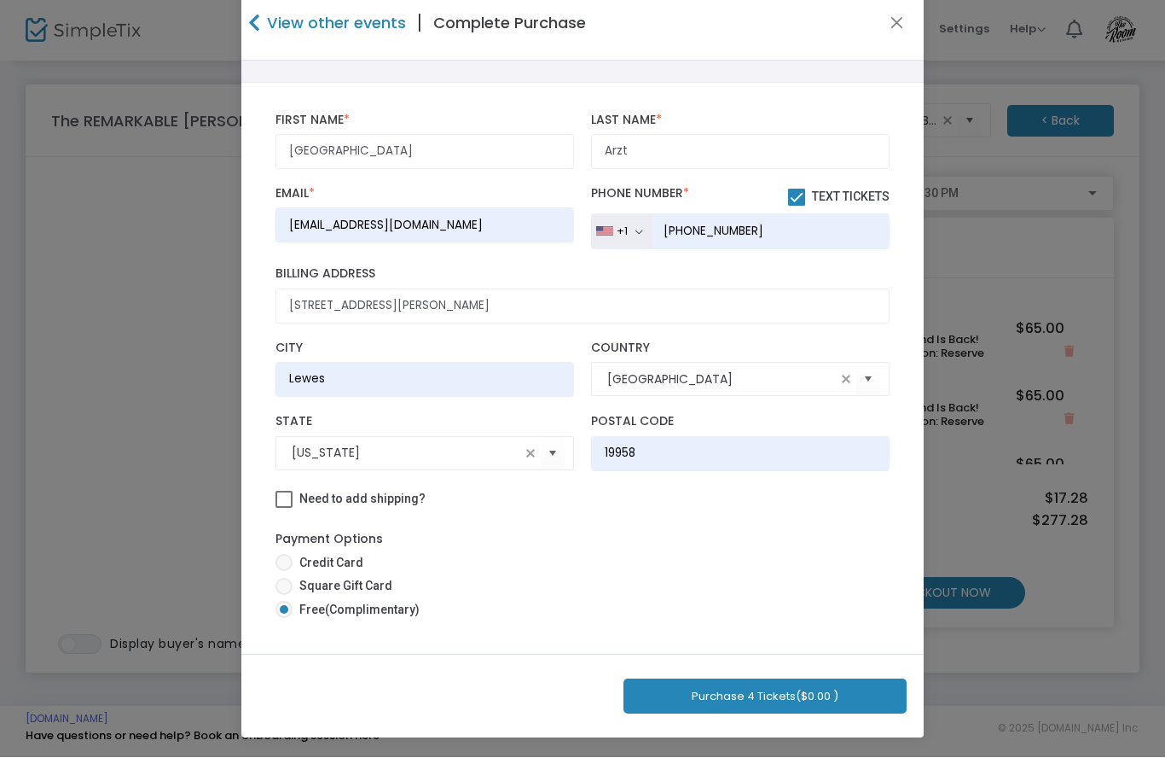
click at [789, 692] on button "Purchase 4 Tickets ($0.00 )" at bounding box center [765, 696] width 283 height 35
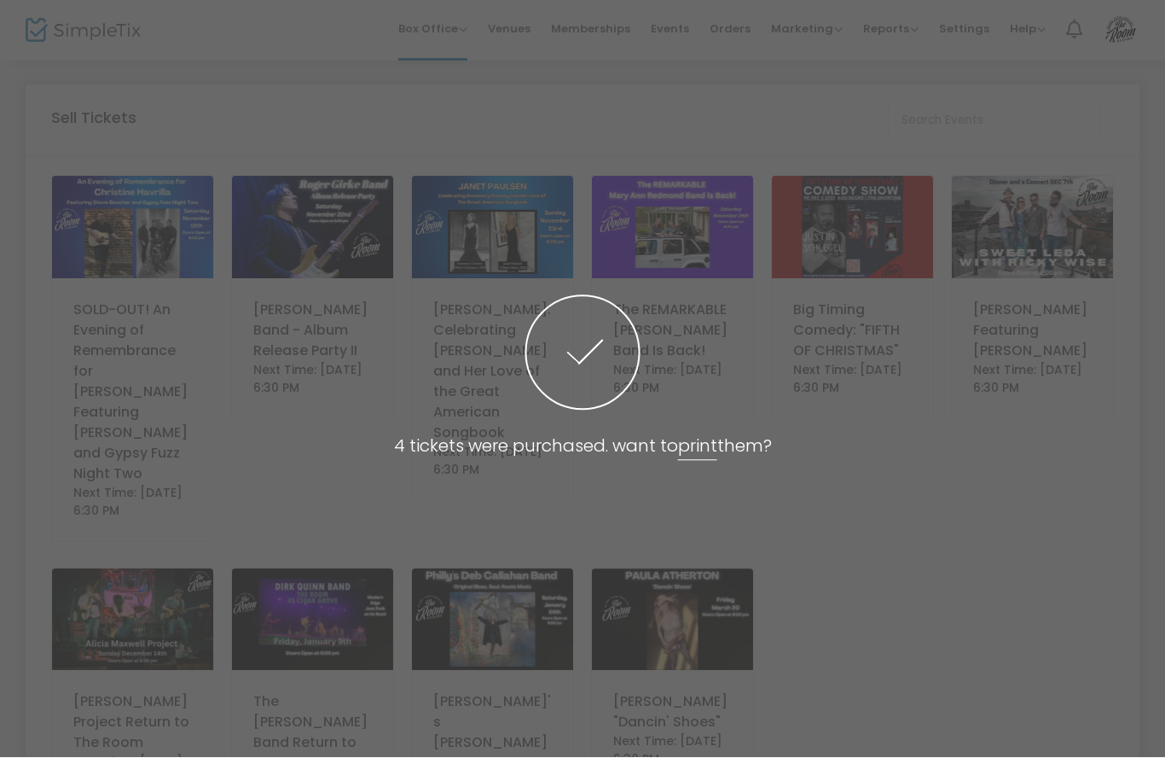
scroll to position [238, 0]
